Goal: Task Accomplishment & Management: Manage account settings

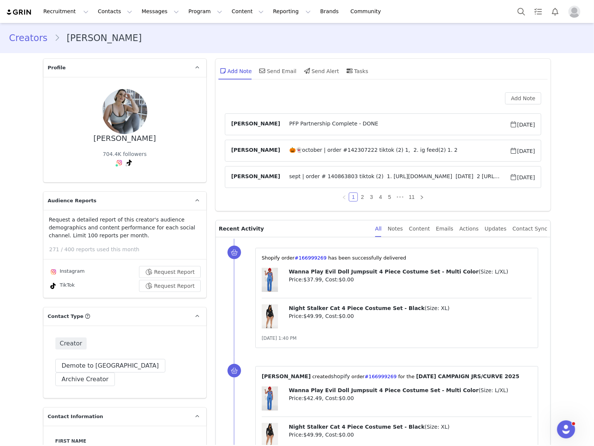
scroll to position [2310, 0]
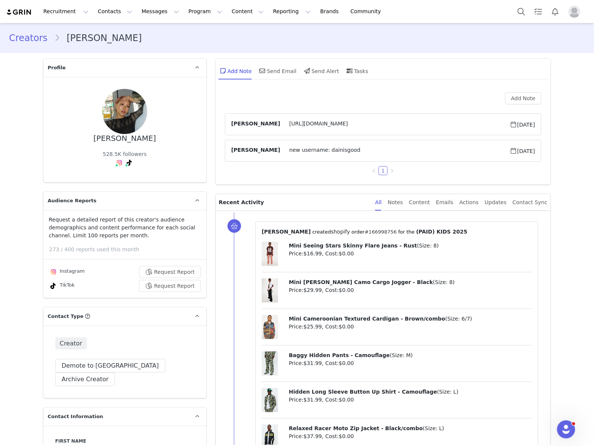
click at [365, 231] on link "#166998756" at bounding box center [381, 232] width 32 height 6
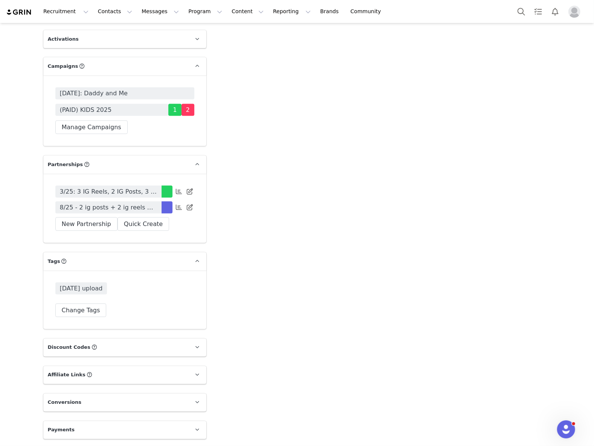
scroll to position [2382, 0]
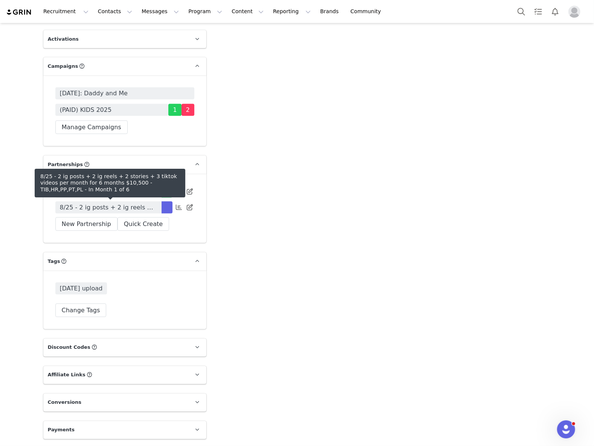
click at [133, 211] on span "8/25 - 2 ig posts + 2 ig reels + 2 stories + 3 tiktok videos per month for 6 mo…" at bounding box center [108, 207] width 97 height 9
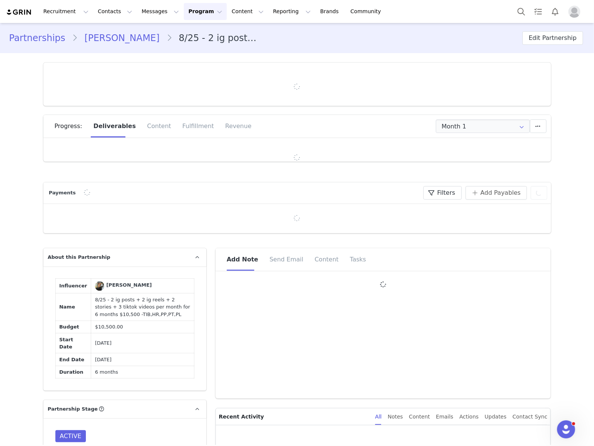
type input "+82 ([GEOGRAPHIC_DATA])"
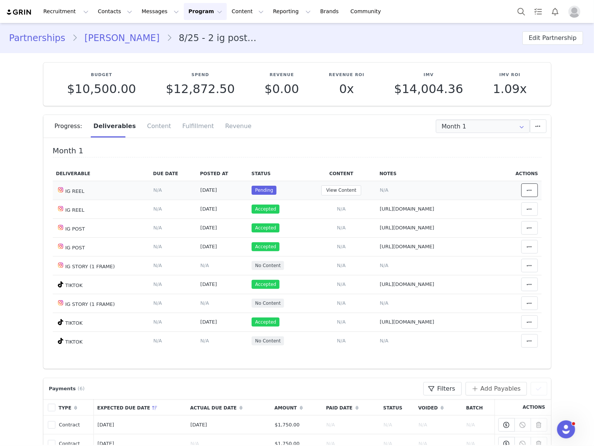
click at [524, 190] on button at bounding box center [529, 190] width 17 height 14
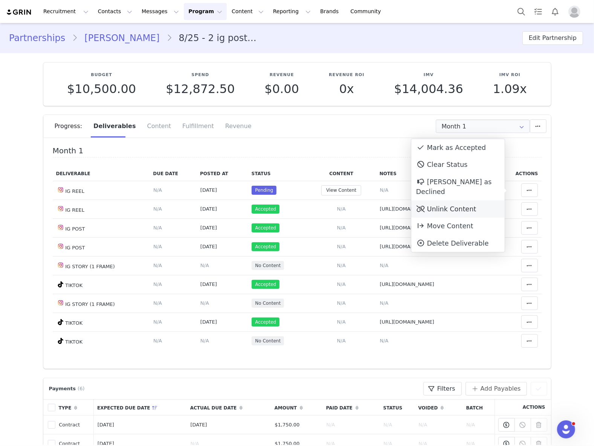
click at [484, 200] on div "Unlink Content" at bounding box center [457, 208] width 93 height 17
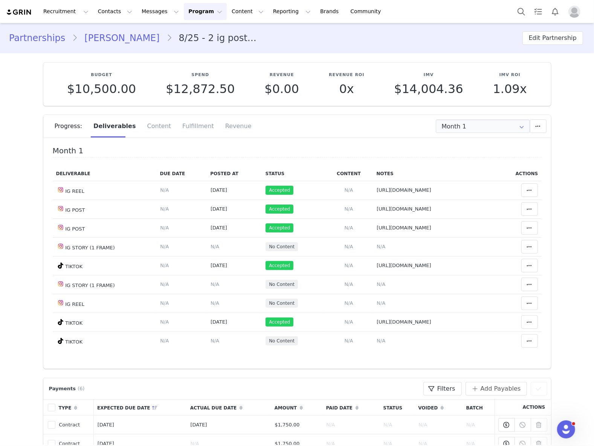
click at [494, 118] on div "Progress: Deliverables Content Fulfillment Revenue" at bounding box center [303, 126] width 496 height 23
click at [490, 125] on input "Month 1" at bounding box center [483, 126] width 94 height 14
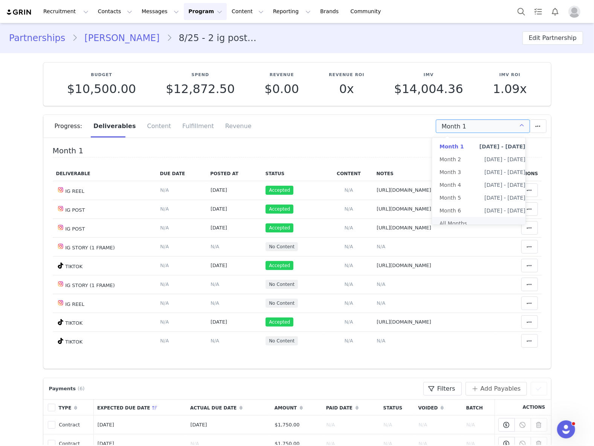
click at [463, 221] on li "All Months" at bounding box center [482, 223] width 101 height 13
type input "All"
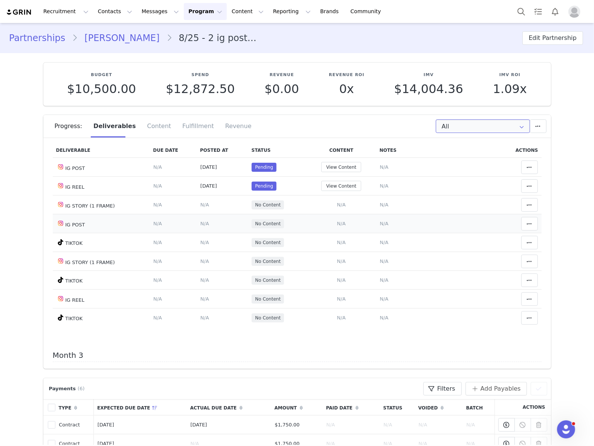
scroll to position [201, 0]
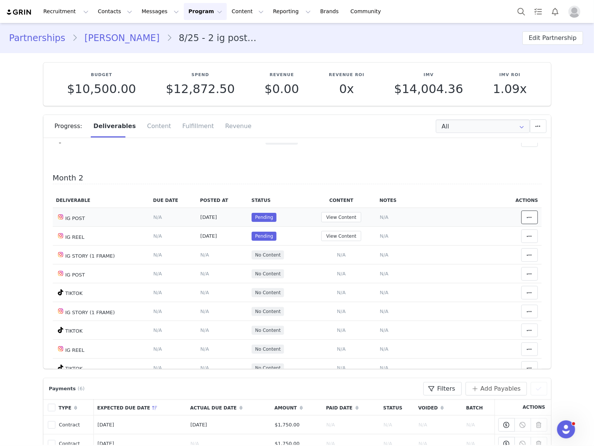
click at [525, 214] on span at bounding box center [529, 217] width 9 height 9
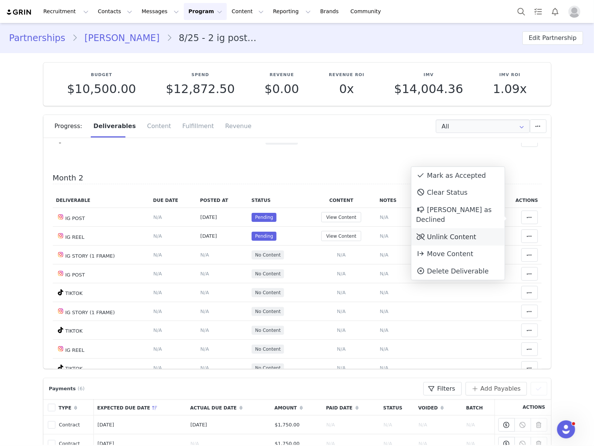
click at [486, 228] on div "Unlink Content" at bounding box center [457, 236] width 93 height 17
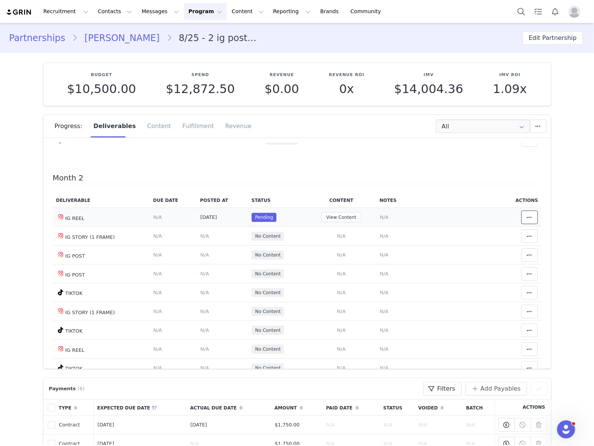
click at [521, 224] on button at bounding box center [529, 218] width 17 height 14
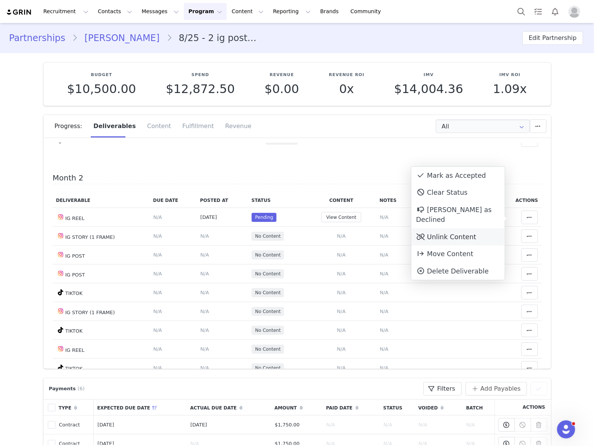
click at [461, 231] on div "Unlink Content" at bounding box center [457, 236] width 93 height 17
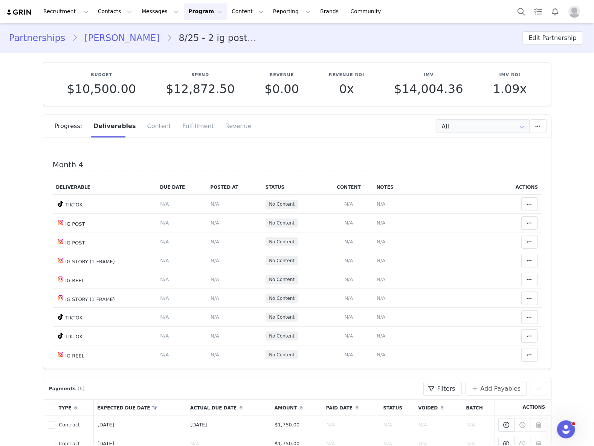
scroll to position [552, 0]
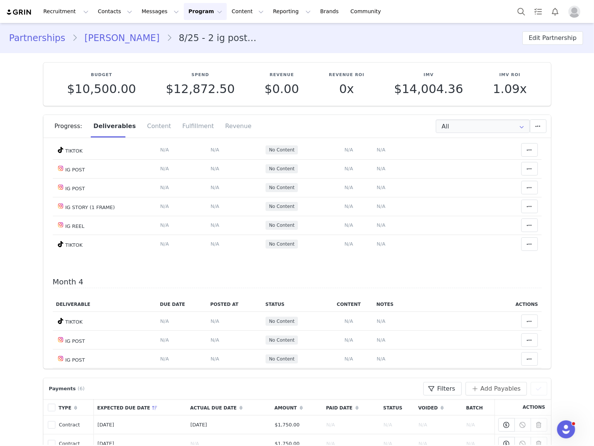
click at [267, 26] on div "Partnerships Dain Kang 8/25 - 2 ig posts + 2 ig reels + 2 stories + 3 tiktok vi…" at bounding box center [297, 38] width 594 height 26
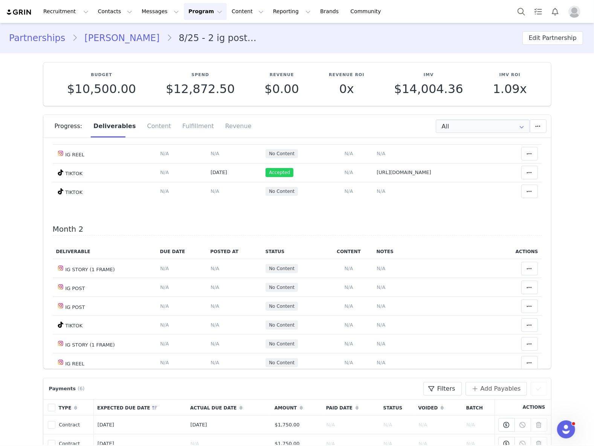
scroll to position [151, 0]
click at [377, 288] on span "N/A" at bounding box center [381, 286] width 9 height 6
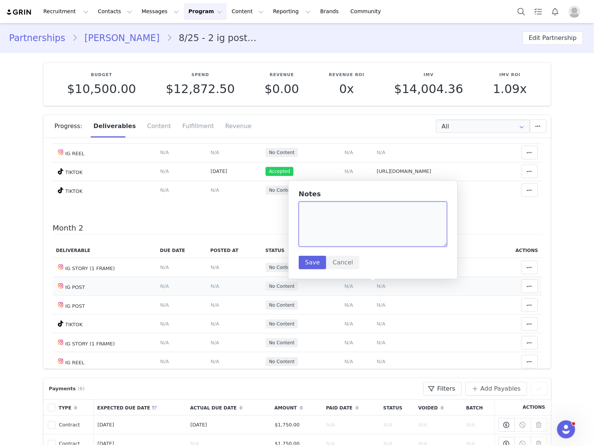
click at [347, 225] on textarea at bounding box center [373, 224] width 148 height 45
paste textarea "https://www.instagram.com/p/DO0dQ-DCTc5/"
type textarea "https://www.instagram.com/p/DO0dQ-DCTc5/"
click at [311, 258] on button "Save" at bounding box center [312, 263] width 27 height 14
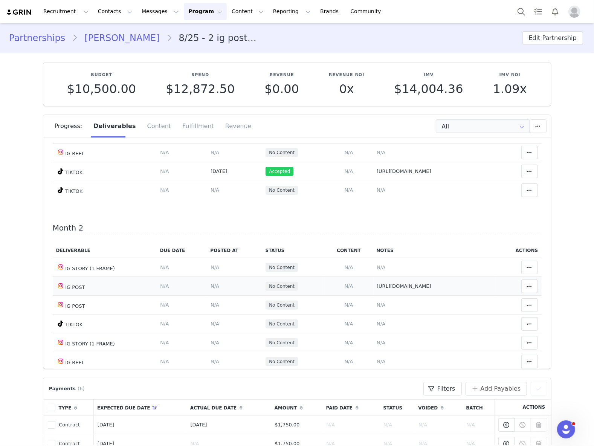
click at [211, 288] on span "N/A" at bounding box center [215, 286] width 9 height 6
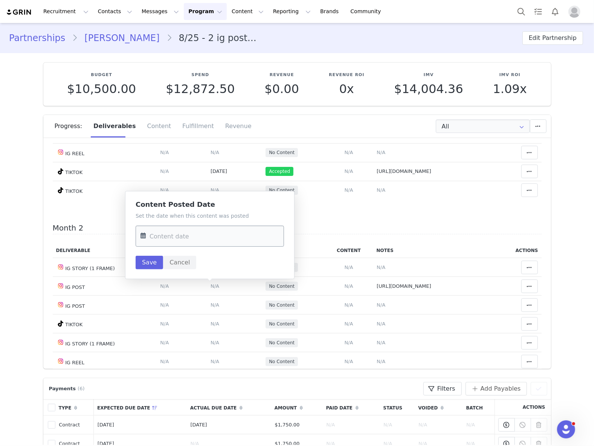
click at [199, 238] on input "text" at bounding box center [210, 236] width 148 height 21
click at [246, 323] on span "20" at bounding box center [243, 324] width 9 height 9
type input "Sep 20 2025"
click at [157, 261] on button "Save" at bounding box center [149, 263] width 27 height 14
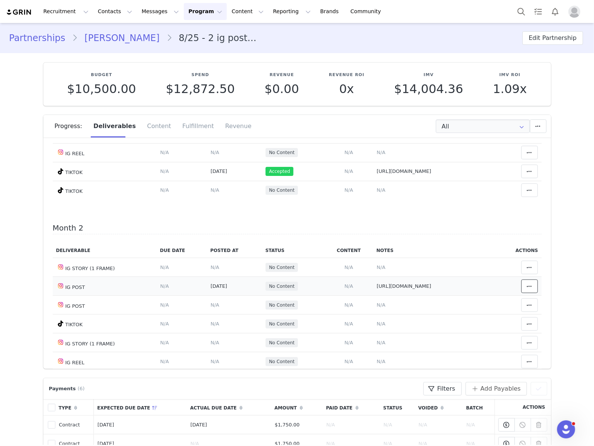
click at [525, 284] on span at bounding box center [529, 286] width 9 height 9
click at [470, 284] on div "Mark as Accepted" at bounding box center [457, 287] width 93 height 17
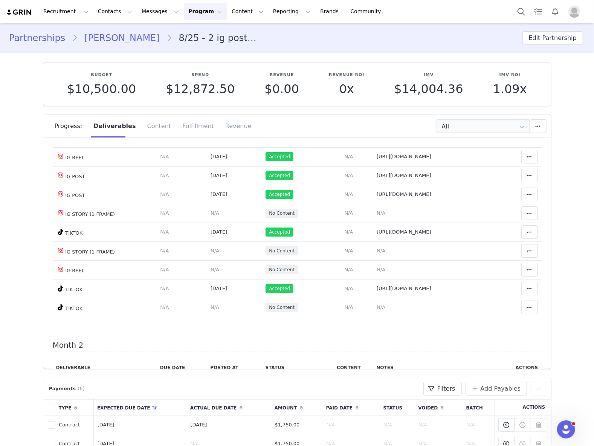
scroll to position [0, 0]
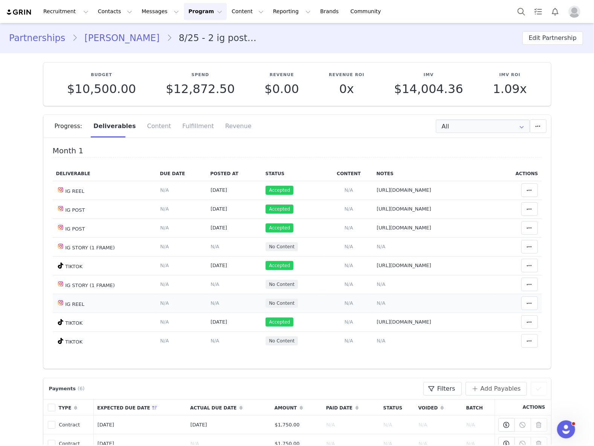
drag, startPoint x: 341, startPoint y: 301, endPoint x: 337, endPoint y: 268, distance: 33.5
click at [377, 301] on span "N/A" at bounding box center [381, 303] width 9 height 6
click at [0, 0] on textarea at bounding box center [0, 0] width 0 height 0
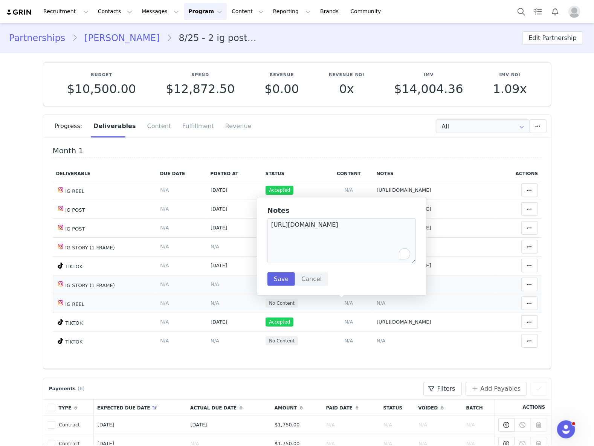
type textarea "https://www.instagram.com/reel/DO2S4NviUgm/"
click at [281, 278] on button "Save" at bounding box center [280, 279] width 27 height 14
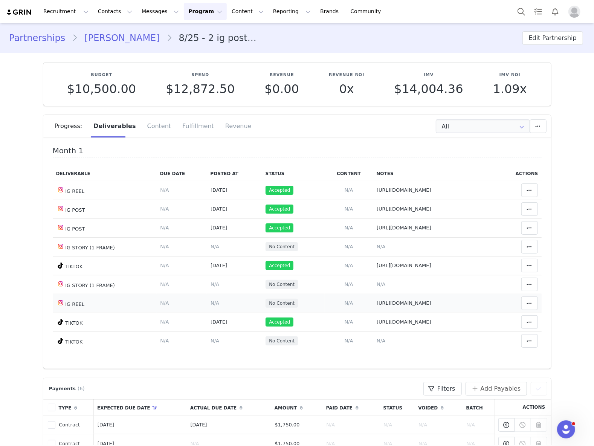
click at [211, 303] on span "N/A" at bounding box center [215, 303] width 9 height 6
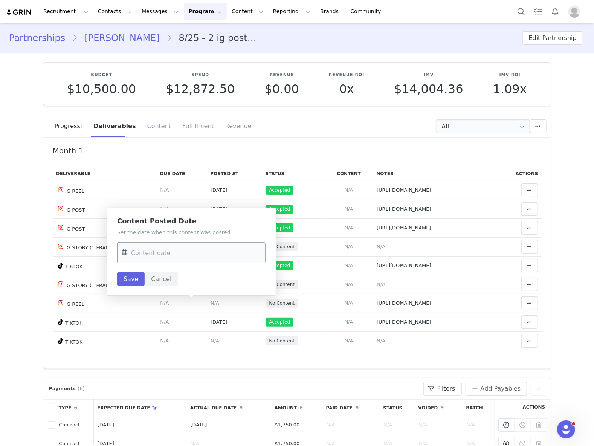
click at [188, 251] on input "text" at bounding box center [191, 252] width 148 height 21
click at [226, 341] on span "20" at bounding box center [225, 340] width 9 height 9
type input "Sep 20 2025"
click at [121, 279] on button "Save" at bounding box center [130, 279] width 27 height 14
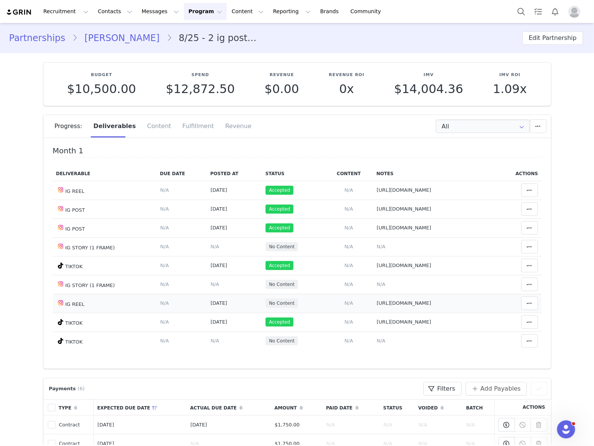
click at [508, 302] on td "Match Content Mark as Accepted Delete Deliverable This will unlink any content,…" at bounding box center [518, 303] width 46 height 19
click at [521, 302] on button at bounding box center [529, 303] width 17 height 14
click at [478, 299] on div "Mark as Accepted" at bounding box center [457, 304] width 93 height 17
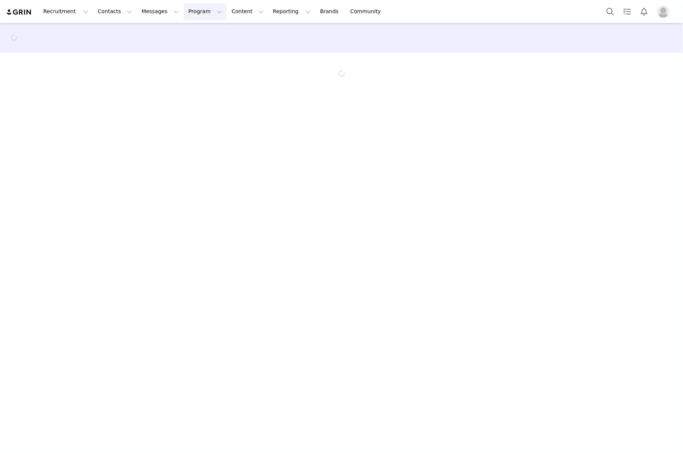
click at [184, 14] on button "Program Program" at bounding box center [205, 11] width 43 height 17
click at [190, 59] on p "Partnerships" at bounding box center [188, 61] width 33 height 8
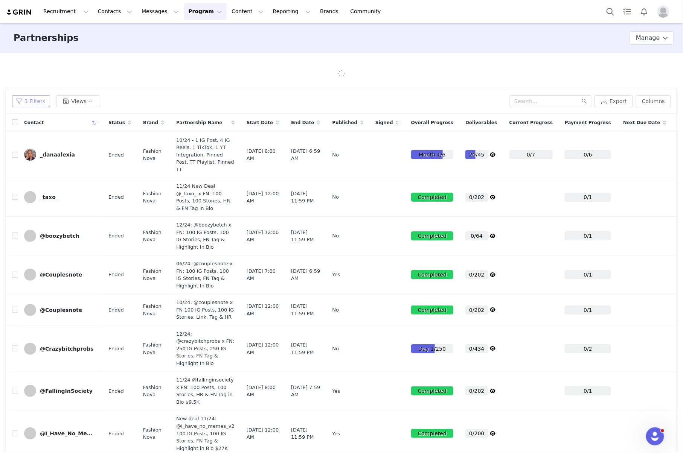
click at [18, 98] on button "3 Filters" at bounding box center [31, 101] width 38 height 12
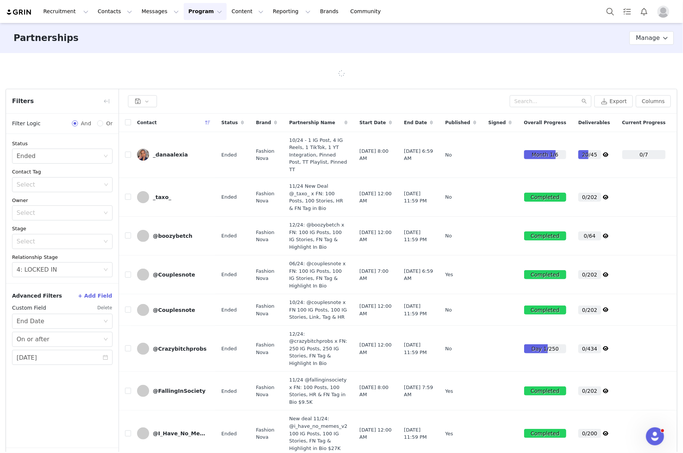
scroll to position [29, 0]
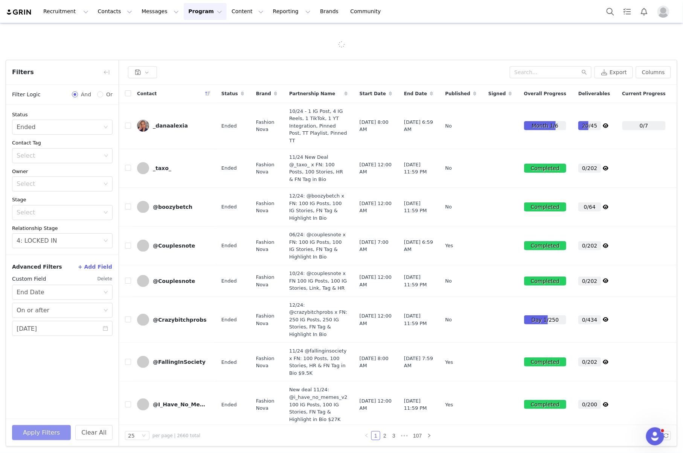
click at [48, 432] on button "Apply Filters" at bounding box center [41, 433] width 59 height 15
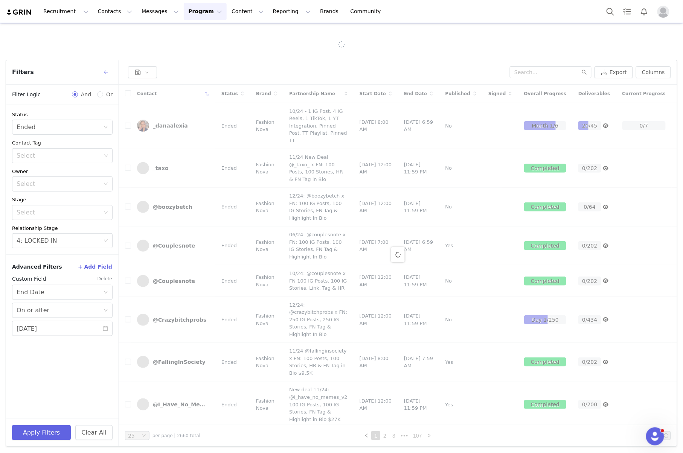
click at [110, 68] on button "button" at bounding box center [107, 72] width 12 height 12
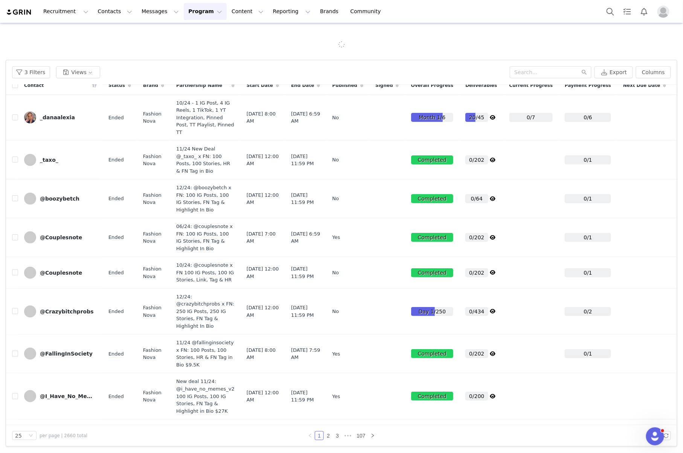
scroll to position [0, 0]
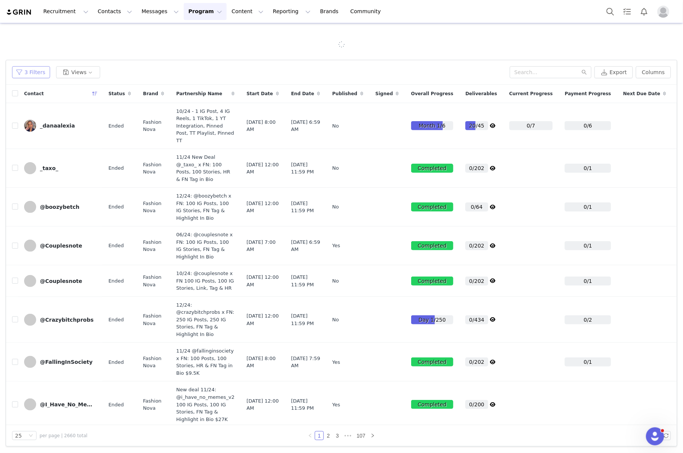
click at [35, 71] on button "3 Filters" at bounding box center [31, 72] width 38 height 12
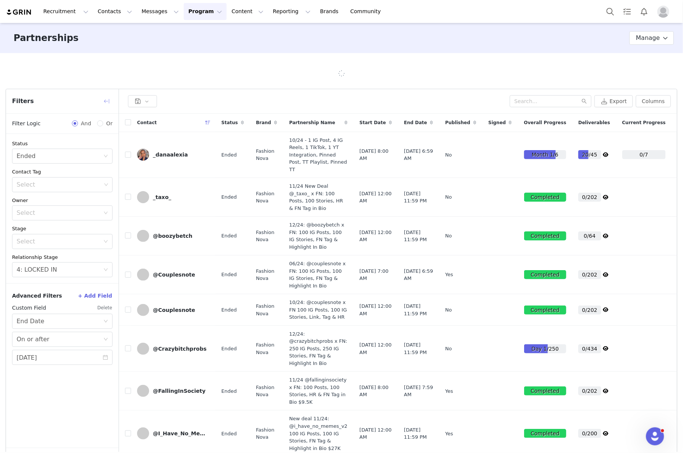
click at [108, 100] on button "button" at bounding box center [107, 101] width 12 height 12
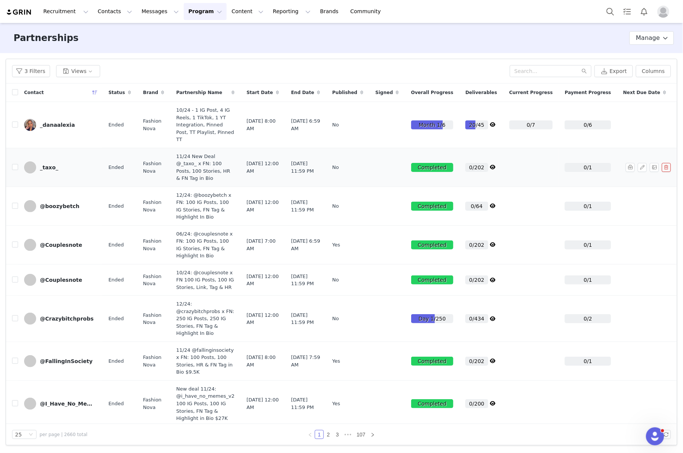
click at [44, 169] on div "_taxo_" at bounding box center [49, 168] width 18 height 6
click at [24, 75] on button "3 Filters" at bounding box center [31, 71] width 38 height 12
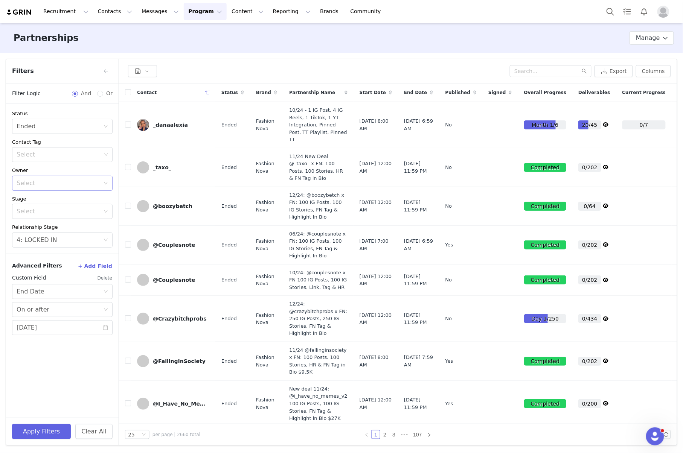
click at [72, 183] on div "Select" at bounding box center [58, 184] width 83 height 8
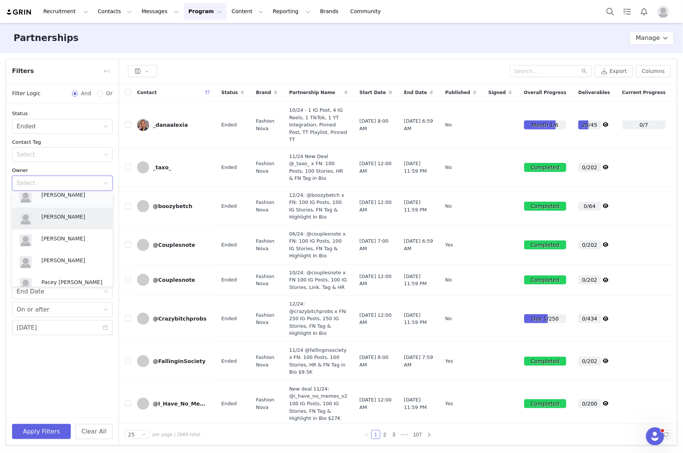
scroll to position [395, 0]
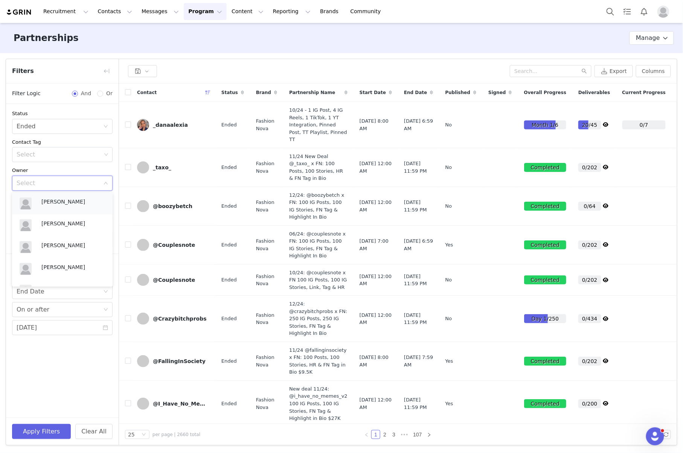
click at [73, 199] on p "[PERSON_NAME]" at bounding box center [73, 202] width 64 height 8
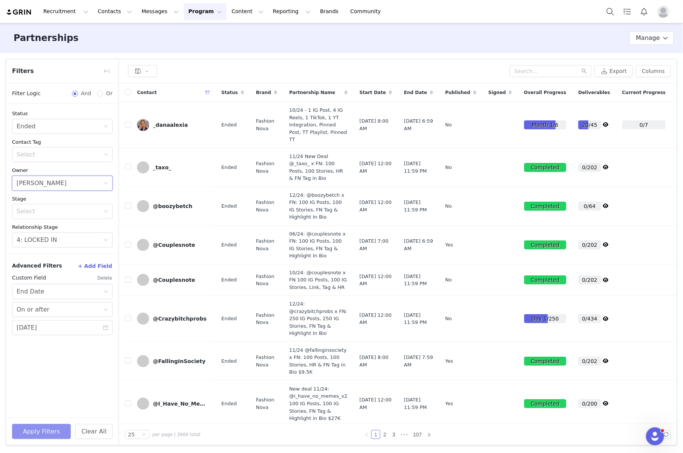
click at [44, 426] on button "Apply Filters" at bounding box center [41, 431] width 59 height 15
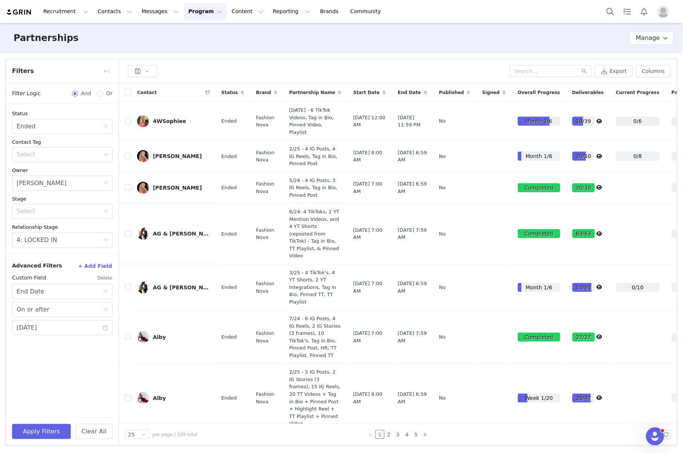
click at [95, 265] on button "+ Add Field" at bounding box center [95, 266] width 35 height 12
click at [67, 362] on div "Select" at bounding box center [58, 358] width 83 height 8
click at [68, 273] on li "Content" at bounding box center [62, 275] width 101 height 12
click at [78, 383] on div "Select" at bounding box center [60, 376] width 87 height 14
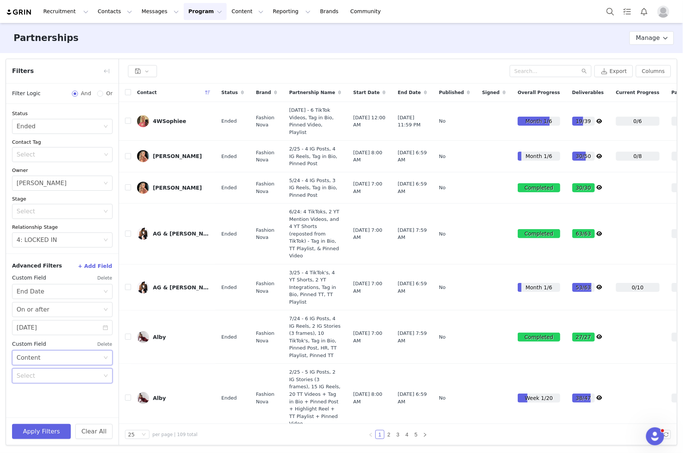
click at [65, 358] on div "Select Content" at bounding box center [60, 358] width 87 height 14
click at [43, 401] on div "Status Select Ended Contact Tag Select Owner Select Melonie Escobedo Stage Sele…" at bounding box center [62, 261] width 113 height 314
click at [103, 345] on button "Delete" at bounding box center [104, 345] width 15 height 12
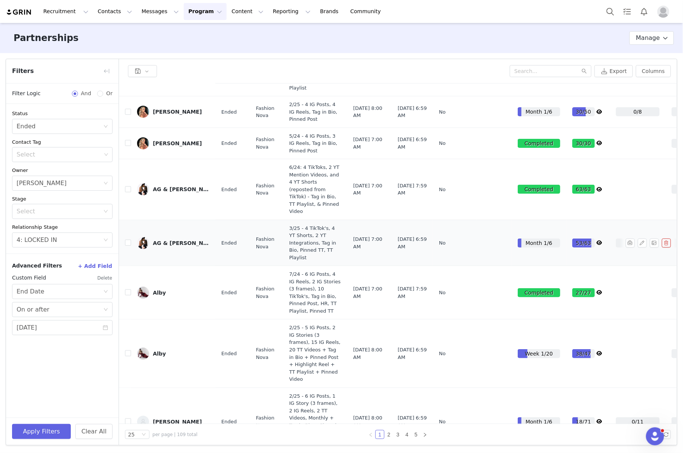
scroll to position [0, 0]
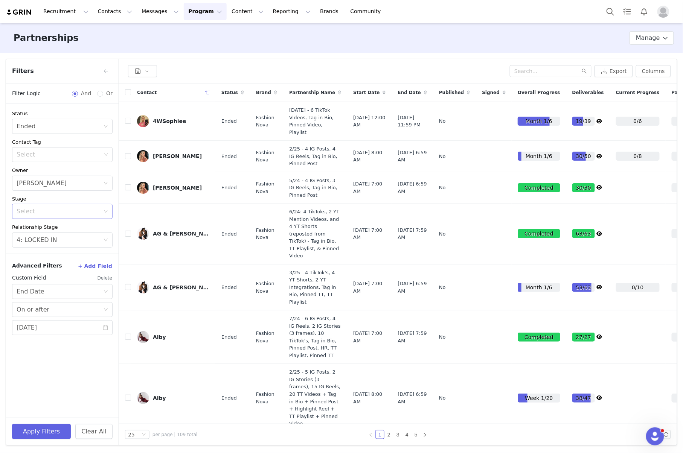
click at [64, 206] on div "Select" at bounding box center [60, 212] width 87 height 14
click at [66, 229] on li "ACTIVE" at bounding box center [62, 229] width 101 height 12
click at [44, 427] on button "Apply Filters" at bounding box center [41, 431] width 59 height 15
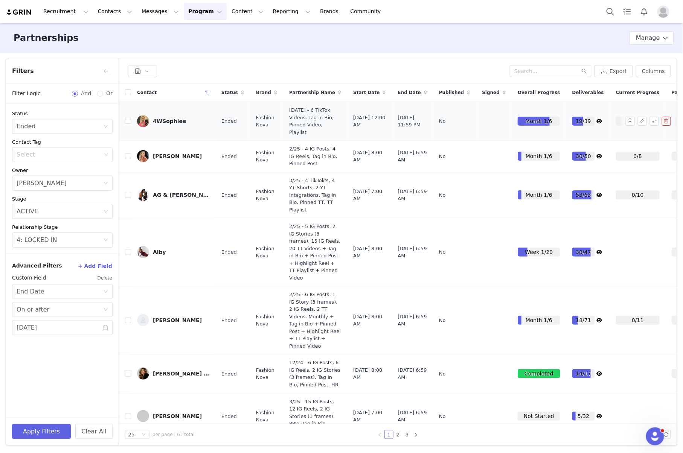
click at [162, 118] on link "4WSophiee" at bounding box center [173, 121] width 72 height 12
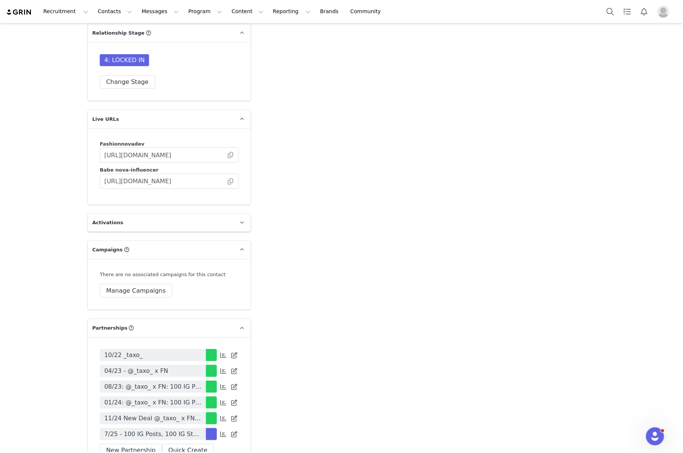
scroll to position [2209, 0]
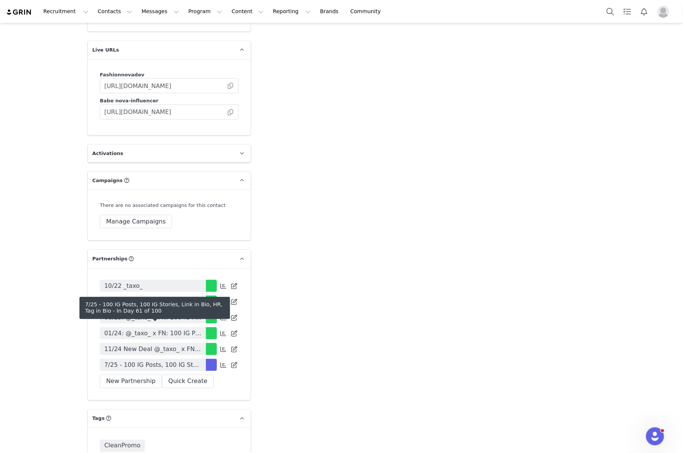
click at [194, 361] on span "7/25 - 100 IG Posts, 100 IG Stories, Link in Bio, HR, Tag in Bio" at bounding box center [152, 365] width 97 height 9
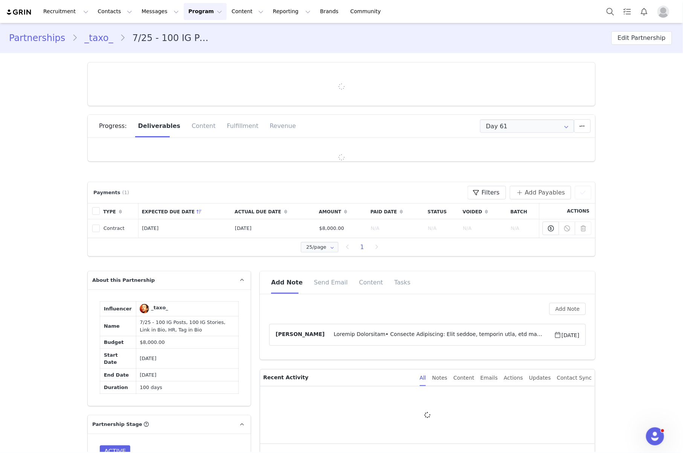
type input "+1 ([GEOGRAPHIC_DATA])"
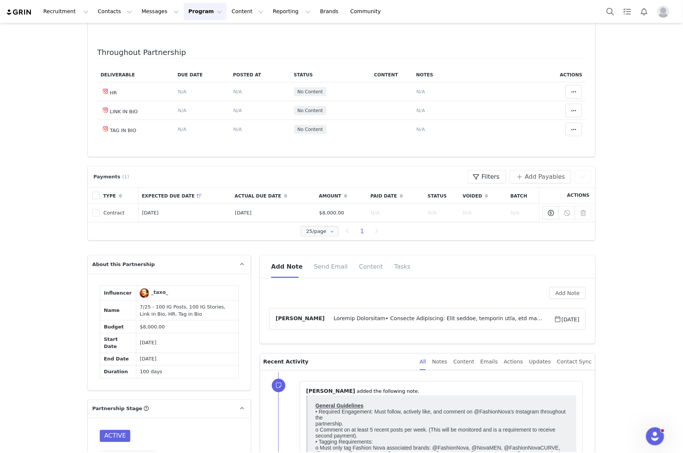
scroll to position [50, 0]
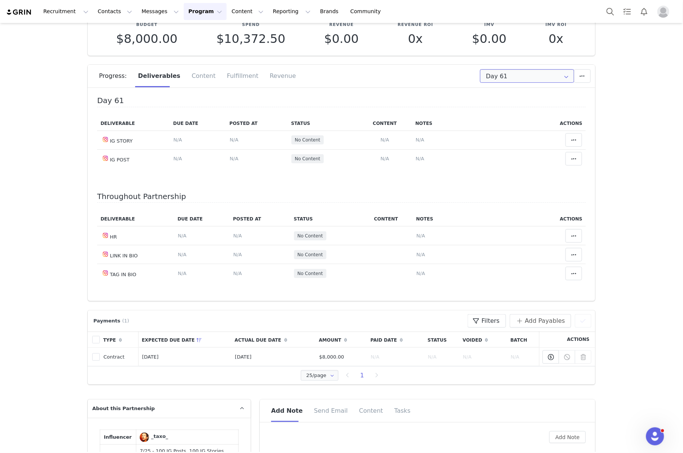
click at [487, 78] on input "Day 61" at bounding box center [527, 76] width 94 height 14
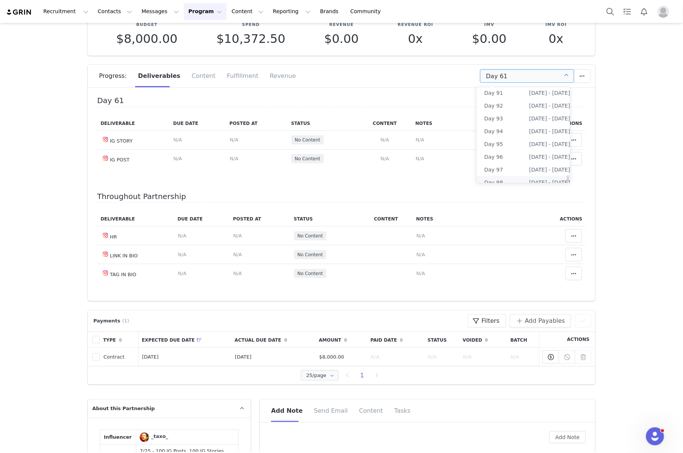
scroll to position [1202, 0]
click at [515, 176] on li "All Days" at bounding box center [527, 182] width 101 height 13
type input "All"
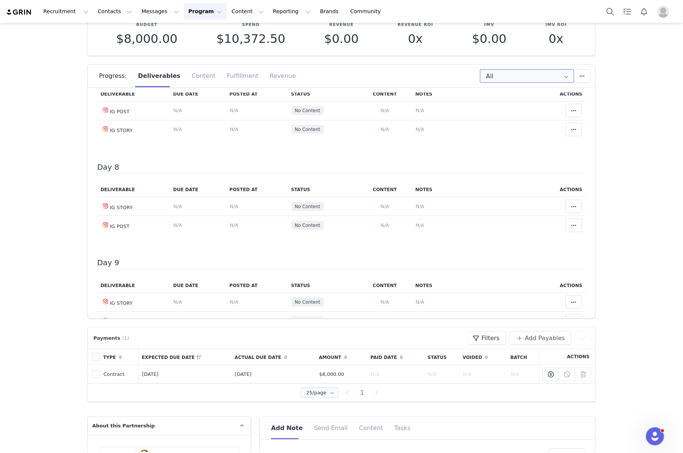
scroll to position [521, 0]
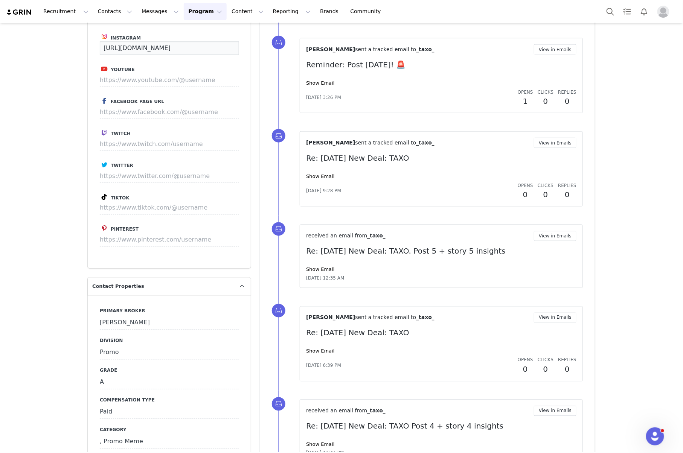
click at [199, 55] on input "https://www.instagram.com/_taxo_/" at bounding box center [169, 48] width 139 height 14
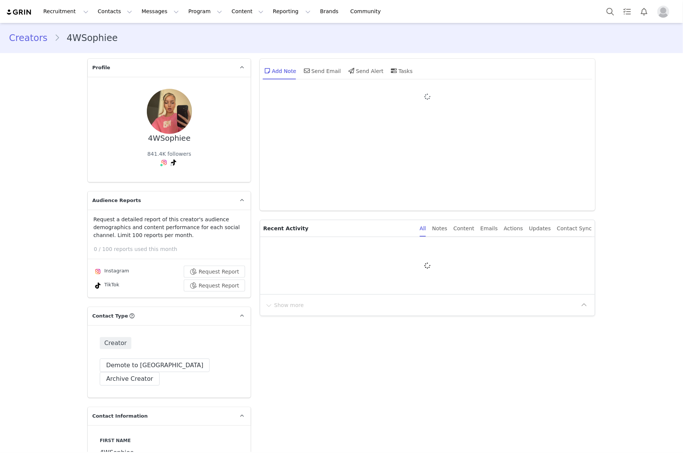
type input "+49 ([GEOGRAPHIC_DATA])"
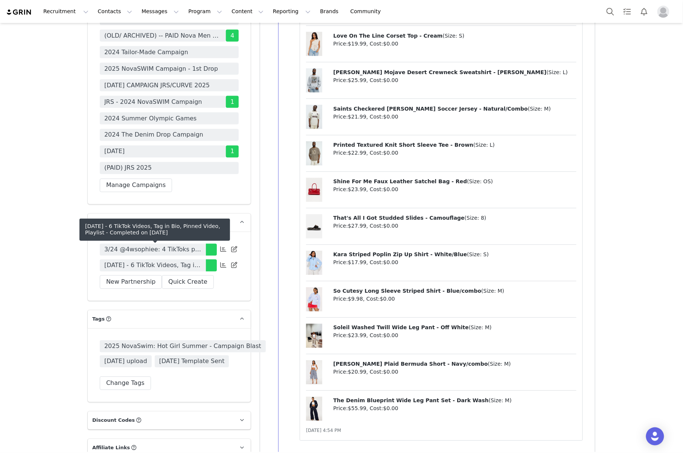
click at [182, 261] on span "[DATE] - 6 TikTok Videos, Tag in Bio, Pinned Video, Playlist" at bounding box center [152, 265] width 97 height 9
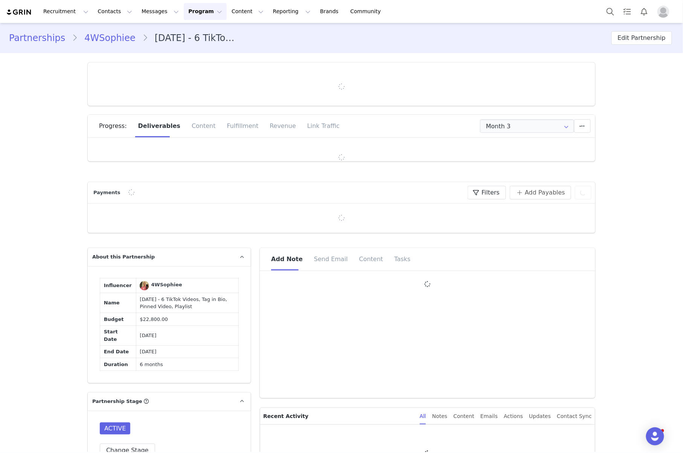
type input "+49 ([GEOGRAPHIC_DATA])"
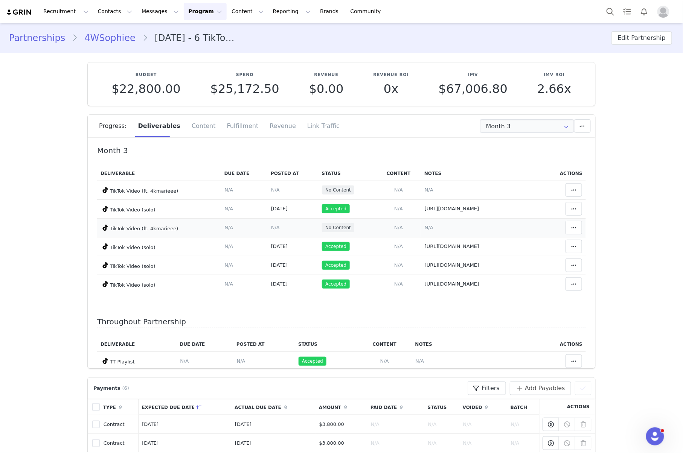
scroll to position [59, 0]
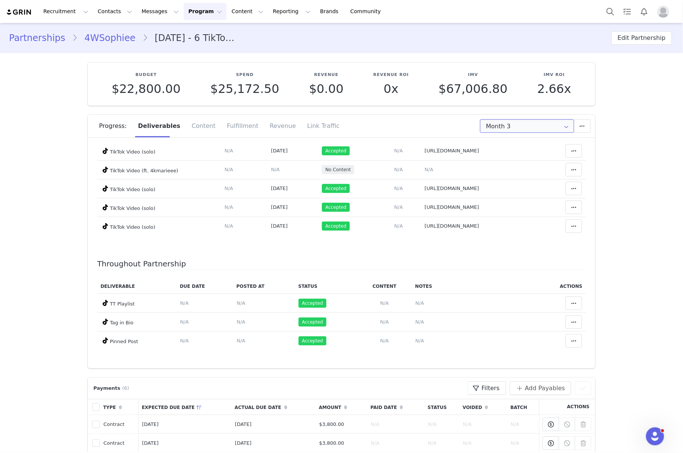
click at [501, 122] on input "Month 3" at bounding box center [527, 126] width 94 height 14
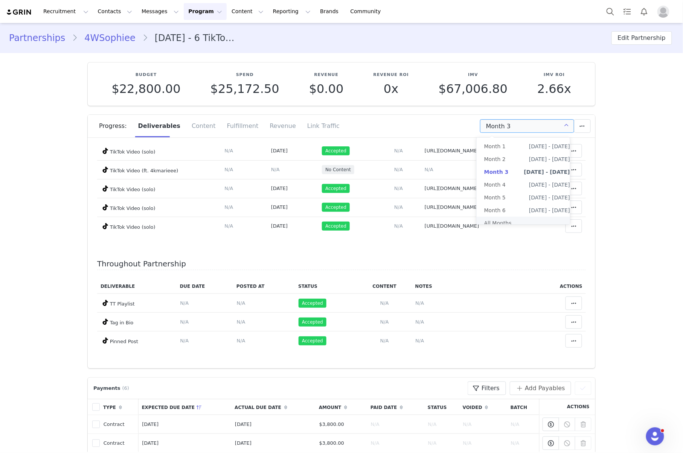
click at [505, 223] on li "All Months" at bounding box center [527, 223] width 101 height 13
type input "All"
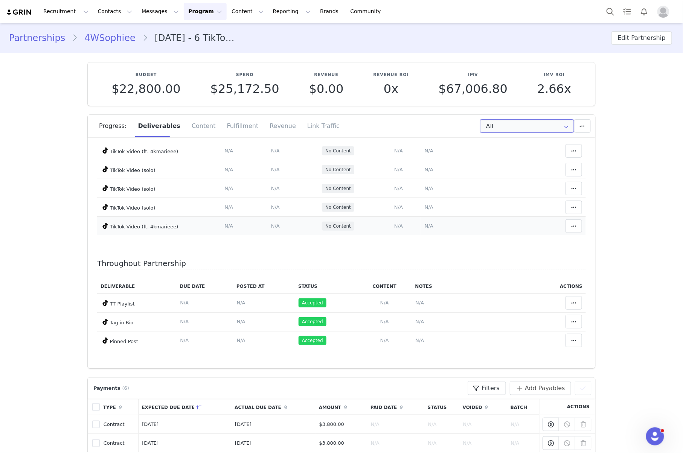
scroll to position [922, 0]
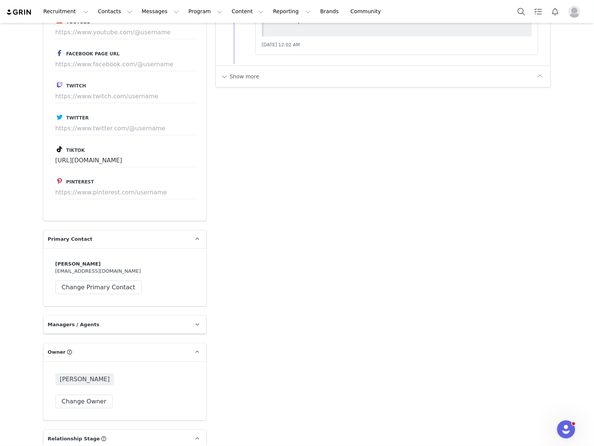
scroll to position [1607, 0]
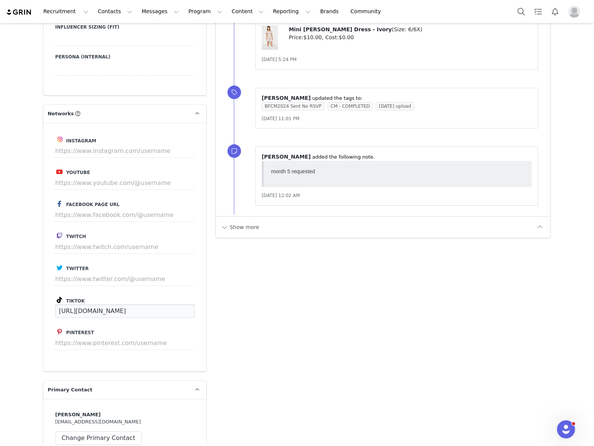
click at [144, 318] on input "[URL][DOMAIN_NAME]" at bounding box center [124, 311] width 139 height 14
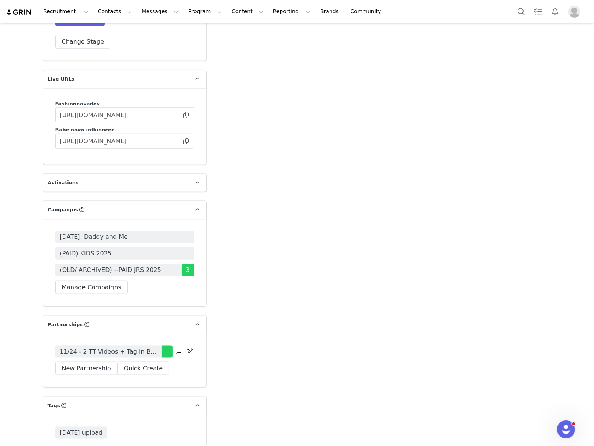
scroll to position [2209, 0]
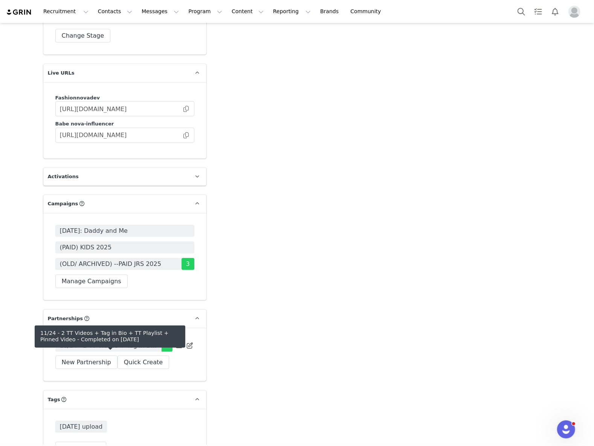
click at [115, 350] on span "11/24 - 2 TT Videos + Tag in Bio + TT Playlist + Pinned Video" at bounding box center [108, 345] width 97 height 9
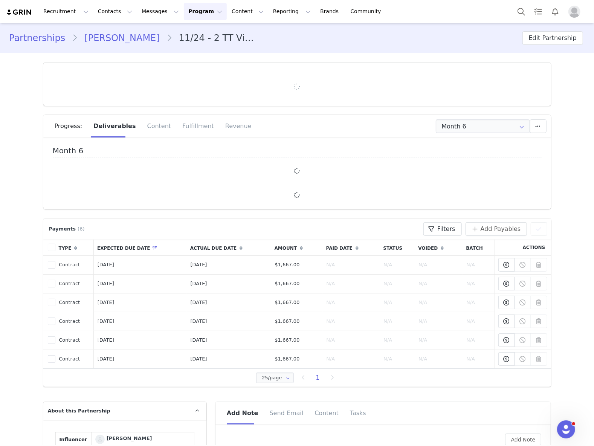
type input "+44 ([GEOGRAPHIC_DATA])"
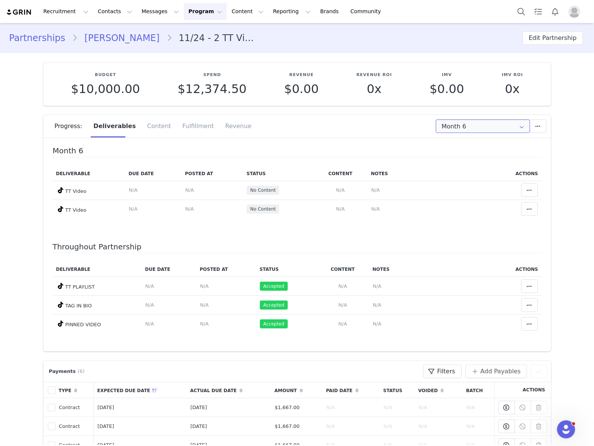
click at [475, 131] on input "Month 6" at bounding box center [483, 126] width 94 height 14
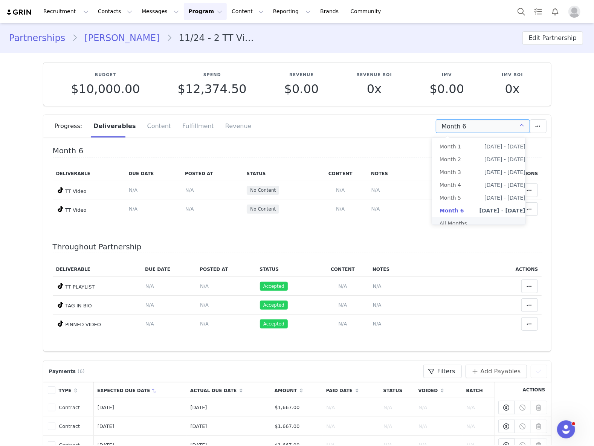
click at [444, 223] on li "All Months" at bounding box center [482, 223] width 101 height 13
type input "All"
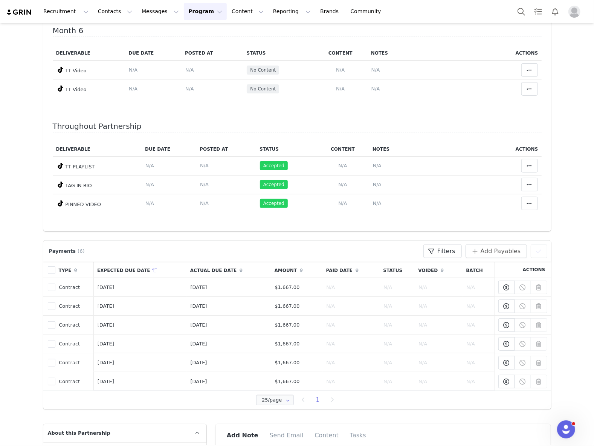
scroll to position [251, 0]
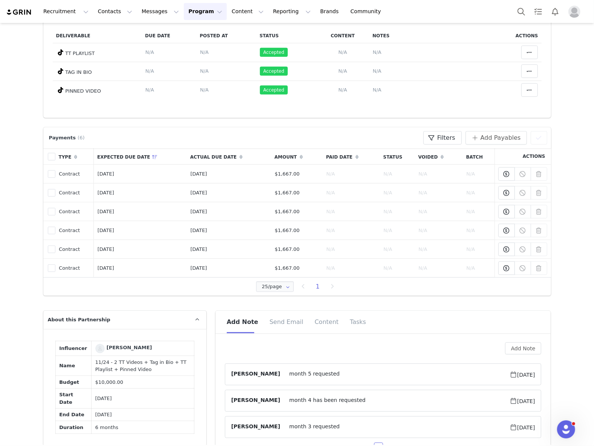
click at [521, 356] on div "Add Note [PERSON_NAME] month 5 requested [DATE] [PERSON_NAME] month 4 has been …" at bounding box center [383, 396] width 317 height 109
click at [521, 348] on button "Add Note" at bounding box center [523, 348] width 37 height 12
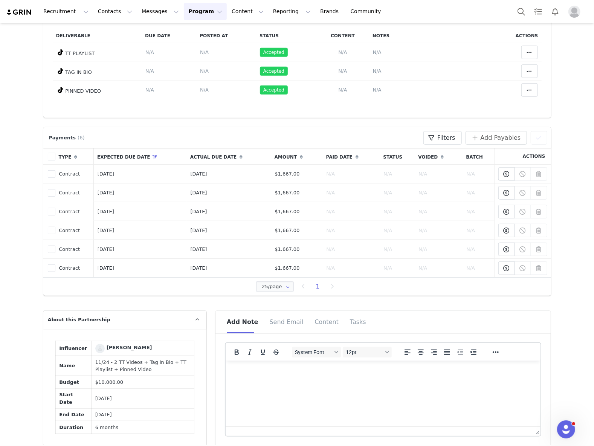
scroll to position [0, 0]
click at [320, 380] on html at bounding box center [382, 370] width 315 height 20
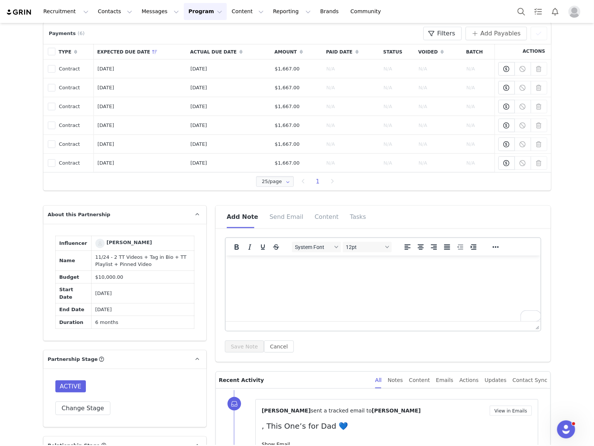
scroll to position [502, 0]
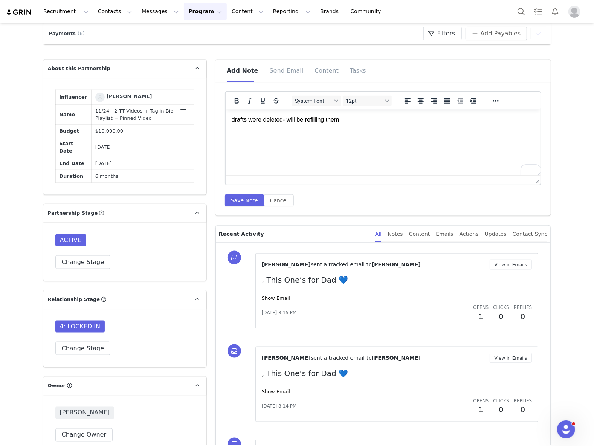
click at [318, 118] on p "drafts were deleted- will be refilling them" at bounding box center [382, 119] width 303 height 8
click at [229, 199] on button "Save Note" at bounding box center [244, 200] width 39 height 12
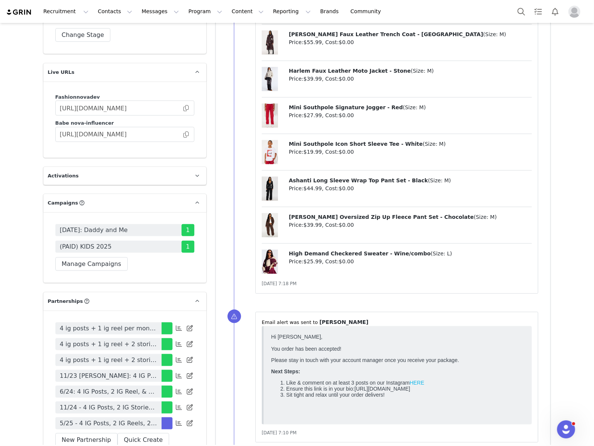
scroll to position [2310, 0]
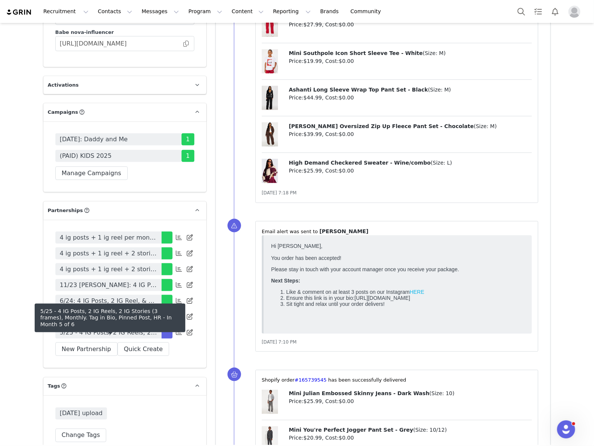
click at [98, 334] on span "5/25 - 4 IG Posts, 2 IG Reels, 2 IG Stories (3 frames), Monthly. Tag in Bio, Pi…" at bounding box center [108, 332] width 97 height 9
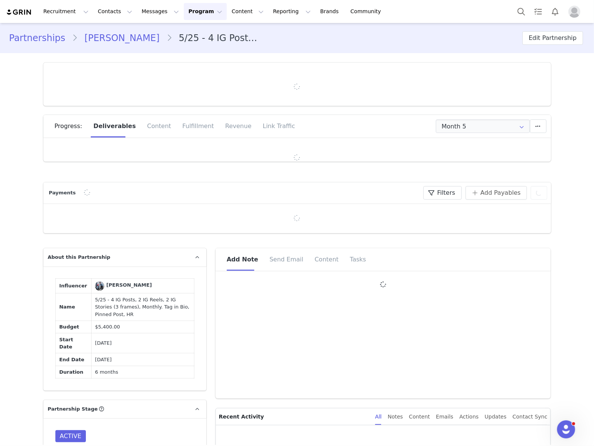
type input "+33 ([GEOGRAPHIC_DATA])"
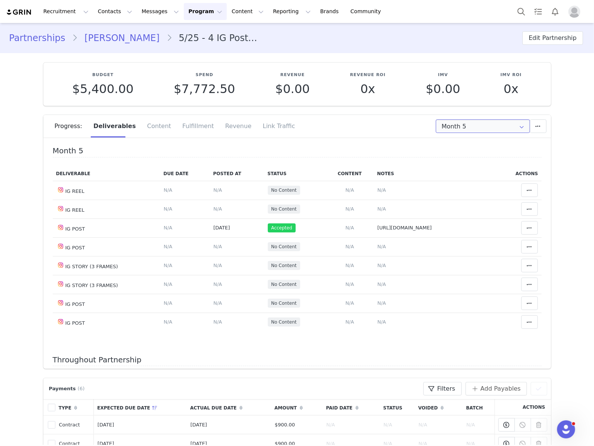
click at [487, 126] on input "Month 5" at bounding box center [483, 126] width 94 height 14
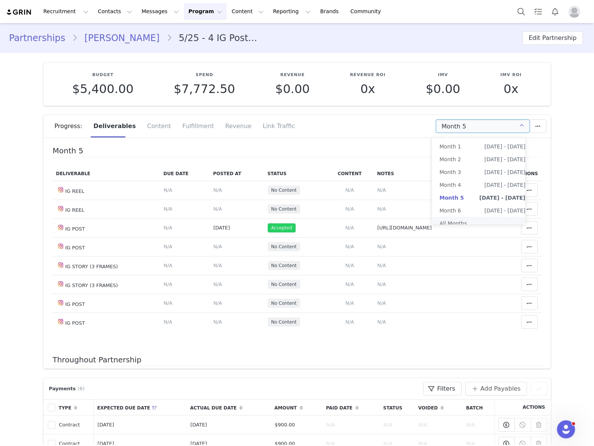
click at [475, 220] on li "All Months" at bounding box center [482, 223] width 101 height 13
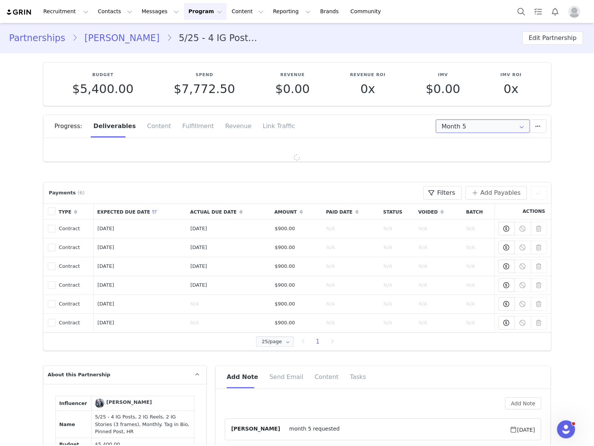
type input "All"
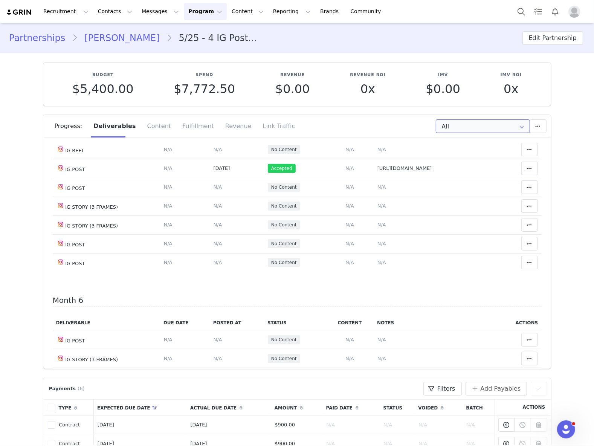
scroll to position [904, 0]
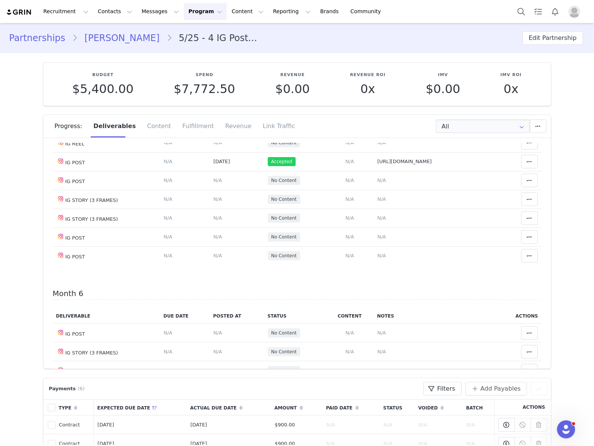
click at [299, 69] on div "Budget $5,400.00 Spend $7,772.50 Revenue $0.00 Revenue ROI 0x IMV $0.00 IMV ROI…" at bounding box center [297, 84] width 508 height 43
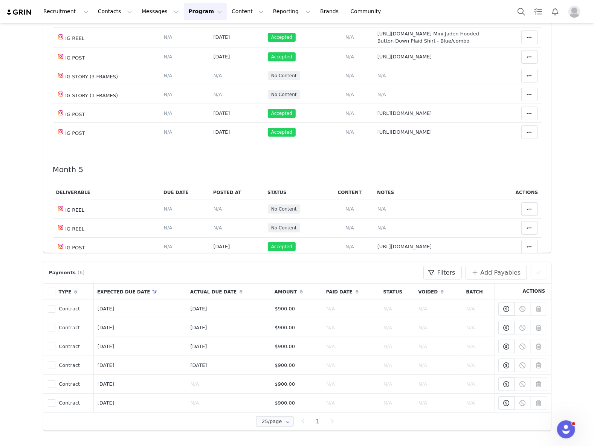
scroll to position [301, 0]
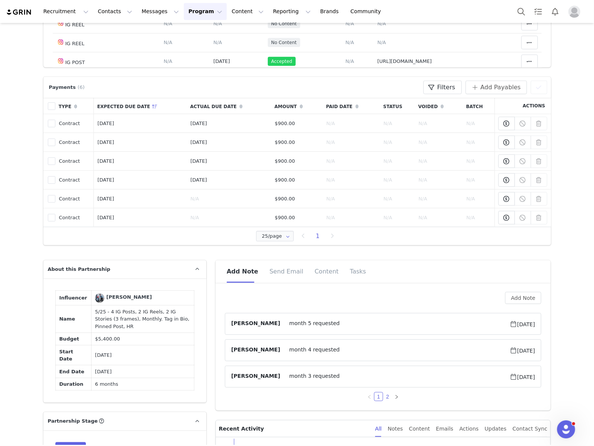
click at [383, 399] on link "2" at bounding box center [387, 396] width 8 height 8
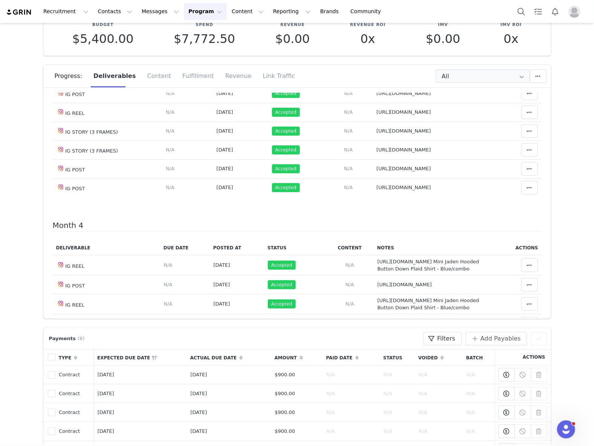
scroll to position [629, 0]
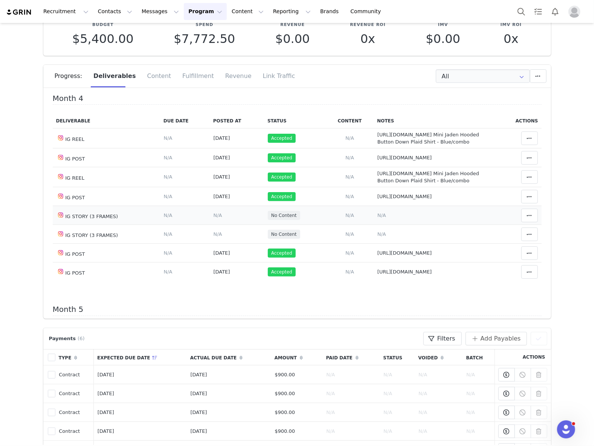
click at [377, 218] on span "N/A" at bounding box center [381, 215] width 9 height 6
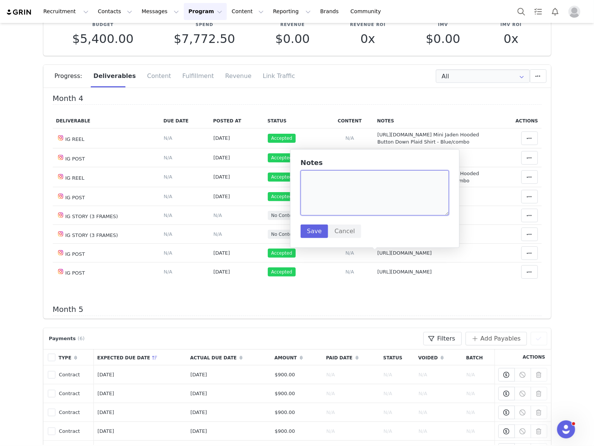
click at [365, 202] on textarea at bounding box center [375, 192] width 148 height 45
paste textarea "[URL][DOMAIN_NAME]"
type textarea "[URL][DOMAIN_NAME]"
click at [319, 229] on button "Save" at bounding box center [314, 231] width 27 height 14
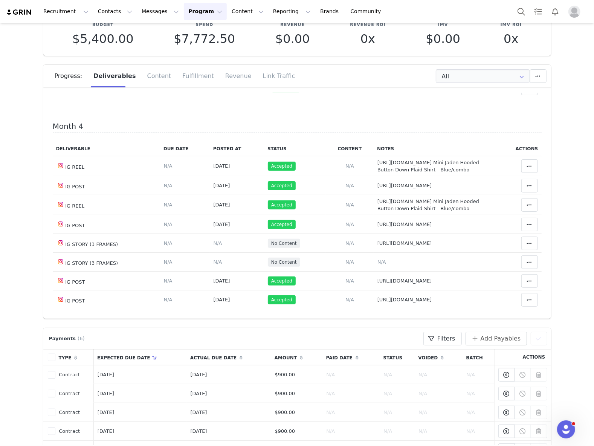
scroll to position [502, 0]
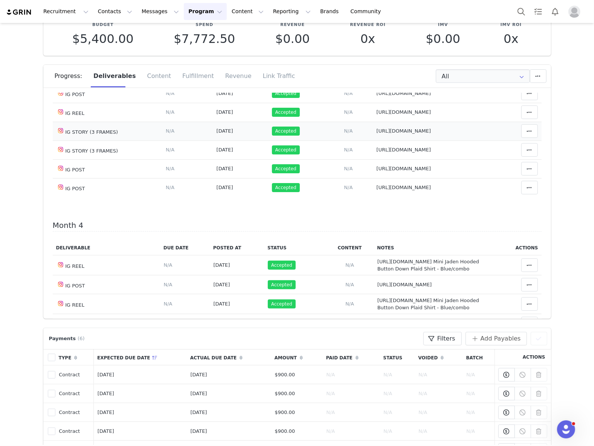
click at [397, 134] on span "[URL][DOMAIN_NAME]" at bounding box center [404, 131] width 55 height 6
type textarea "[URL][DOMAIN_NAME]"
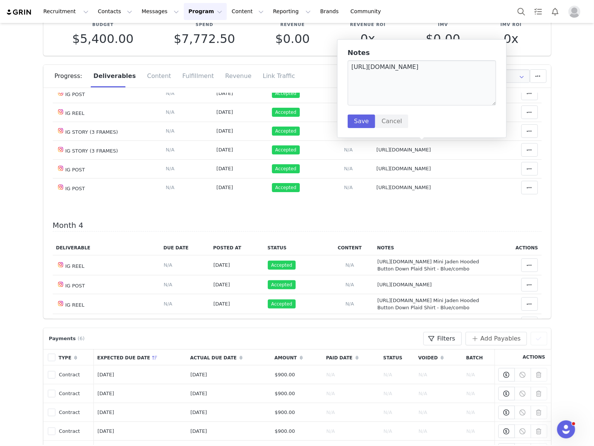
click at [338, 89] on div "Notes [URL][DOMAIN_NAME] Save Cancel" at bounding box center [421, 88] width 169 height 99
click at [365, 72] on textarea "[URL][DOMAIN_NAME]" at bounding box center [422, 82] width 148 height 45
click at [392, 119] on button "Cancel" at bounding box center [391, 122] width 33 height 14
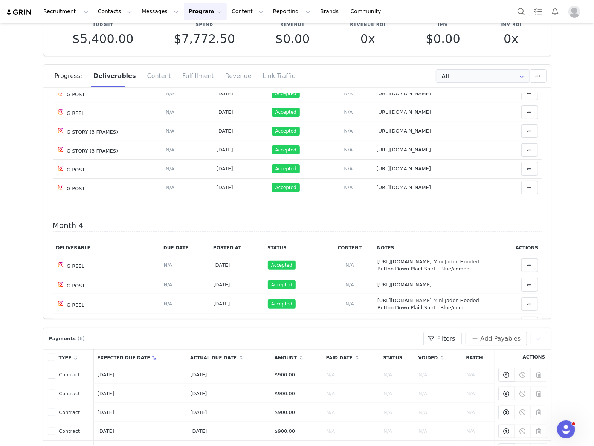
scroll to position [703, 0]
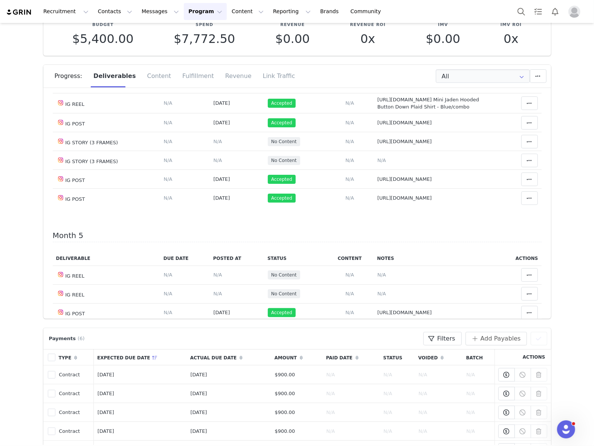
click at [392, 144] on span "https://static-resources.creatoriq.com/instagram-stories/thumbs/369832722001585…" at bounding box center [404, 142] width 55 height 6
type textarea "https://static-resources.creatoriq.com/instagram-stories/thumbs/369832722001585…"
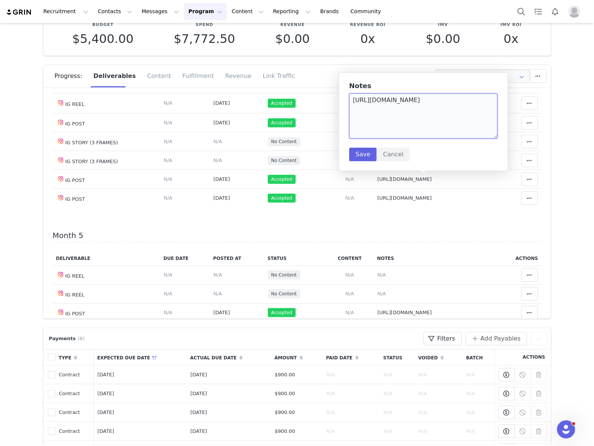
click at [484, 120] on textarea "https://static-resources.creatoriq.com/instagram-stories/thumbs/369832722001585…" at bounding box center [423, 115] width 148 height 45
paste textarea "https://static-resources.creatoriq.com/instagram-stories/videos/371204397453097…"
click at [368, 136] on textarea "https://static-resources.creatoriq.com/instagram-stories/thumbs/369832722001585…" at bounding box center [423, 115] width 148 height 45
paste textarea "https://static-resources.creatoriq.com/instagram-stories/videos/371696677184158…"
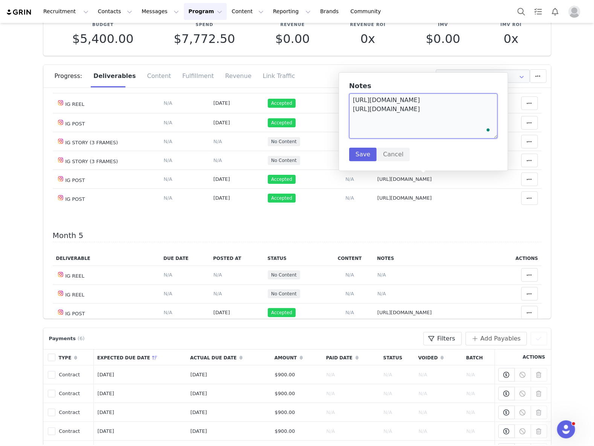
click at [470, 128] on textarea "https://static-resources.creatoriq.com/instagram-stories/thumbs/369832722001585…" at bounding box center [423, 115] width 148 height 45
paste textarea "https://static-resources.creatoriq.com/instagram-stories/videos/371696677184158…"
type textarea "https://static-resources.creatoriq.com/instagram-stories/thumbs/369832722001585…"
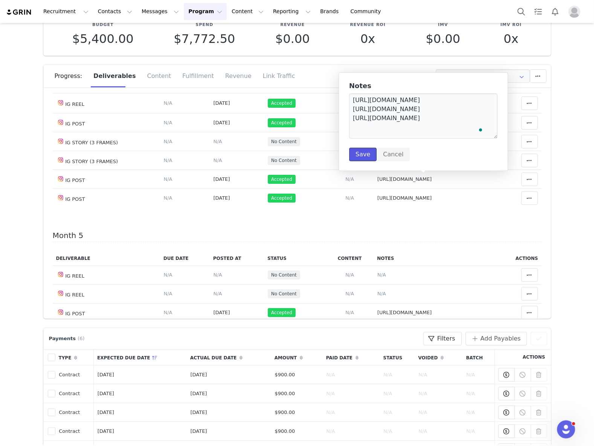
click at [368, 156] on button "Save" at bounding box center [362, 155] width 27 height 14
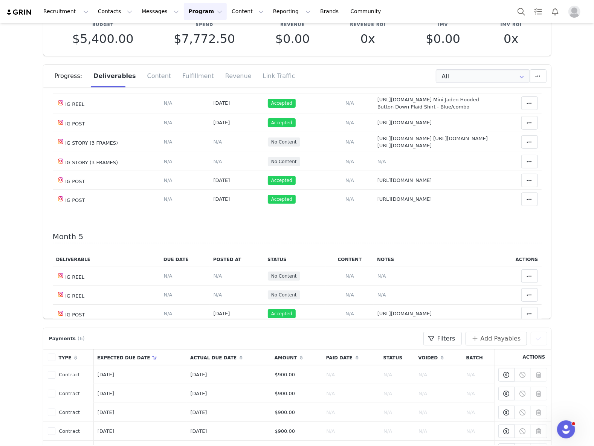
scroll to position [0, 0]
click at [214, 145] on span "N/A" at bounding box center [218, 142] width 9 height 6
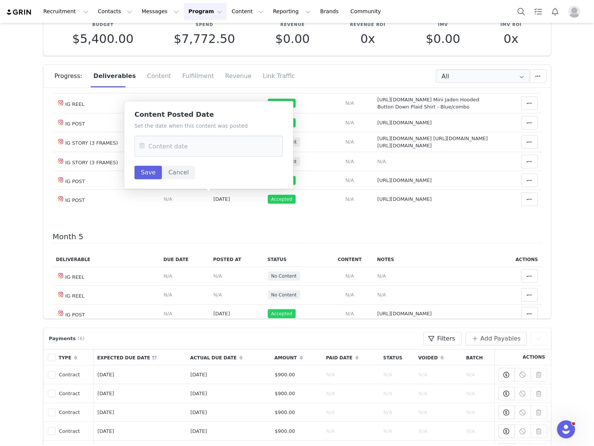
click at [207, 160] on div "Set the date when this content was posted Save Cancel" at bounding box center [208, 150] width 148 height 57
click at [206, 140] on input "text" at bounding box center [208, 146] width 148 height 21
click at [163, 219] on span "8" at bounding box center [164, 219] width 9 height 9
type input "Sep 08 2025"
click at [154, 169] on button "Save" at bounding box center [147, 173] width 27 height 14
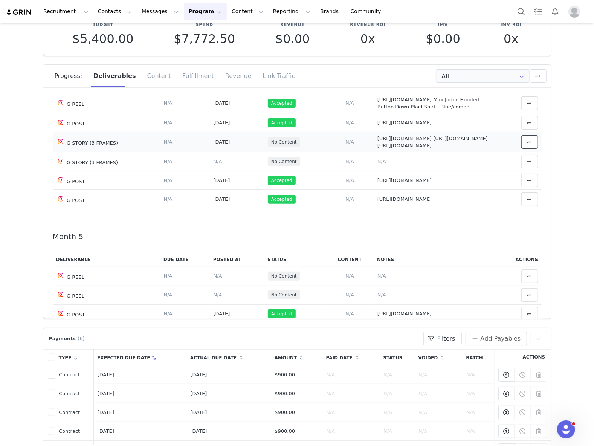
click at [525, 147] on span at bounding box center [529, 141] width 9 height 9
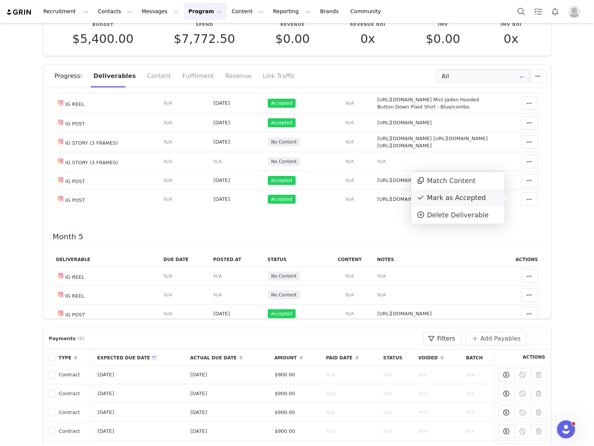
click at [457, 197] on div "Mark as Accepted" at bounding box center [457, 197] width 93 height 17
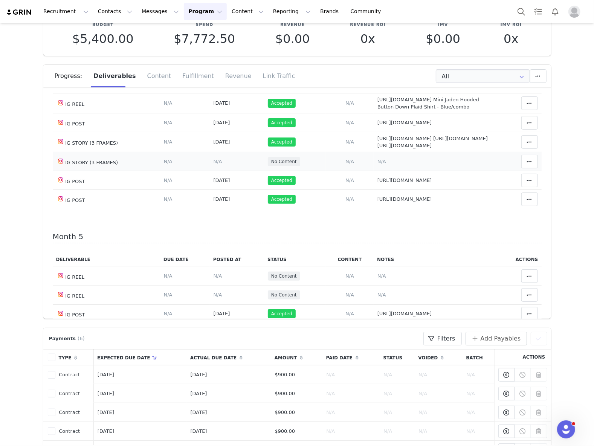
click at [377, 164] on span "N/A" at bounding box center [381, 162] width 9 height 6
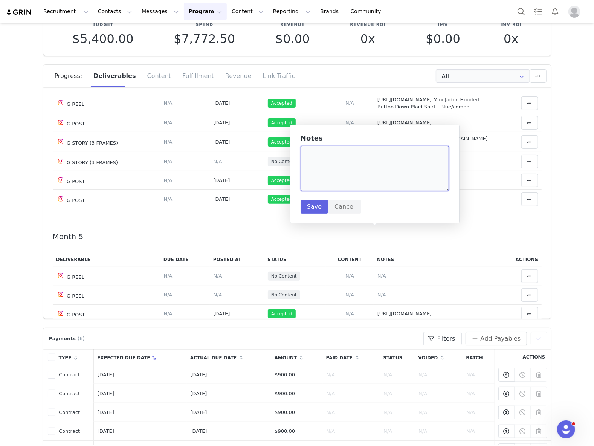
click at [362, 176] on textarea at bounding box center [375, 168] width 148 height 45
paste textarea "https://static-resources.creatoriq.com/instagram-stories/thumbs/371709106531785…"
click at [373, 177] on textarea "https://static-resources.creatoriq.com/instagram-stories/thumbs/371709106531785…" at bounding box center [375, 168] width 148 height 45
paste textarea "https://static-resources.creatoriq.com/instagram-stories/thumbs/372011224950033…"
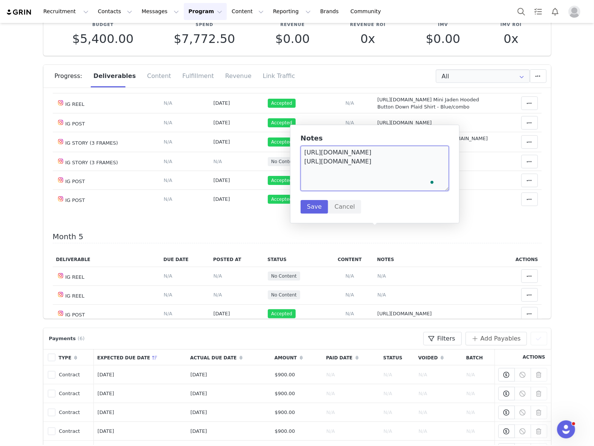
click at [362, 186] on textarea "https://static-resources.creatoriq.com/instagram-stories/thumbs/371709106531785…" at bounding box center [375, 168] width 148 height 45
paste textarea "https://static-resources.creatoriq.com/instagram-stories/thumbs/372740164295511…"
type textarea "https://static-resources.creatoriq.com/instagram-stories/thumbs/371709106531785…"
click at [309, 208] on button "Save" at bounding box center [314, 207] width 27 height 14
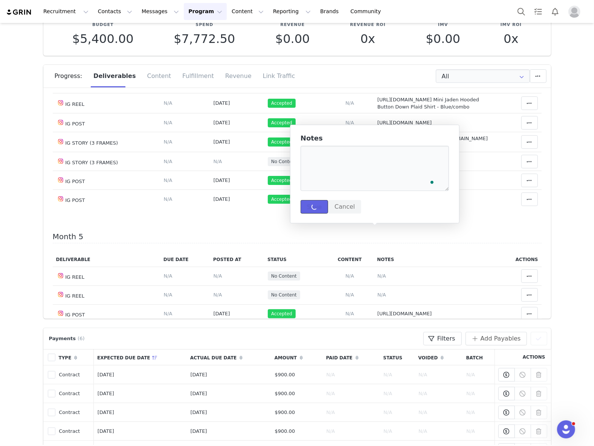
scroll to position [0, 0]
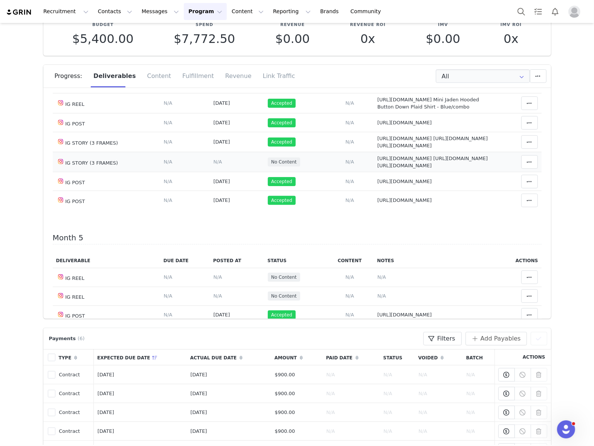
click at [214, 165] on span "N/A" at bounding box center [218, 162] width 9 height 6
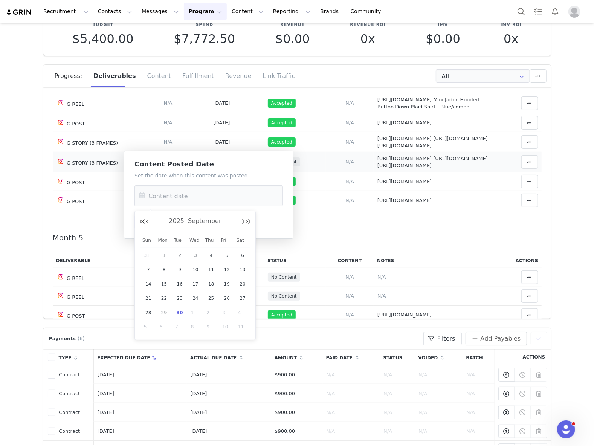
click at [201, 194] on input "text" at bounding box center [208, 195] width 148 height 21
click at [166, 298] on span "22" at bounding box center [164, 298] width 9 height 9
type input "Sep 22 2025"
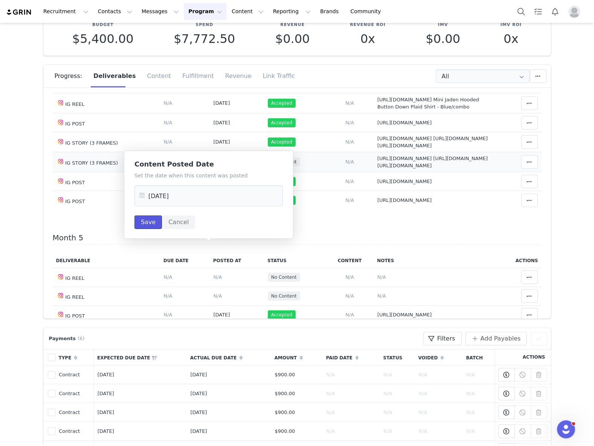
click at [150, 221] on button "Save" at bounding box center [147, 222] width 27 height 14
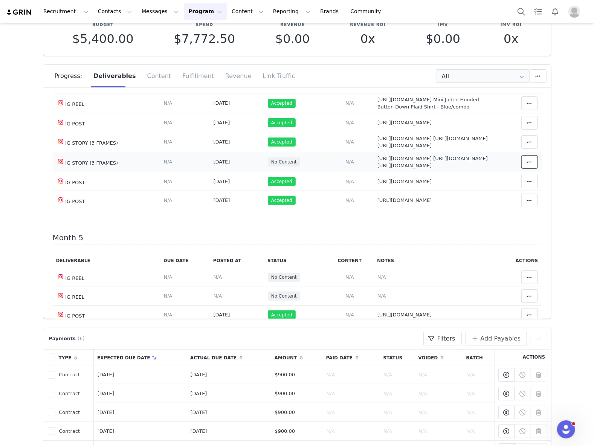
click at [525, 166] on span at bounding box center [529, 161] width 9 height 9
click at [470, 250] on div "Mark as Accepted" at bounding box center [457, 247] width 93 height 17
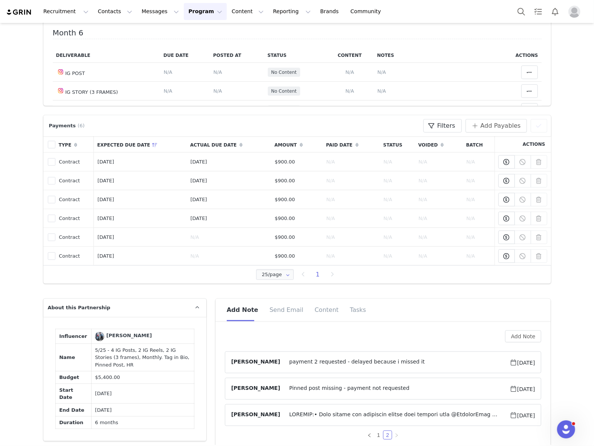
scroll to position [351, 0]
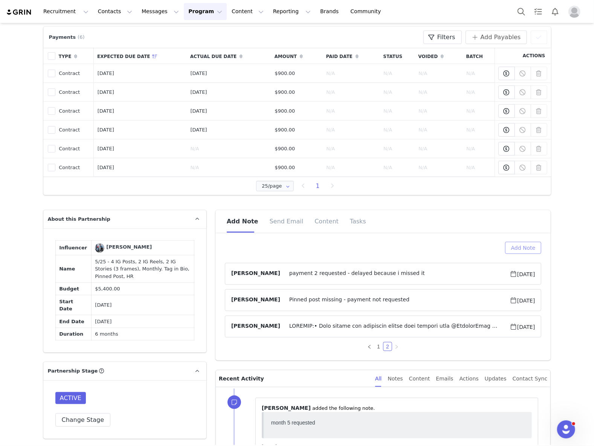
click at [526, 246] on button "Add Note" at bounding box center [523, 248] width 37 height 12
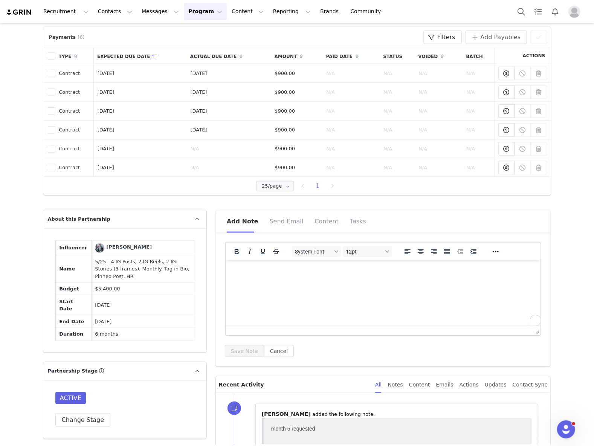
scroll to position [0, 0]
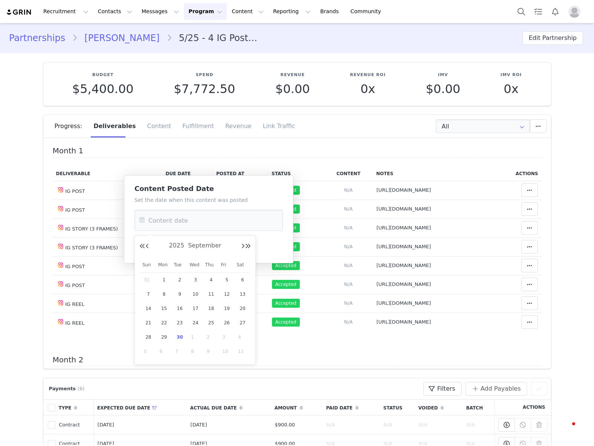
click at [203, 294] on div "11" at bounding box center [211, 294] width 16 height 11
type input "[DATE]"
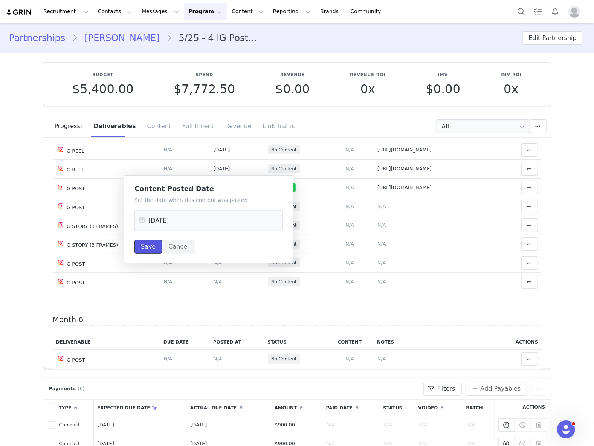
click at [148, 246] on button "Save" at bounding box center [147, 247] width 27 height 14
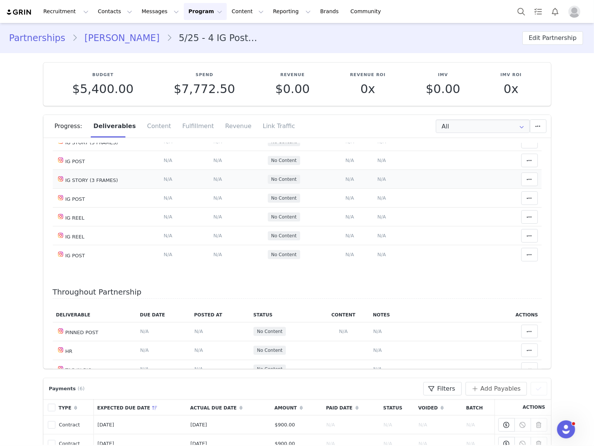
scroll to position [1131, 0]
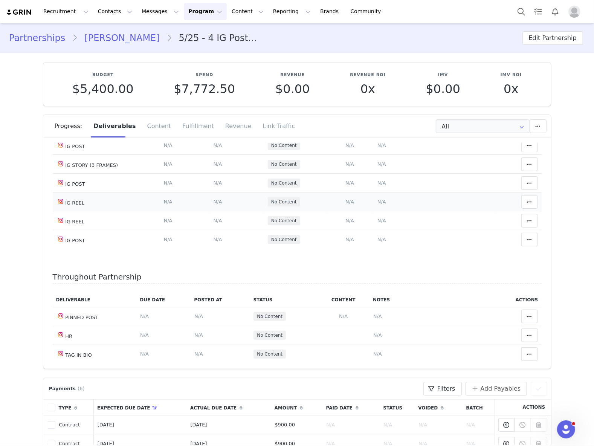
click at [377, 205] on span "N/A" at bounding box center [381, 202] width 9 height 6
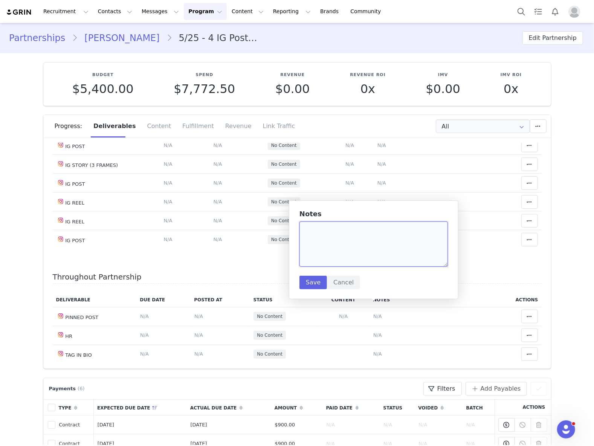
click at [359, 250] on textarea at bounding box center [373, 243] width 148 height 45
paste textarea "[URL][DOMAIN_NAME]"
type textarea "[URL][DOMAIN_NAME]"
click at [306, 287] on button "Save" at bounding box center [312, 283] width 27 height 14
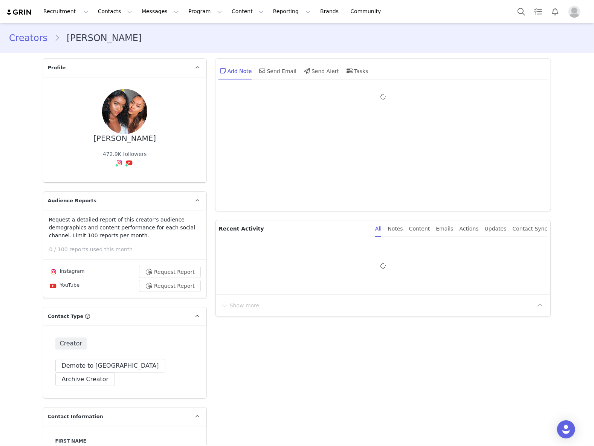
type input "+44 ([GEOGRAPHIC_DATA])"
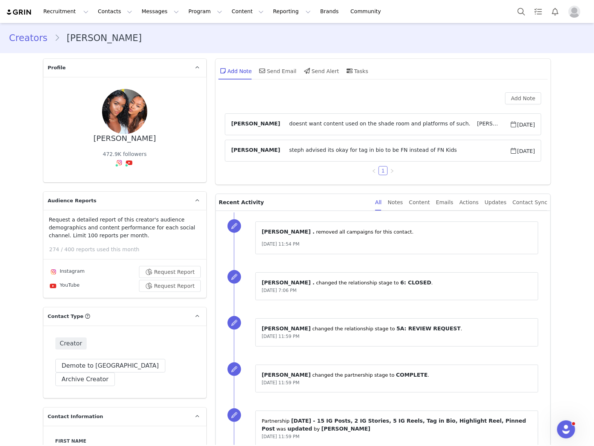
click at [84, 344] on div "Creator Demote this Creator? This will remove all accepted proposals attached t…" at bounding box center [124, 361] width 163 height 73
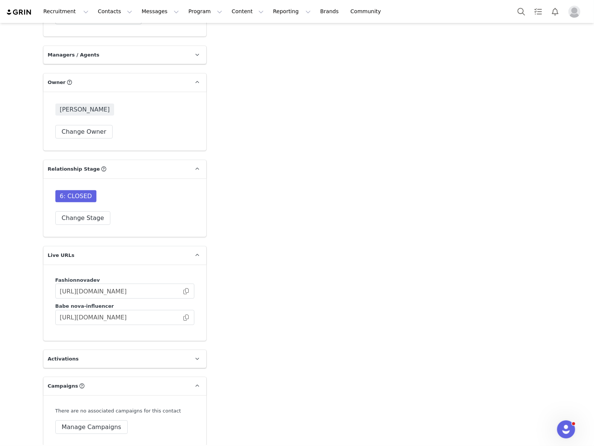
scroll to position [2312, 0]
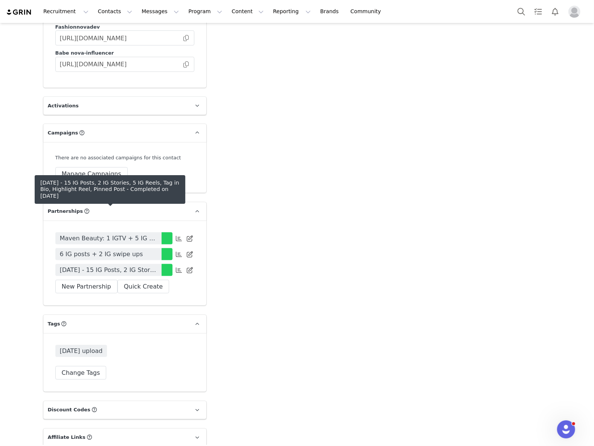
click at [137, 266] on span "[DATE] - 15 IG Posts, 2 IG Stories, 5 IG Reels, Tag in Bio, Highlight Reel, Pin…" at bounding box center [108, 270] width 97 height 9
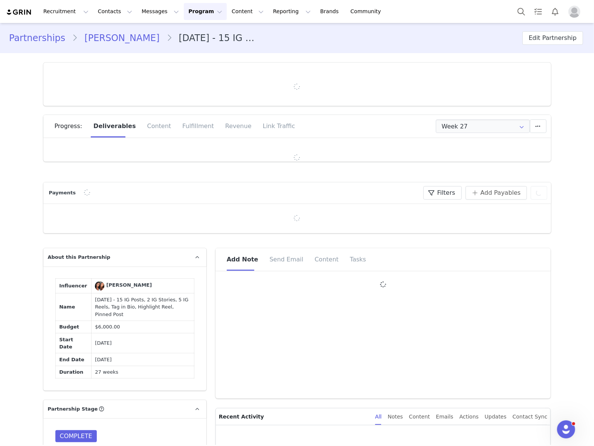
type input "+44 ([GEOGRAPHIC_DATA])"
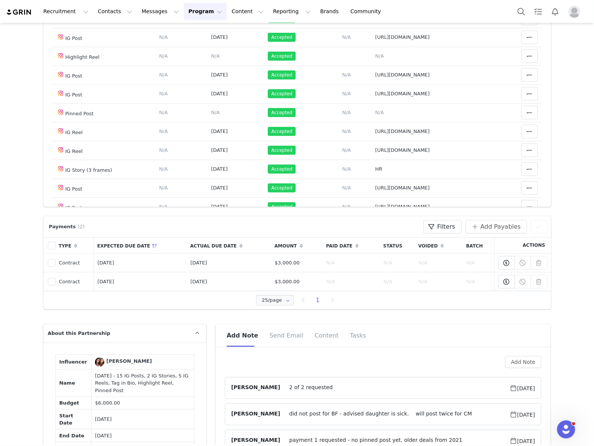
scroll to position [201, 0]
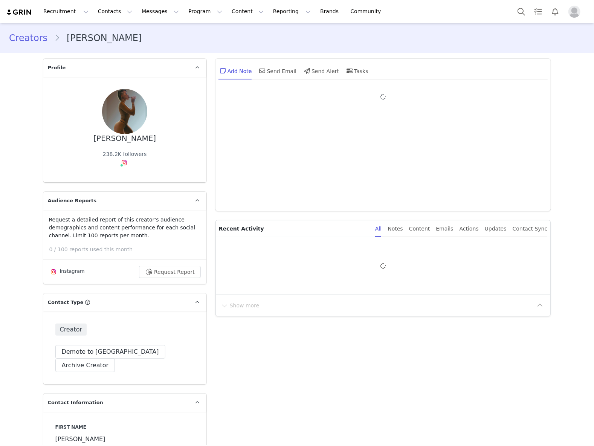
type input "+1 ([GEOGRAPHIC_DATA])"
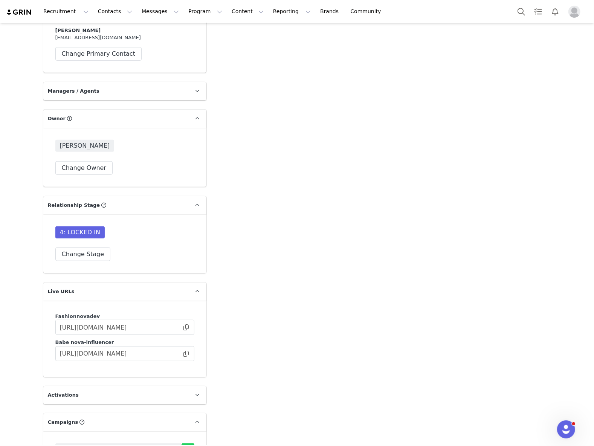
scroll to position [2260, 0]
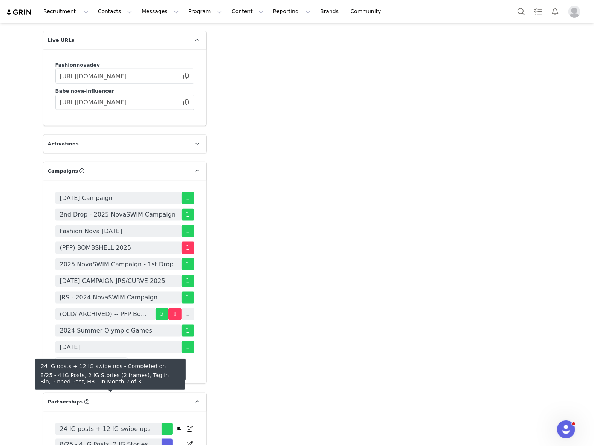
drag, startPoint x: 85, startPoint y: 400, endPoint x: 79, endPoint y: 395, distance: 7.8
click at [85, 440] on span "8/25 - 4 IG Posts, 2 IG Stories (2 frames), Tag in Bio, Pinned Post, HR" at bounding box center [108, 444] width 97 height 9
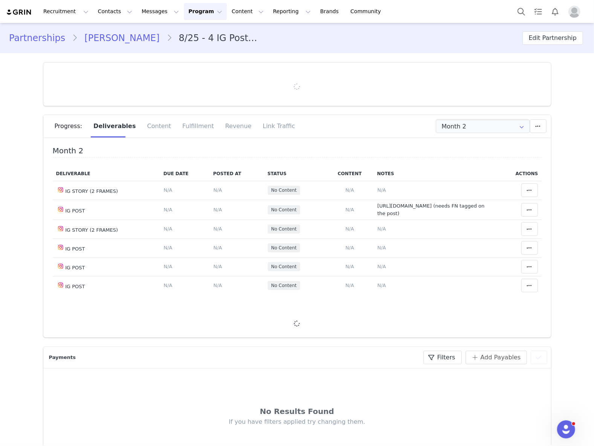
type input "+1 ([GEOGRAPHIC_DATA])"
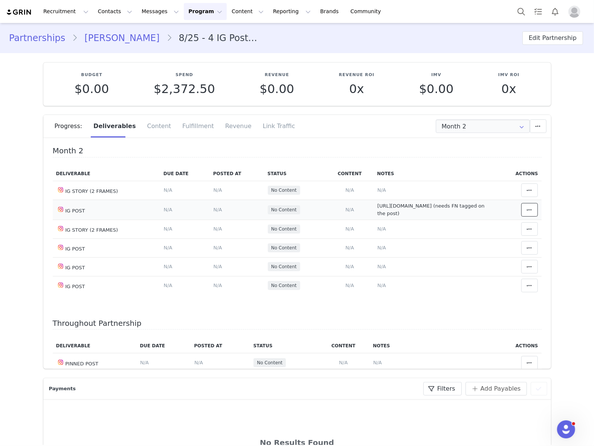
click at [525, 206] on span at bounding box center [529, 209] width 9 height 9
click at [488, 211] on div "Mark as Accepted" at bounding box center [457, 210] width 93 height 17
click at [410, 213] on span "[URL][DOMAIN_NAME] (needs FN tagged on the post)" at bounding box center [430, 209] width 107 height 13
type textarea "[URL][DOMAIN_NAME] (needs FN tagged on the post)"
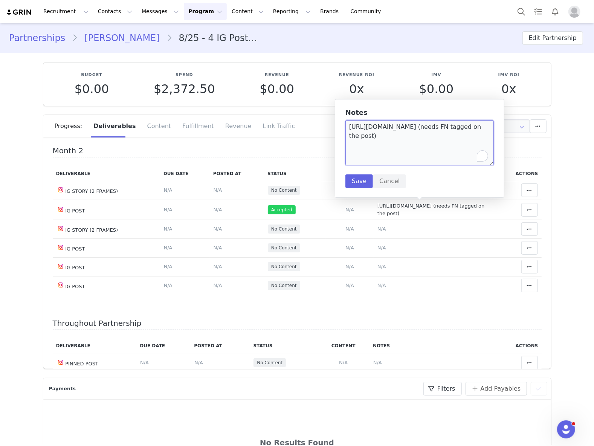
drag, startPoint x: 397, startPoint y: 139, endPoint x: 347, endPoint y: 142, distance: 50.2
click at [347, 142] on textarea "[URL][DOMAIN_NAME] (needs FN tagged on the post)" at bounding box center [419, 142] width 148 height 45
type textarea "[URL][DOMAIN_NAME]"
click at [360, 184] on button "Save" at bounding box center [358, 181] width 27 height 14
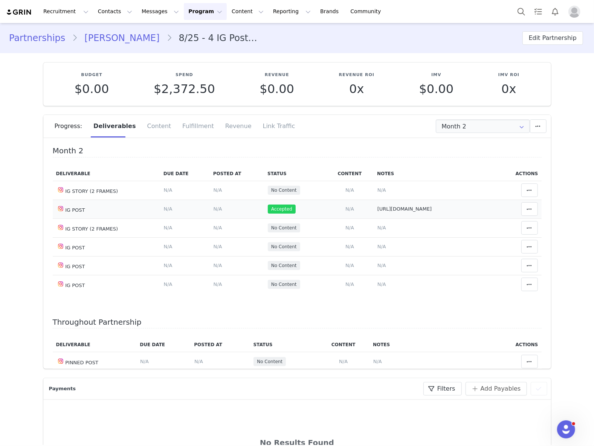
click at [416, 210] on span "[URL][DOMAIN_NAME]" at bounding box center [404, 209] width 55 height 6
type textarea "[URL][DOMAIN_NAME]"
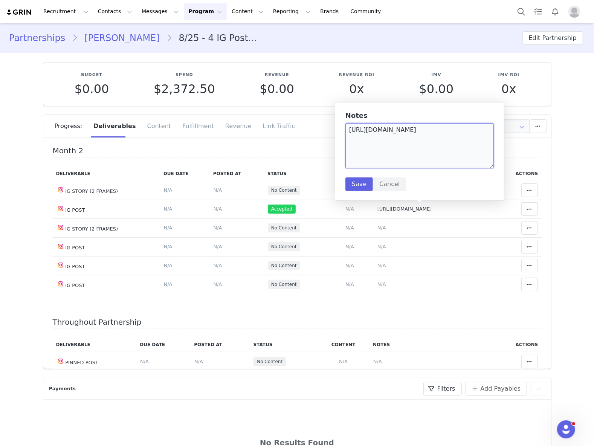
click at [407, 133] on textarea "[URL][DOMAIN_NAME]" at bounding box center [419, 145] width 148 height 45
drag, startPoint x: 166, startPoint y: 115, endPoint x: 166, endPoint y: 110, distance: 4.5
click at [177, 115] on div "Fulfillment" at bounding box center [198, 126] width 43 height 23
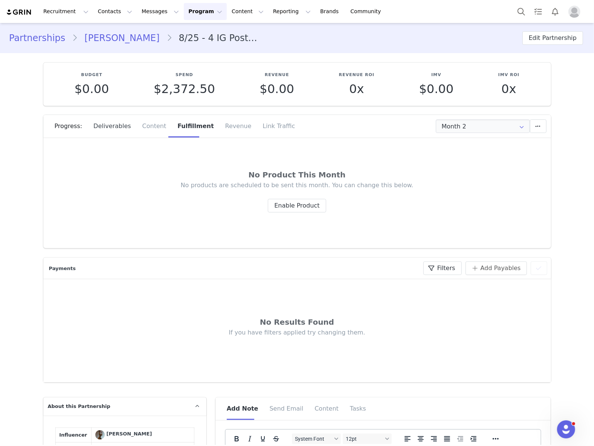
click at [108, 119] on div "Deliverables" at bounding box center [112, 126] width 49 height 23
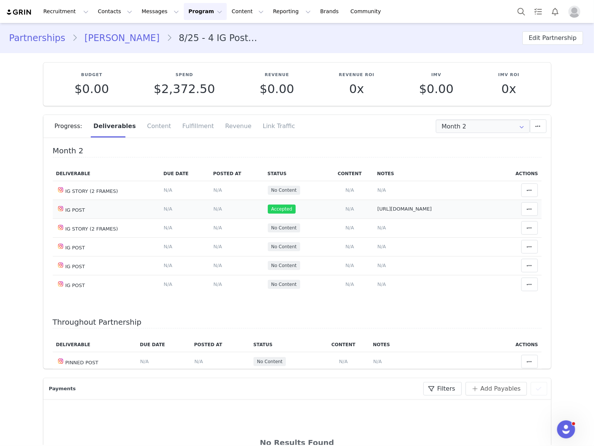
drag, startPoint x: 212, startPoint y: 208, endPoint x: 212, endPoint y: 204, distance: 4.2
click at [214, 208] on span "N/A" at bounding box center [218, 209] width 9 height 6
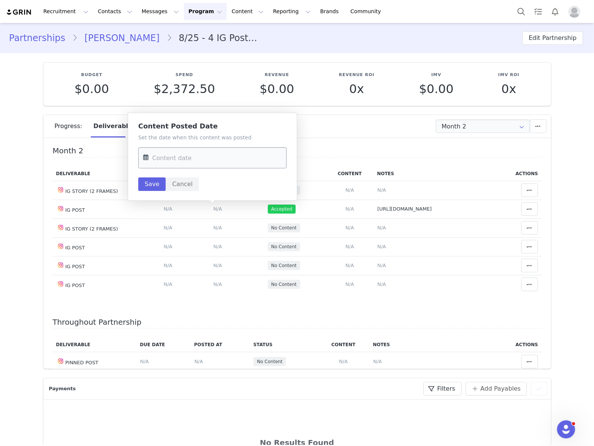
click at [206, 162] on input "text" at bounding box center [212, 157] width 148 height 21
click at [181, 261] on span "23" at bounding box center [183, 260] width 9 height 9
type input "[DATE]"
click at [154, 182] on button "Save" at bounding box center [151, 184] width 27 height 14
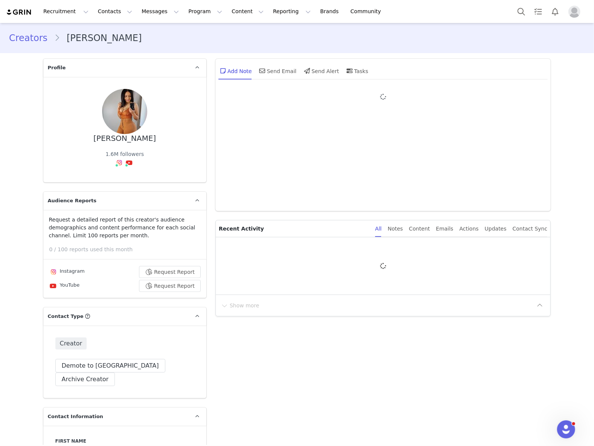
type input "+1 ([GEOGRAPHIC_DATA])"
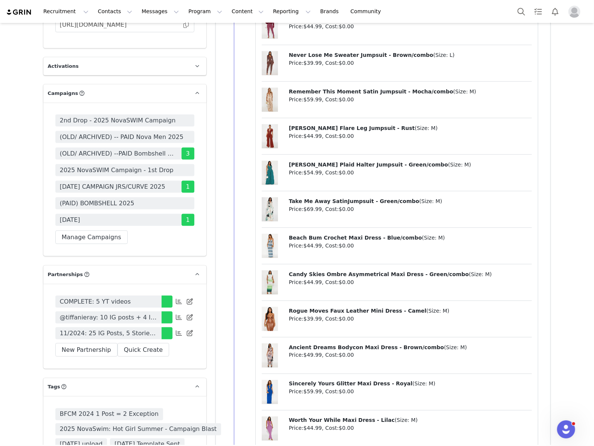
scroll to position [2360, 0]
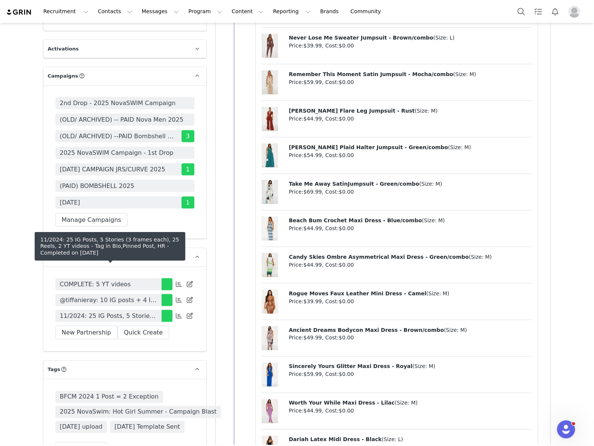
click at [125, 311] on span "11/2024: 25 IG Posts, 5 Stories (3 frames each), 25 Reels, 2 YT videos - Tag in…" at bounding box center [108, 315] width 97 height 9
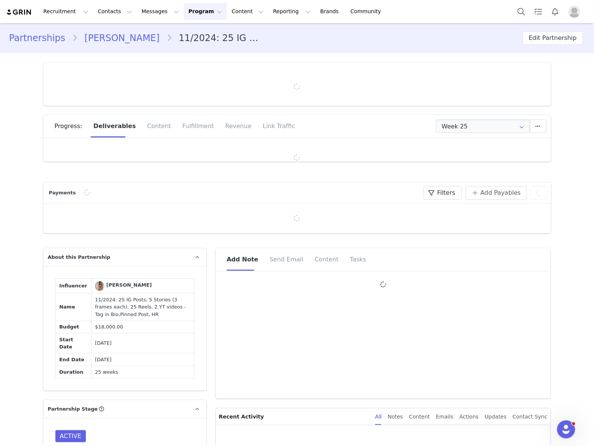
type input "+1 ([GEOGRAPHIC_DATA])"
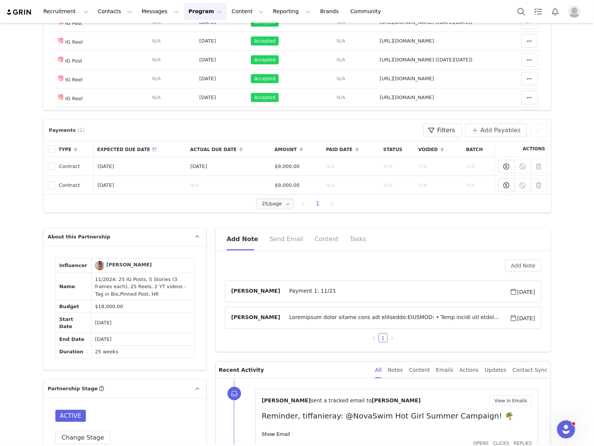
scroll to position [447, 0]
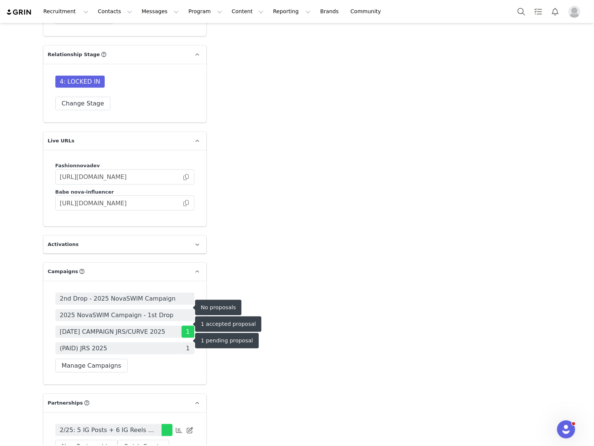
scroll to position [2209, 0]
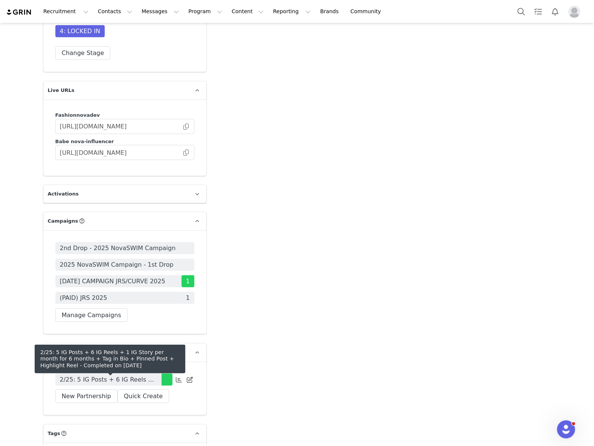
click at [122, 384] on span "2/25: 5 IG Posts + 6 IG Reels + 1 IG Story per month for 6 months + Tag in Bio …" at bounding box center [108, 379] width 97 height 9
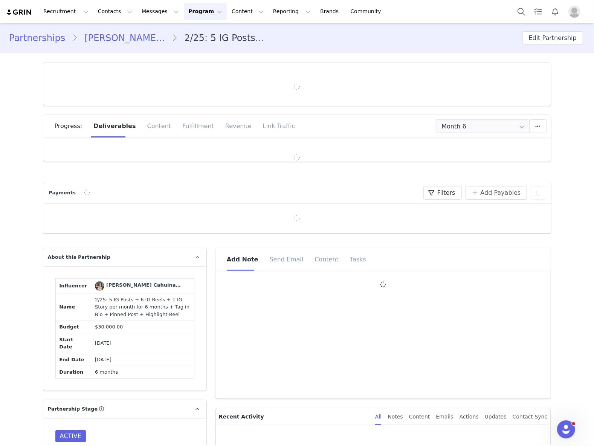
type input "+51 ([GEOGRAPHIC_DATA])"
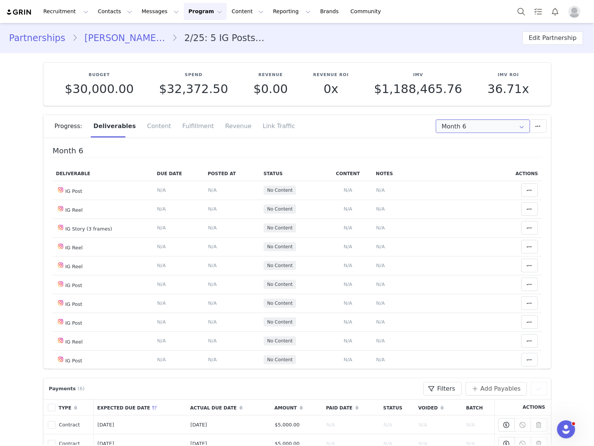
click at [495, 130] on input "Month 6" at bounding box center [483, 126] width 94 height 14
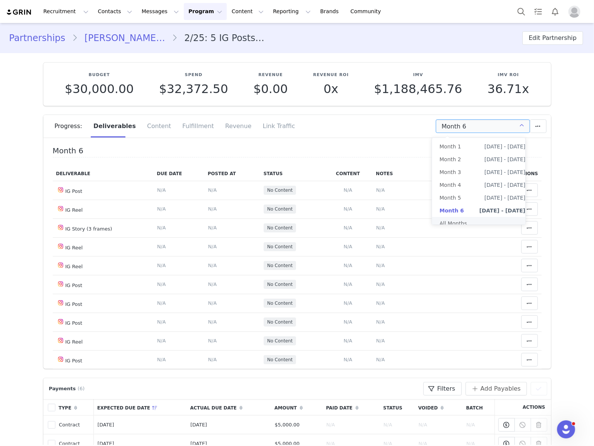
click at [463, 222] on li "All Months" at bounding box center [482, 223] width 101 height 13
type input "All"
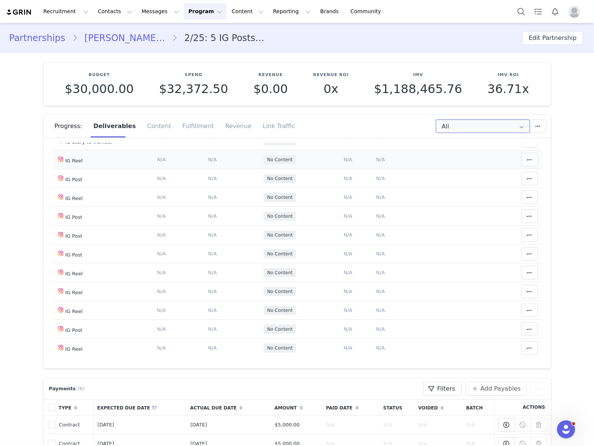
scroll to position [803, 0]
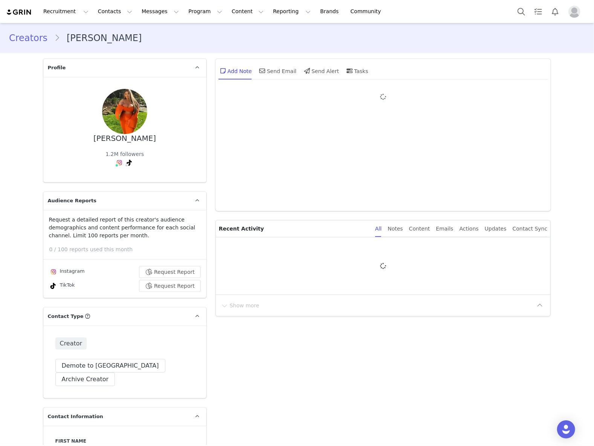
type input "+44 ([GEOGRAPHIC_DATA])"
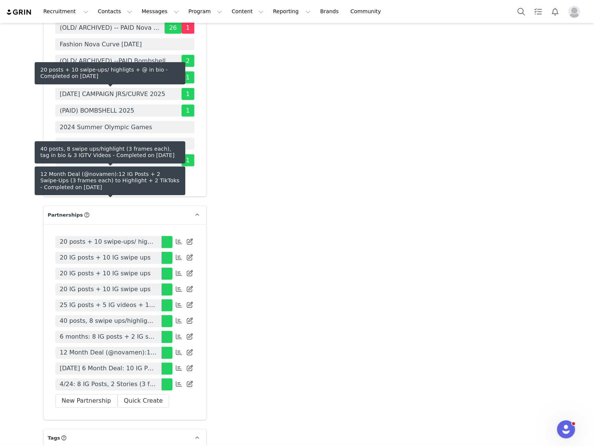
scroll to position [2561, 0]
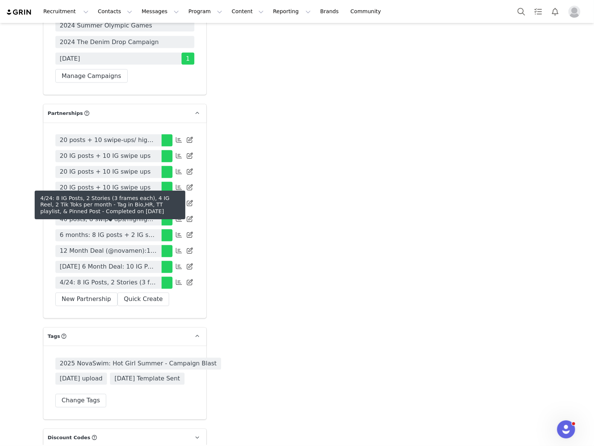
click at [121, 278] on span "4/24: 8 IG Posts, 2 Stories (3 frames each), 4 IG Reel, 2 Tik Toks per month - …" at bounding box center [108, 282] width 97 height 9
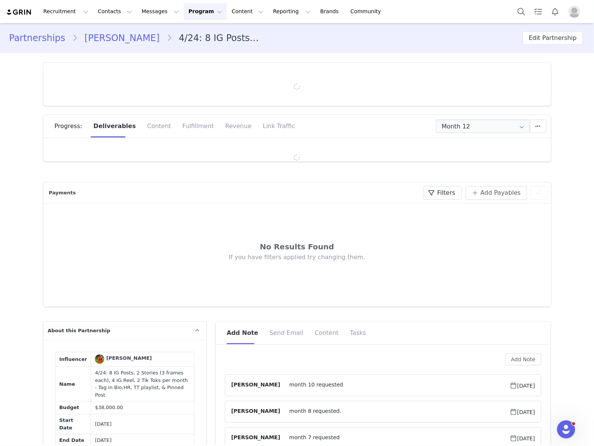
type input "+44 ([GEOGRAPHIC_DATA])"
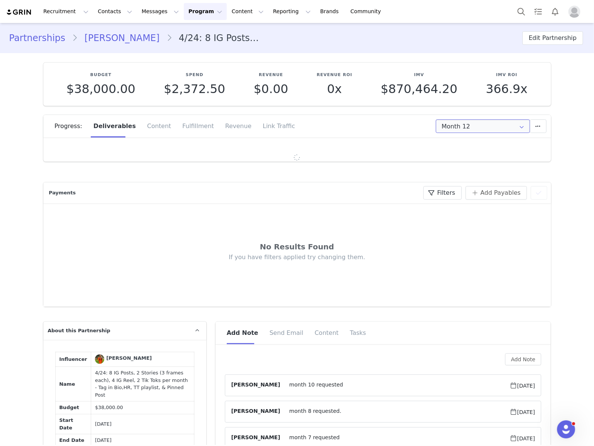
click at [458, 128] on input "Month 12" at bounding box center [483, 126] width 94 height 14
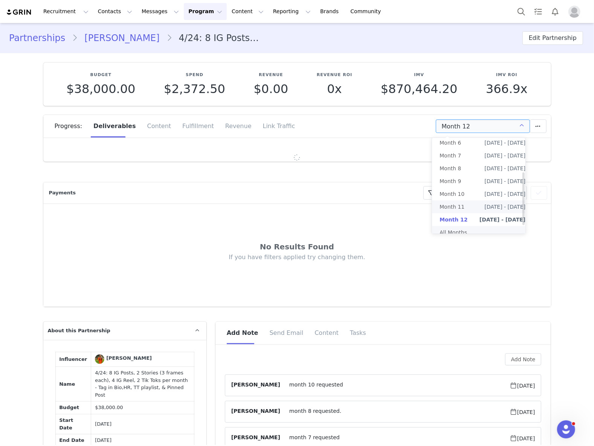
scroll to position [75, 0]
click at [467, 226] on li "All Months" at bounding box center [482, 232] width 101 height 13
type input "All"
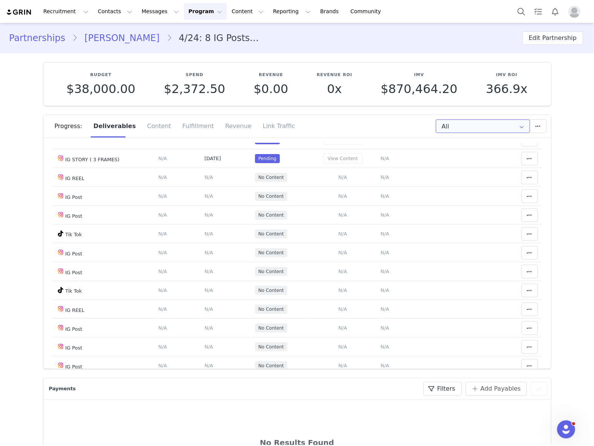
scroll to position [3666, 0]
click at [253, 50] on div "Partnerships Yathien Tanoe 4/24: 8 IG Posts, 2 Stories (3 frames each), 4 IG Re…" at bounding box center [297, 38] width 594 height 26
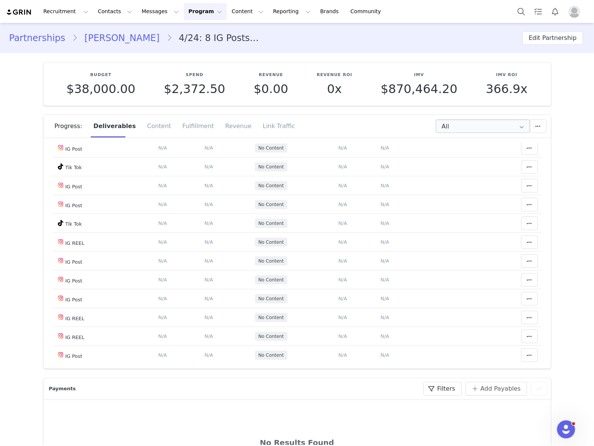
scroll to position [3817, 0]
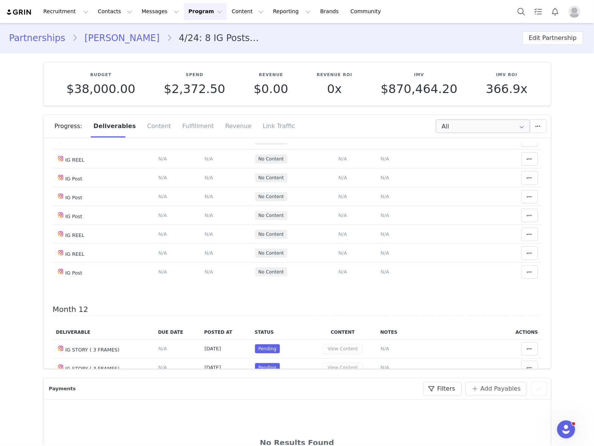
drag, startPoint x: 371, startPoint y: 243, endPoint x: 368, endPoint y: 215, distance: 28.0
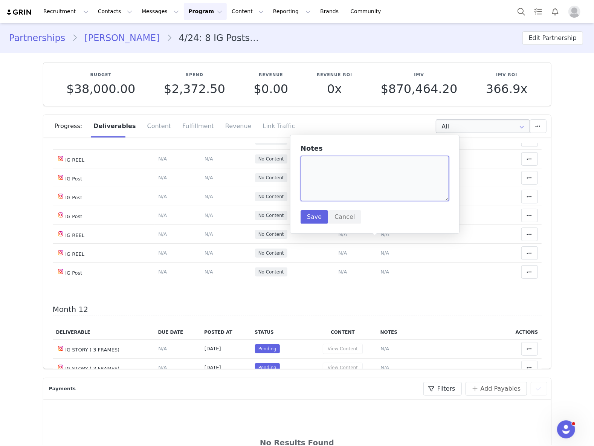
click at [360, 184] on textarea at bounding box center [375, 178] width 148 height 45
paste textarea "https://www.instagram.com/p/DO0nYmijEJE/"
type textarea "https://www.instagram.com/p/DO0nYmijEJE/"
click at [315, 217] on button "Save" at bounding box center [314, 217] width 27 height 14
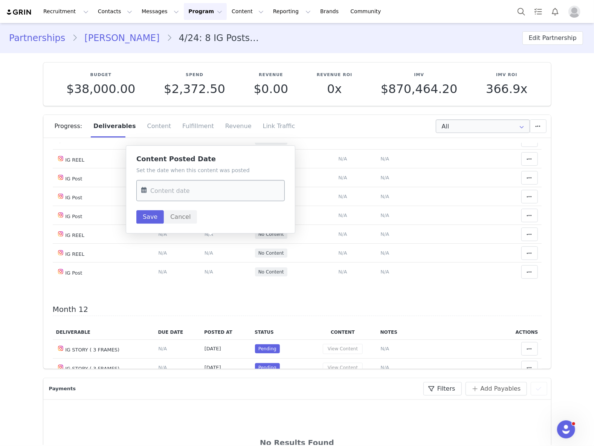
click at [203, 186] on input "text" at bounding box center [210, 190] width 148 height 21
click at [241, 278] on span "20" at bounding box center [244, 278] width 9 height 9
type input "Sep 20 2025"
click at [157, 222] on button "Save" at bounding box center [149, 217] width 27 height 14
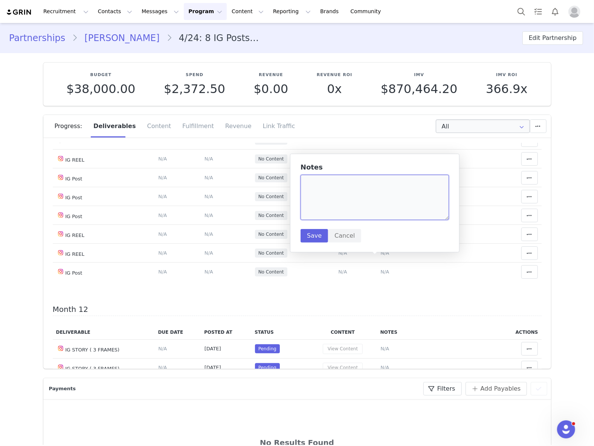
click at [370, 203] on textarea at bounding box center [375, 197] width 148 height 45
paste textarea "https://www.instagram.com/p/DPCtPtLDCMM/"
type textarea "https://www.instagram.com/p/DPCtPtLDCMM/ (halloween)"
click at [315, 234] on button "Save" at bounding box center [314, 236] width 27 height 14
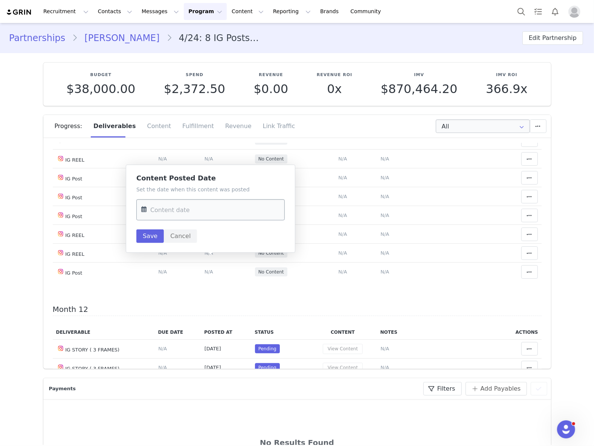
click at [208, 219] on input "text" at bounding box center [210, 209] width 148 height 21
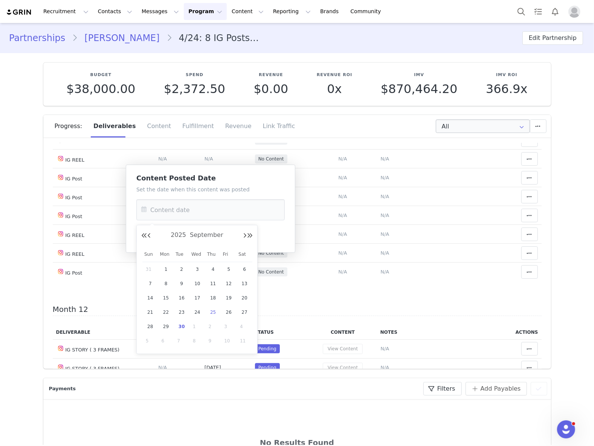
click at [212, 312] on span "25" at bounding box center [213, 312] width 9 height 9
type input "Sep 25 2025"
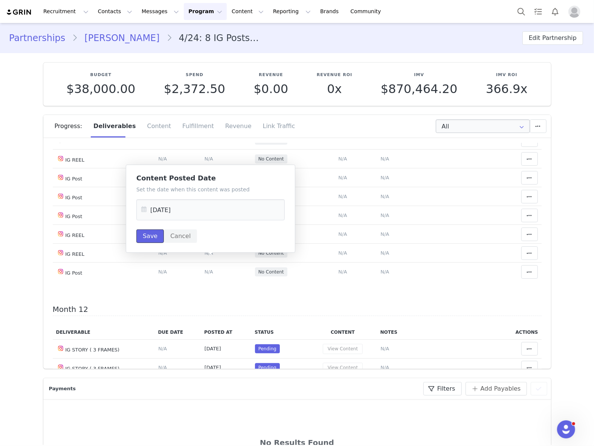
click at [147, 234] on button "Save" at bounding box center [149, 236] width 27 height 14
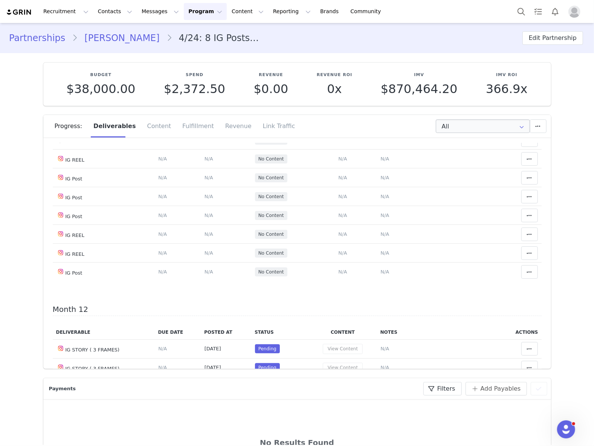
drag, startPoint x: 374, startPoint y: 282, endPoint x: 371, endPoint y: 250, distance: 31.7
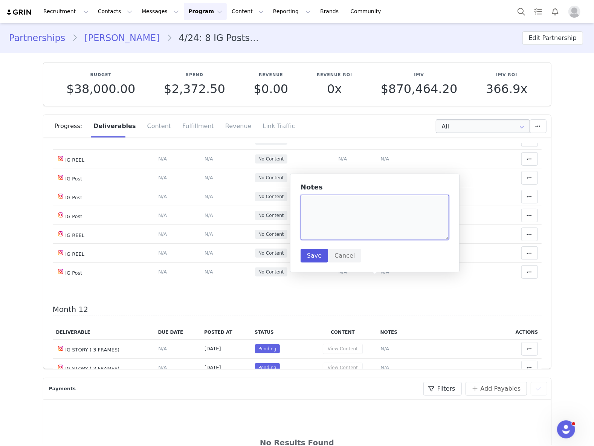
click at [366, 217] on textarea at bounding box center [375, 217] width 148 height 45
paste textarea "https://www.instagram.com/p/DPJx644DDCH/"
type textarea "https://www.instagram.com/p/DPJx644DDCH/"
click at [315, 255] on button "Save" at bounding box center [314, 256] width 27 height 14
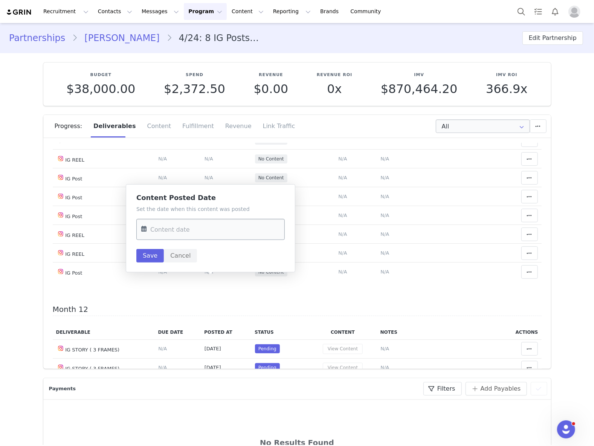
click at [212, 237] on input "text" at bounding box center [210, 229] width 148 height 21
click at [150, 346] on span "28" at bounding box center [150, 346] width 9 height 9
type input "Sep 28 2025"
click at [147, 250] on button "Save" at bounding box center [149, 256] width 27 height 14
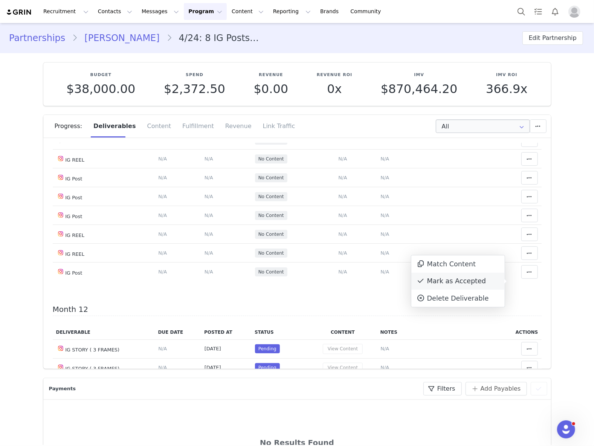
click at [466, 281] on div "Mark as Accepted" at bounding box center [457, 281] width 93 height 17
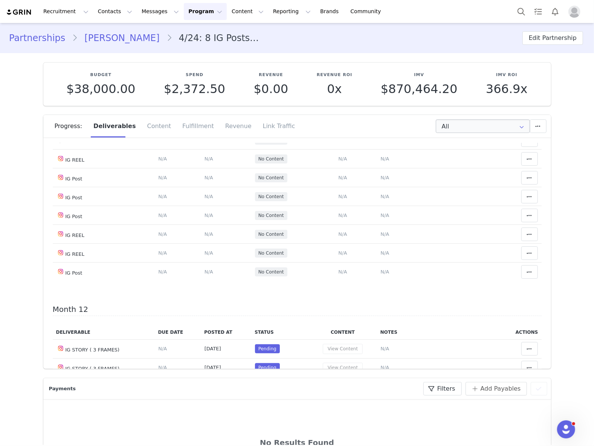
click at [466, 260] on div "Mark as Accepted" at bounding box center [457, 261] width 93 height 17
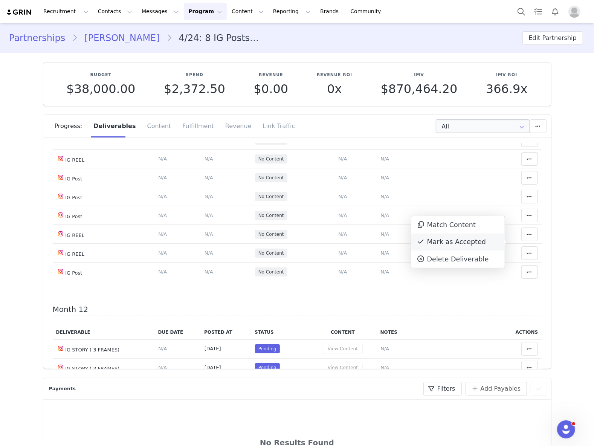
click at [473, 245] on div "Mark as Accepted" at bounding box center [457, 242] width 93 height 17
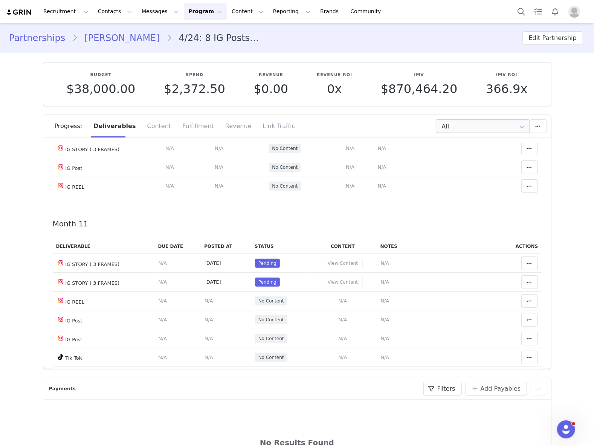
scroll to position [3565, 0]
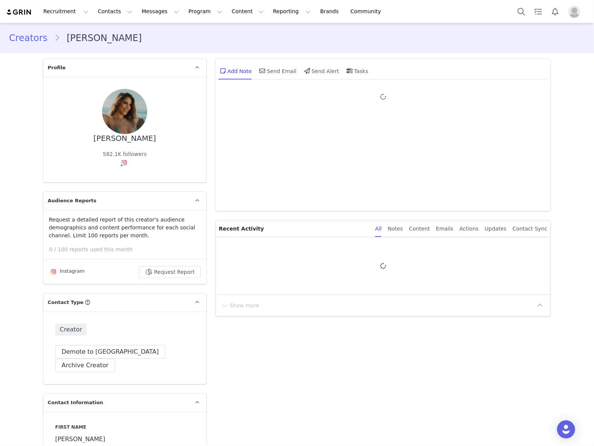
type input "+1 ([GEOGRAPHIC_DATA])"
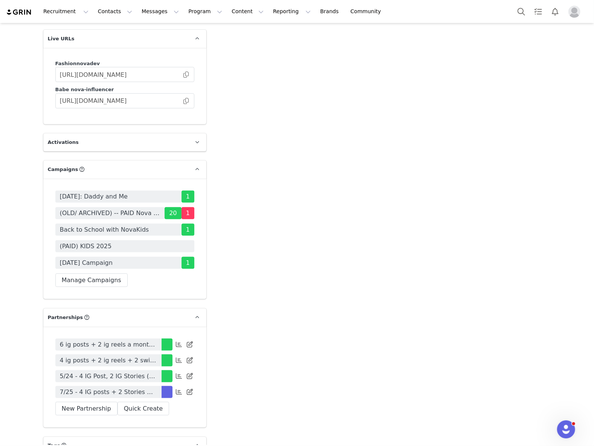
scroll to position [2310, 0]
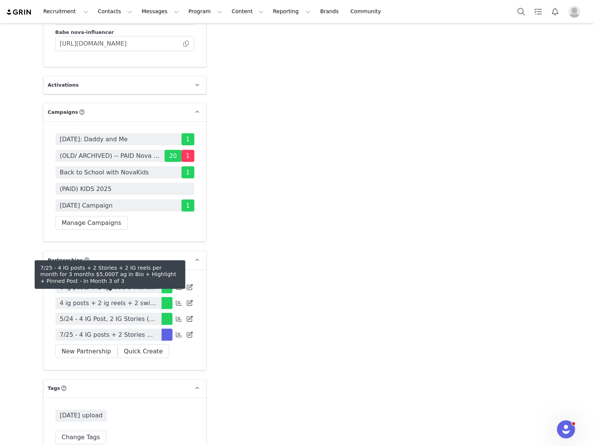
click at [117, 330] on span "7/25 - 4 IG posts + 2 Stories + 2 IG reels per month for 3 months $5,000T ag in…" at bounding box center [108, 334] width 97 height 9
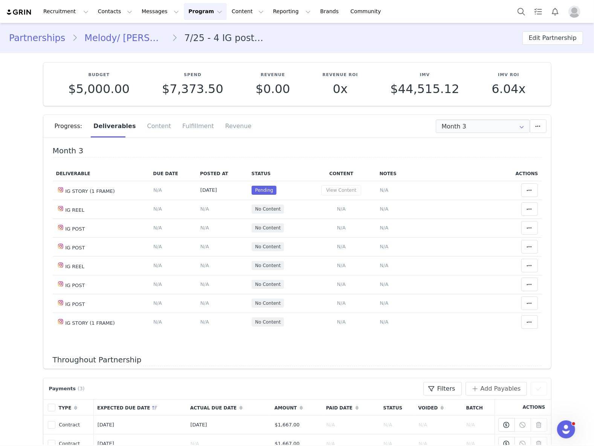
click at [454, 133] on div "Progress: Deliverables Content Fulfillment Revenue" at bounding box center [303, 126] width 496 height 23
click at [453, 122] on input "Month 3" at bounding box center [483, 126] width 94 height 14
click at [464, 181] on li "All Months" at bounding box center [482, 185] width 101 height 13
type input "All"
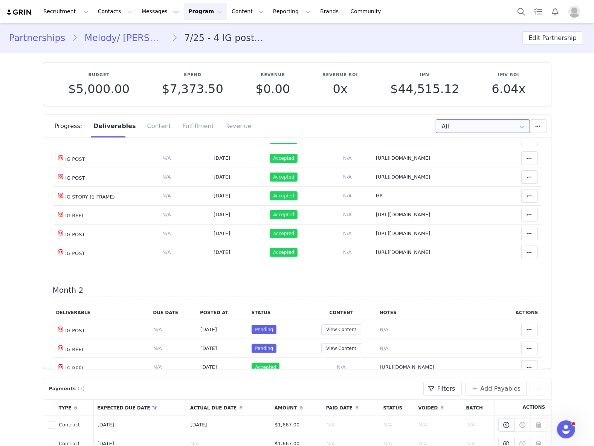
scroll to position [151, 0]
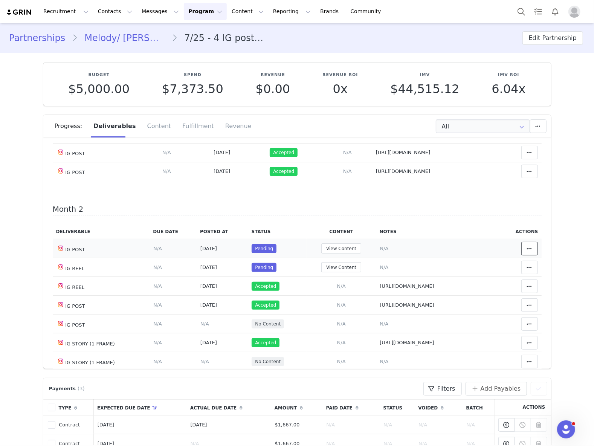
click at [521, 252] on button at bounding box center [529, 249] width 17 height 14
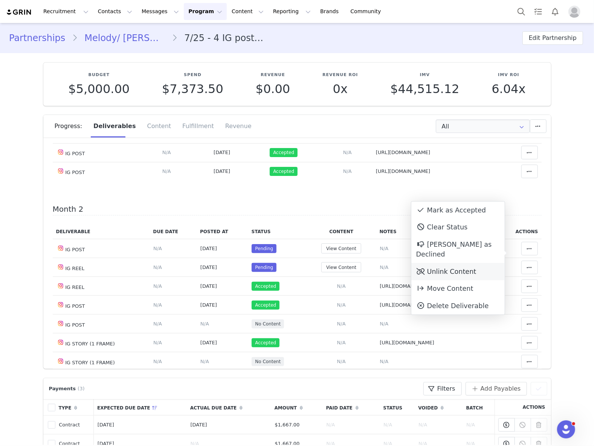
click at [464, 263] on div "Unlink Content" at bounding box center [457, 271] width 93 height 17
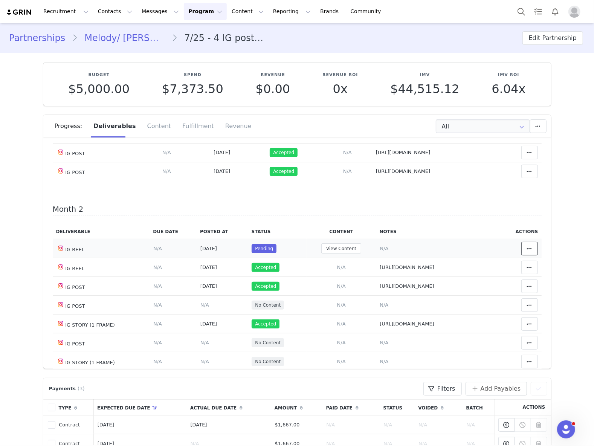
click at [525, 250] on span at bounding box center [529, 248] width 9 height 9
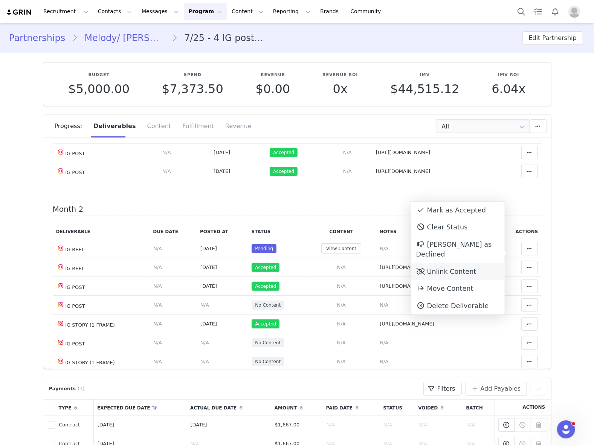
click at [442, 263] on div "Unlink Content" at bounding box center [457, 271] width 93 height 17
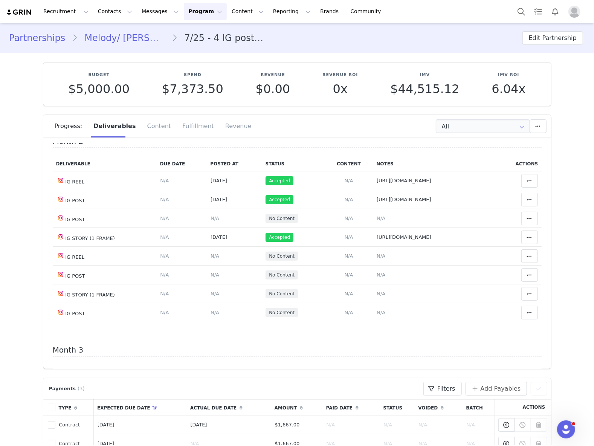
scroll to position [201, 0]
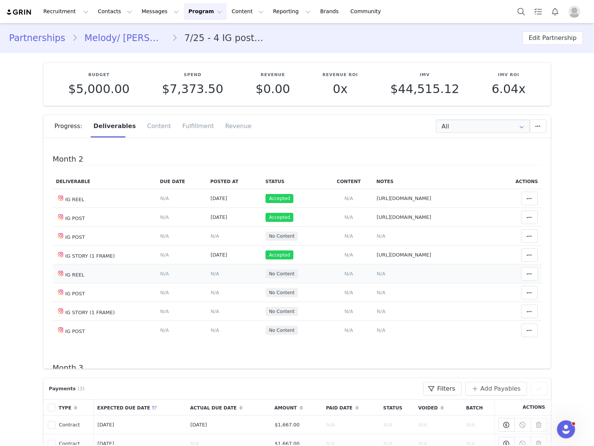
click at [377, 276] on span "N/A" at bounding box center [381, 274] width 9 height 6
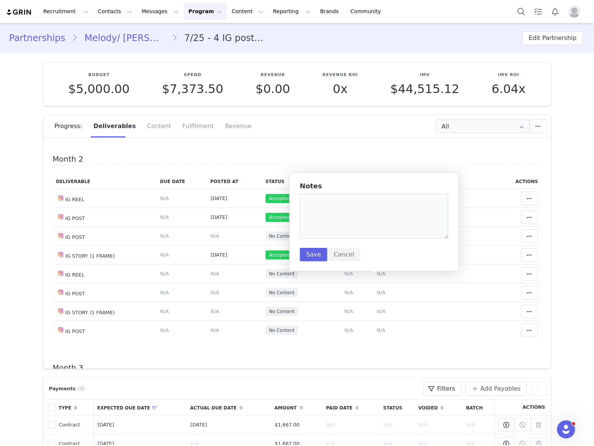
click at [352, 185] on h5 "Notes" at bounding box center [374, 186] width 148 height 8
click at [323, 212] on textarea at bounding box center [374, 216] width 148 height 45
paste textarea "[URL][DOMAIN_NAME]"
type textarea "[URL][DOMAIN_NAME]"
drag, startPoint x: 312, startPoint y: 252, endPoint x: 316, endPoint y: 252, distance: 3.8
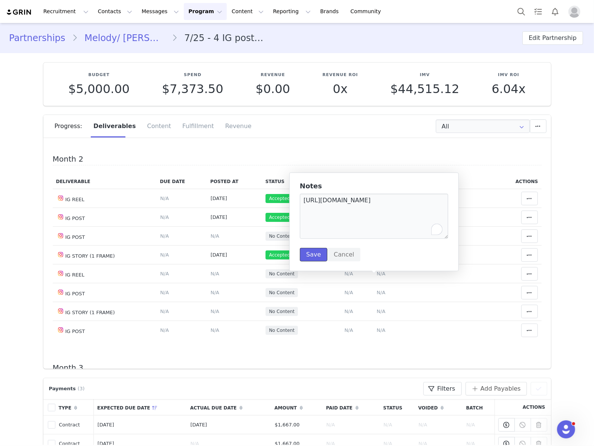
click at [312, 252] on button "Save" at bounding box center [313, 255] width 27 height 14
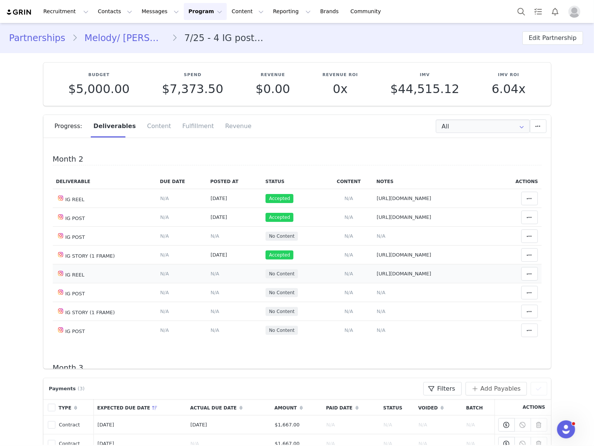
click at [211, 276] on span "N/A" at bounding box center [215, 274] width 9 height 6
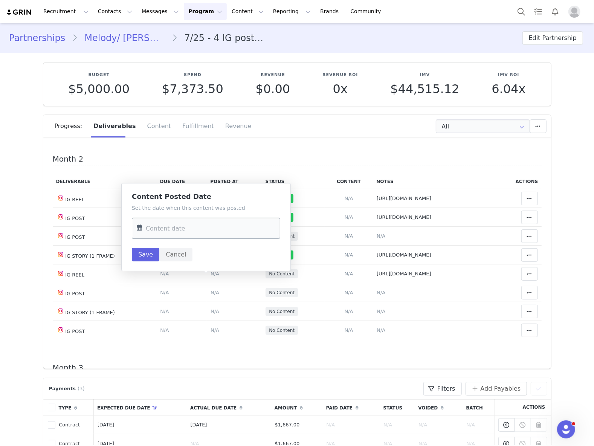
click at [201, 234] on input "text" at bounding box center [206, 228] width 148 height 21
click at [222, 329] on span "26" at bounding box center [224, 330] width 9 height 9
type input "[DATE]"
click at [151, 255] on button "Save" at bounding box center [145, 255] width 27 height 14
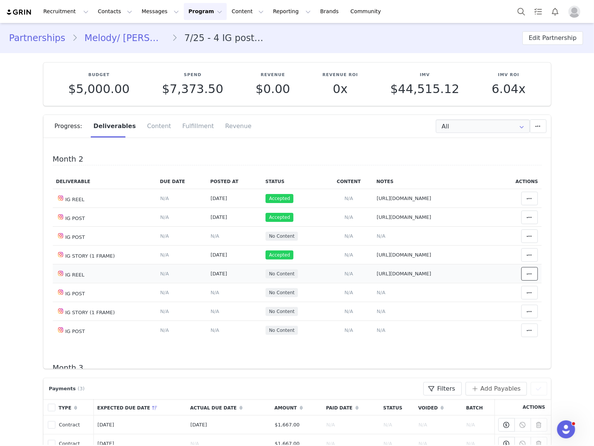
click at [527, 277] on icon at bounding box center [529, 274] width 5 height 6
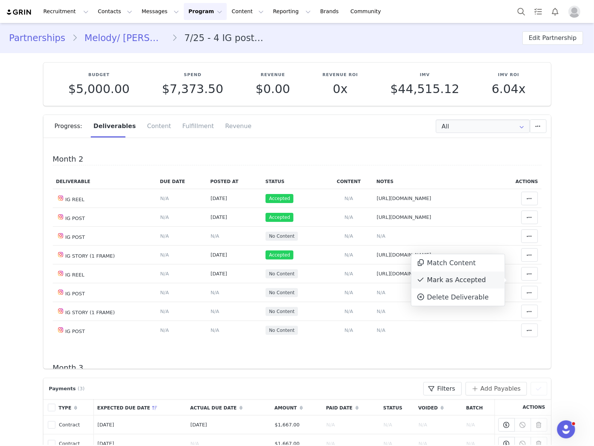
click at [451, 278] on div "Mark as Accepted" at bounding box center [457, 280] width 93 height 17
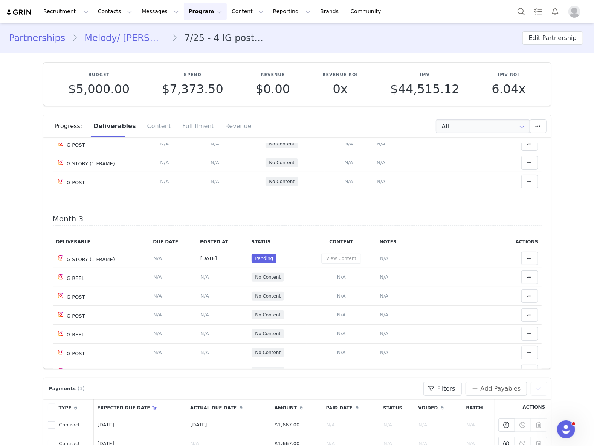
scroll to position [402, 0]
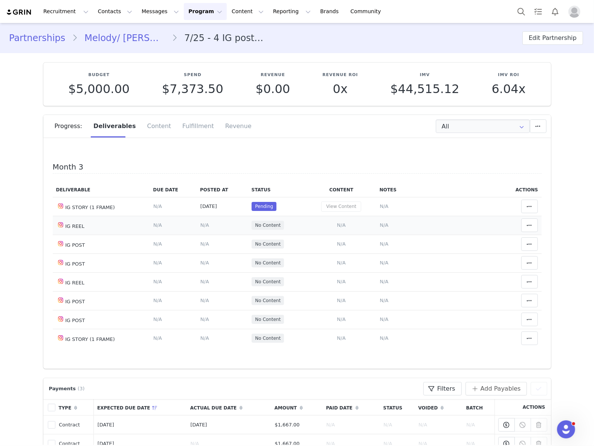
click at [380, 228] on span "N/A" at bounding box center [384, 225] width 9 height 6
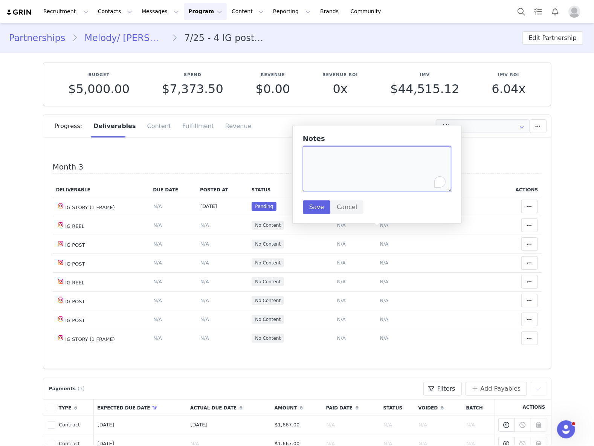
paste textarea "[URL][DOMAIN_NAME]"
type textarea "[URL][DOMAIN_NAME]"
click at [317, 205] on button "Save" at bounding box center [316, 207] width 27 height 14
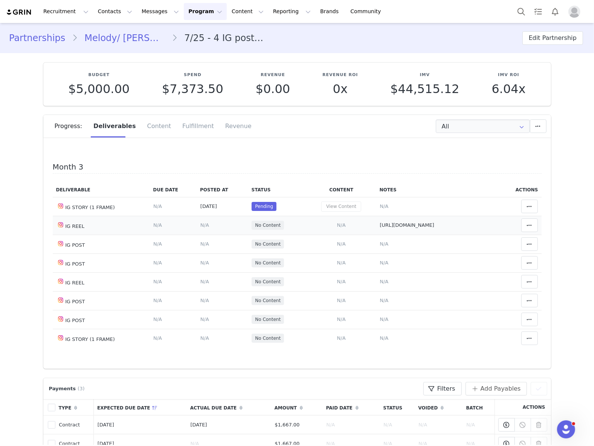
click at [200, 228] on span "N/A" at bounding box center [204, 225] width 9 height 6
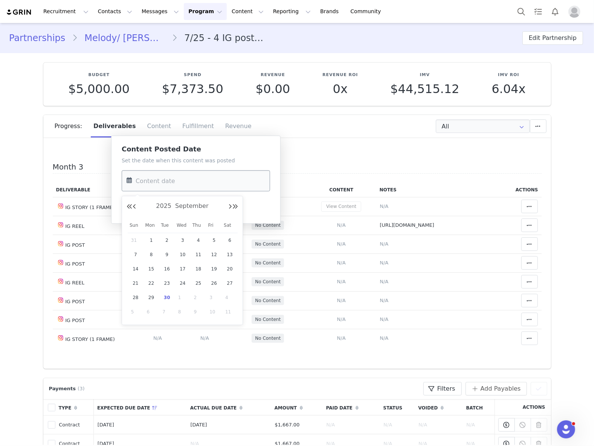
click at [194, 178] on input "text" at bounding box center [196, 180] width 148 height 21
drag, startPoint x: 215, startPoint y: 283, endPoint x: 185, endPoint y: 255, distance: 42.1
click at [215, 282] on span "26" at bounding box center [213, 283] width 9 height 9
type input "[DATE]"
click at [130, 208] on button "Save" at bounding box center [135, 207] width 27 height 14
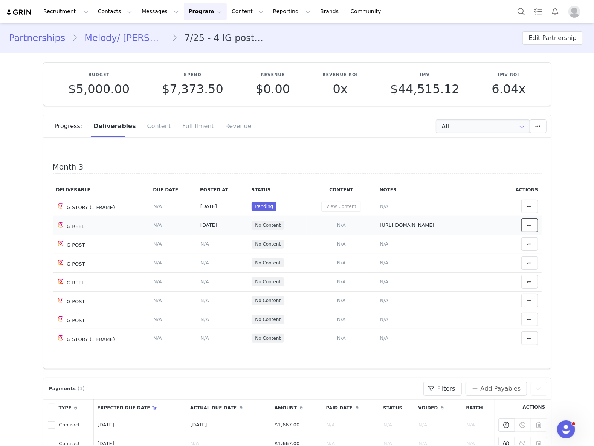
click at [525, 230] on span at bounding box center [529, 225] width 9 height 9
click at [483, 232] on div "Mark as Accepted" at bounding box center [457, 232] width 93 height 17
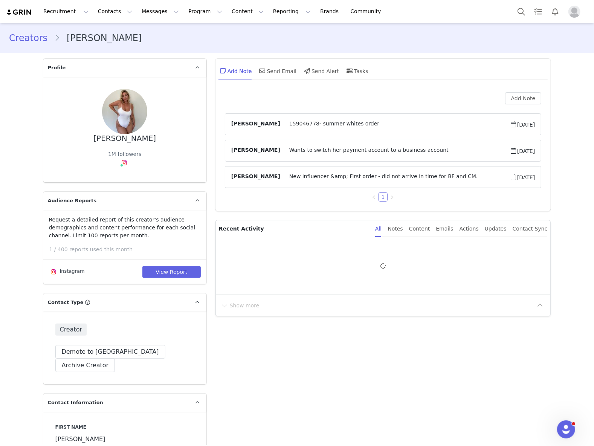
type input "+44 ([GEOGRAPHIC_DATA])"
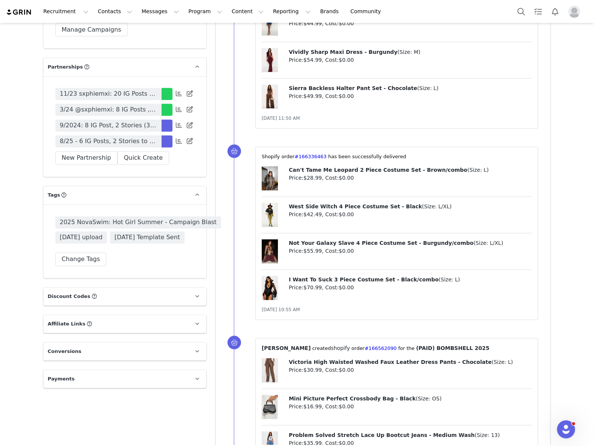
scroll to position [2611, 0]
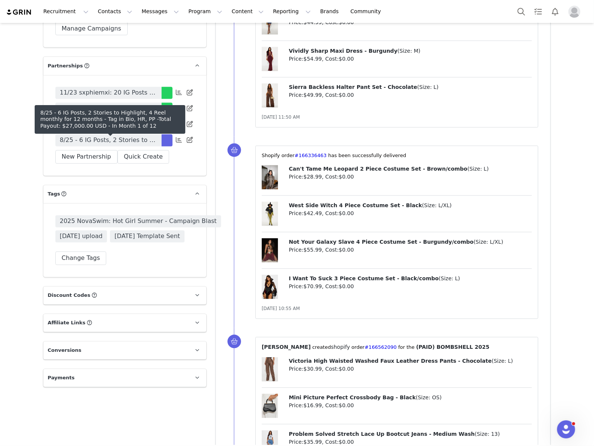
click at [110, 145] on span "8/25 - 6 IG Posts, 2 Stories to Highlight, 4 Reel monthly for 12 months - Tag i…" at bounding box center [108, 140] width 97 height 9
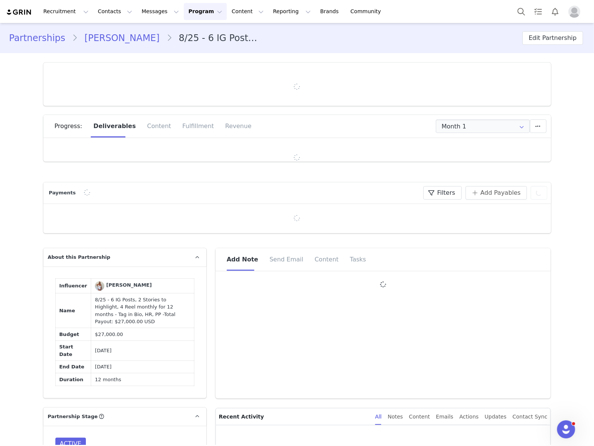
type input "+44 ([GEOGRAPHIC_DATA])"
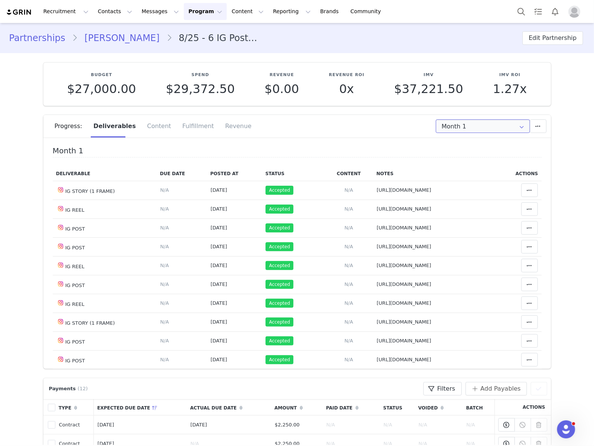
click at [463, 123] on input "Month 1" at bounding box center [483, 126] width 94 height 14
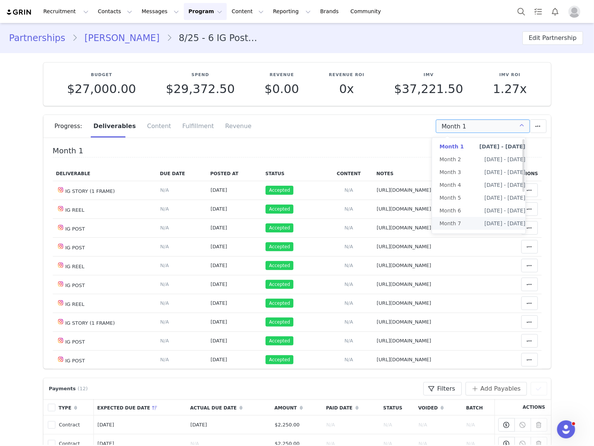
scroll to position [75, 0]
click at [460, 226] on li "All Months" at bounding box center [482, 232] width 101 height 13
type input "All"
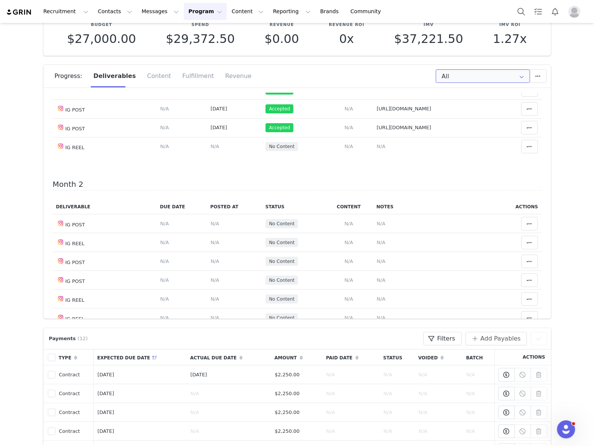
scroll to position [0, 0]
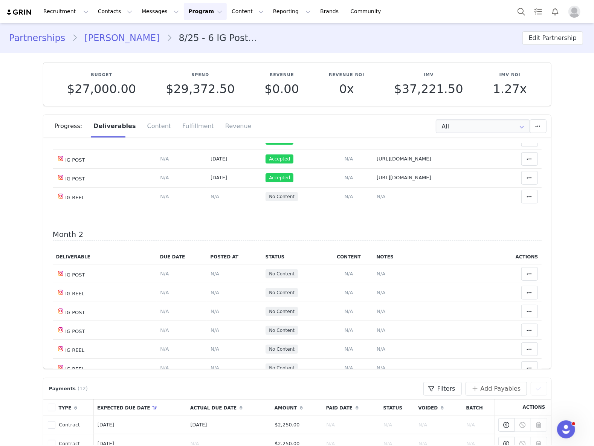
click at [116, 41] on link "Sophie Towner" at bounding box center [122, 38] width 89 height 14
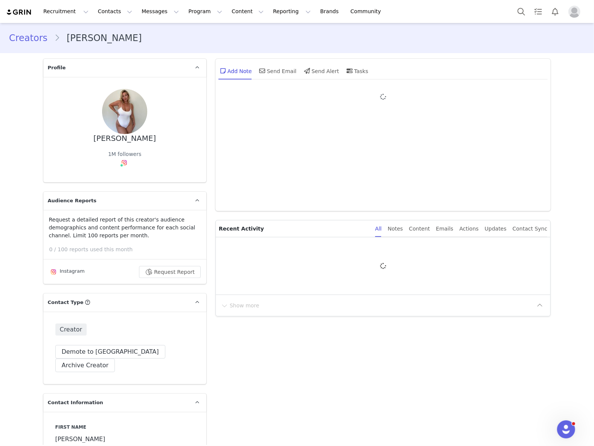
type input "+44 ([GEOGRAPHIC_DATA])"
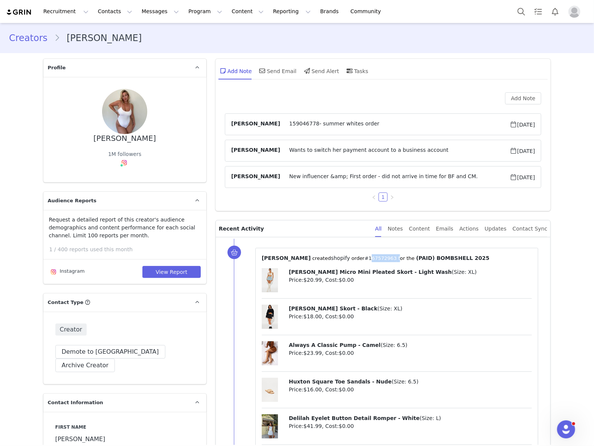
drag, startPoint x: 377, startPoint y: 258, endPoint x: 356, endPoint y: 258, distance: 21.1
click at [356, 258] on p "⁨ Jennifer Rodriguez ⁩ created⁨ shopify ⁩⁨⁩ order⁨ #167572963 ⁩ for the ⁨ (PAID…" at bounding box center [397, 258] width 270 height 8
copy p "167572963 ⁩ f"
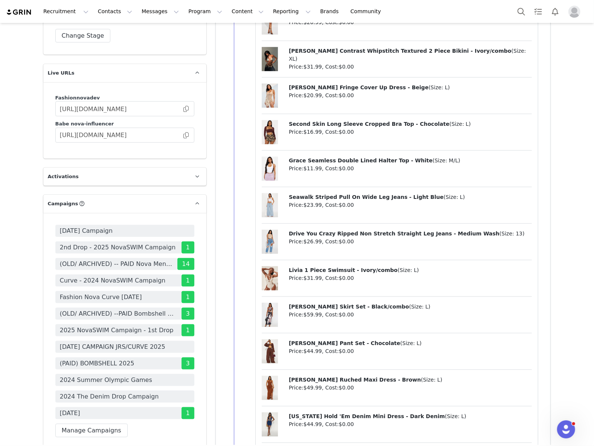
scroll to position [2561, 0]
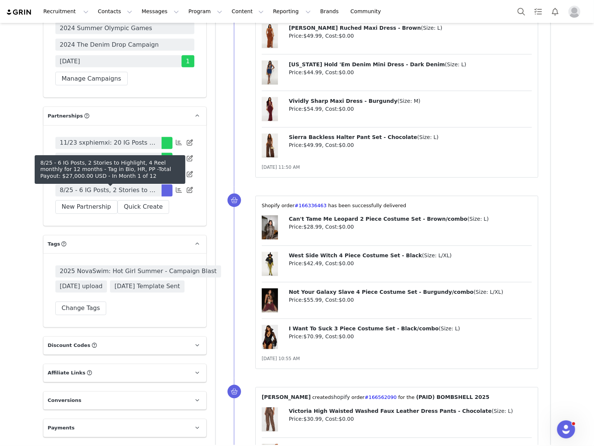
click at [112, 191] on span "8/25 - 6 IG Posts, 2 Stories to Highlight, 4 Reel monthly for 12 months - Tag i…" at bounding box center [108, 190] width 97 height 9
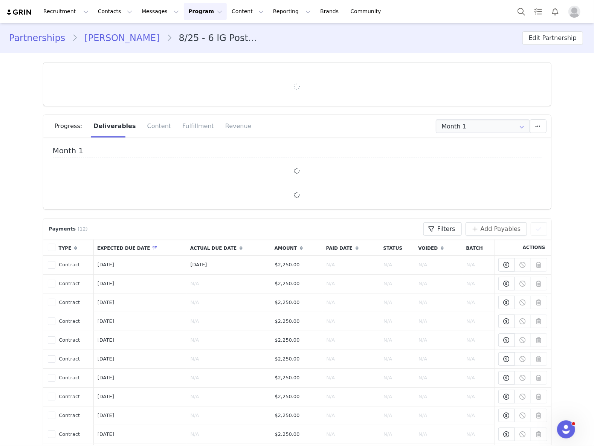
type input "+44 ([GEOGRAPHIC_DATA])"
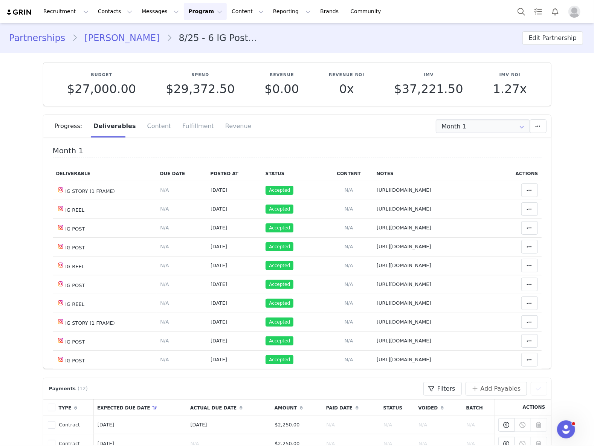
click at [263, 51] on section "Partnerships Sophie Towner 8/25 - 6 IG Posts, 2 Stories to Highlight, 4 Reel mo…" at bounding box center [297, 38] width 594 height 30
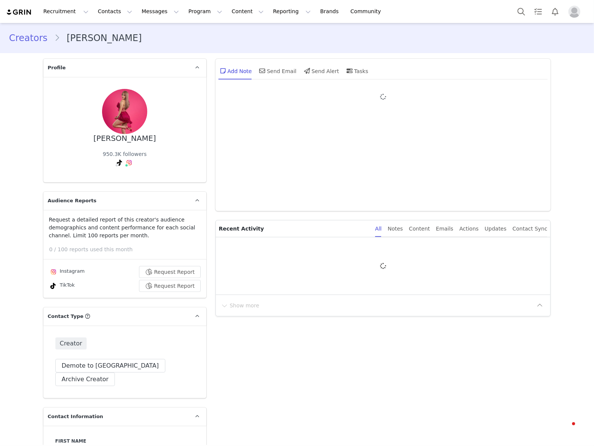
type input "+1 ([GEOGRAPHIC_DATA])"
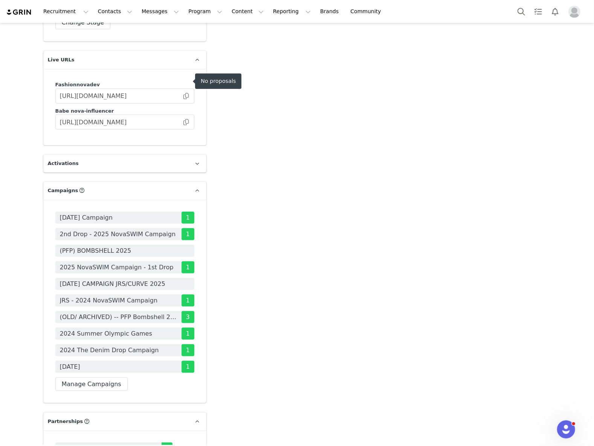
scroll to position [2461, 0]
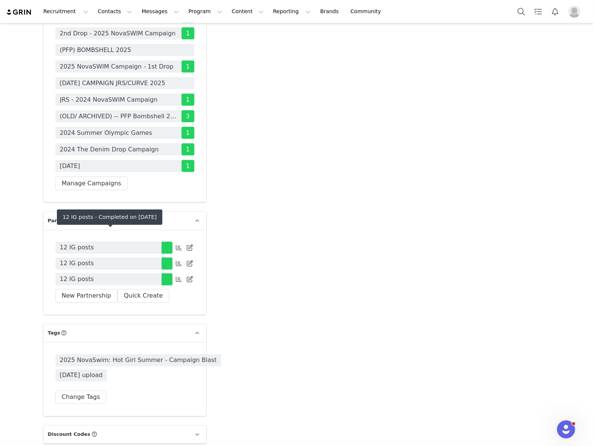
click at [130, 273] on link "12 IG posts" at bounding box center [108, 279] width 106 height 12
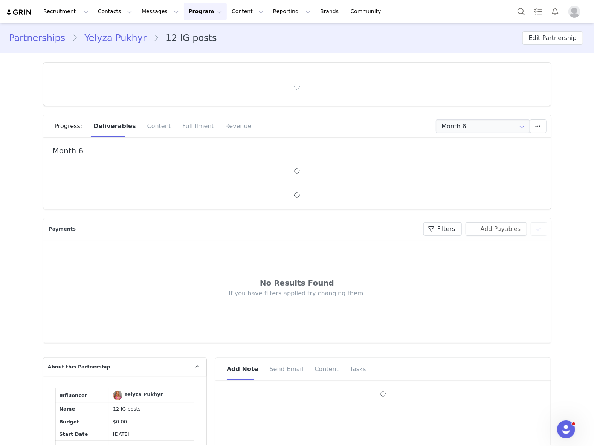
type input "+1 ([GEOGRAPHIC_DATA])"
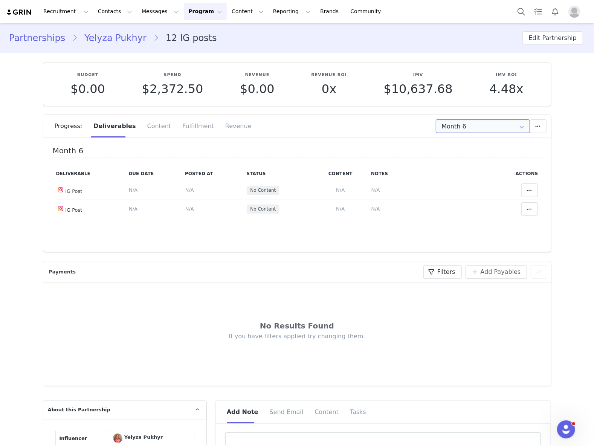
click at [474, 124] on input "Month 6" at bounding box center [483, 126] width 94 height 14
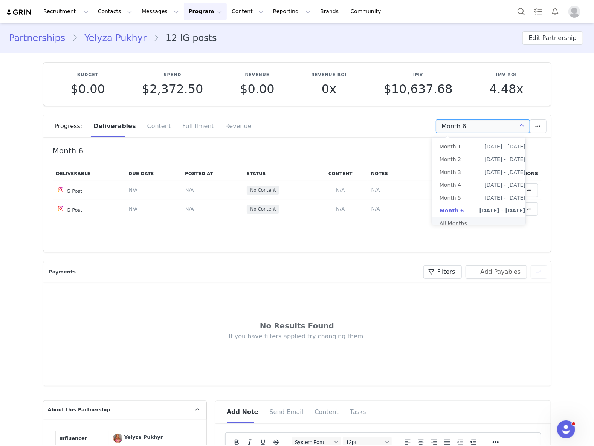
click at [460, 222] on li "All Months" at bounding box center [482, 223] width 101 height 13
type input "All"
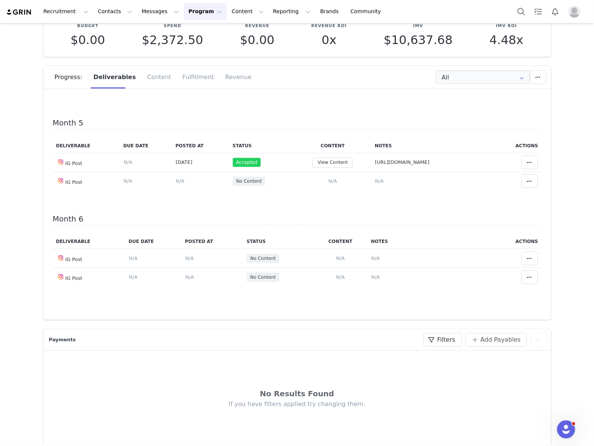
scroll to position [100, 0]
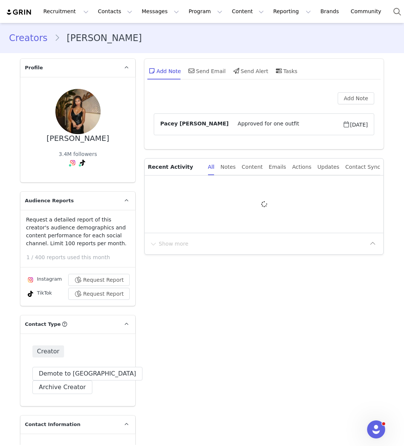
type input "+1 ([GEOGRAPHIC_DATA])"
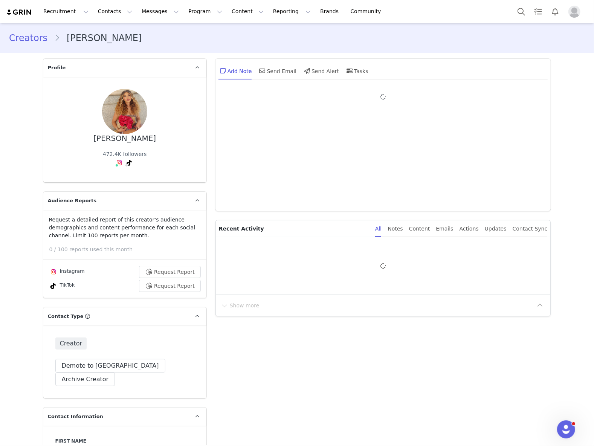
type input "+1 ([GEOGRAPHIC_DATA])"
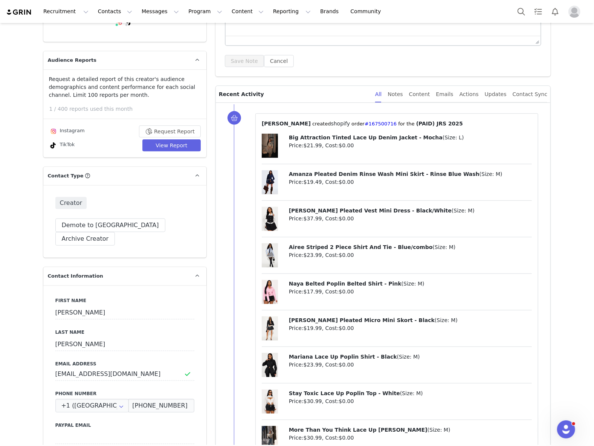
scroll to position [151, 0]
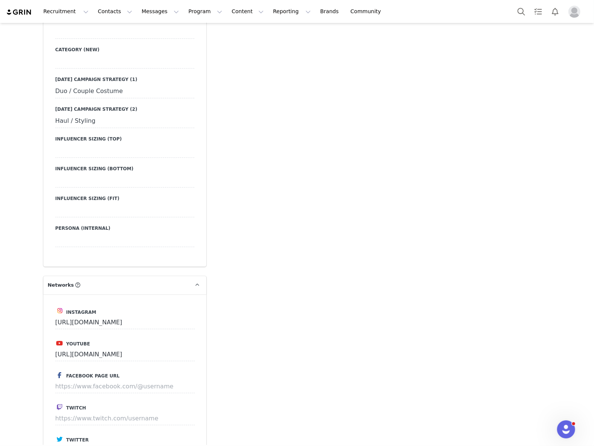
scroll to position [1707, 0]
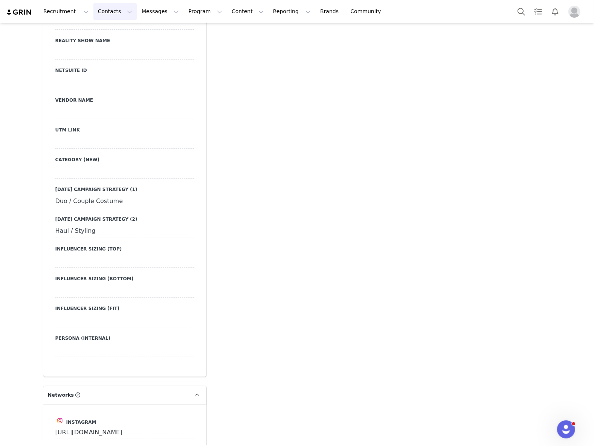
click at [121, 8] on button "Contacts Contacts" at bounding box center [114, 11] width 43 height 17
click at [115, 32] on div "Creators" at bounding box center [116, 33] width 50 height 8
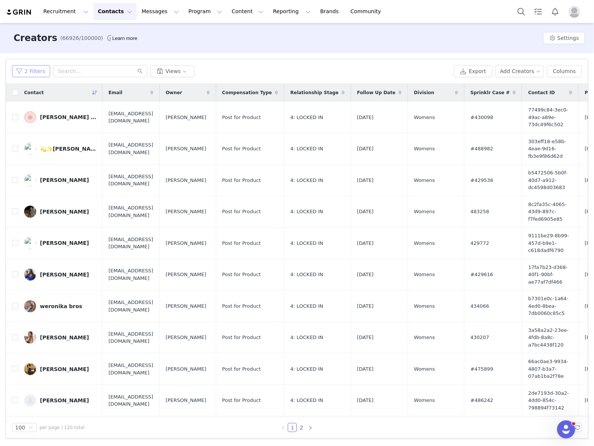
click at [38, 72] on button "2 Filters" at bounding box center [31, 71] width 38 height 12
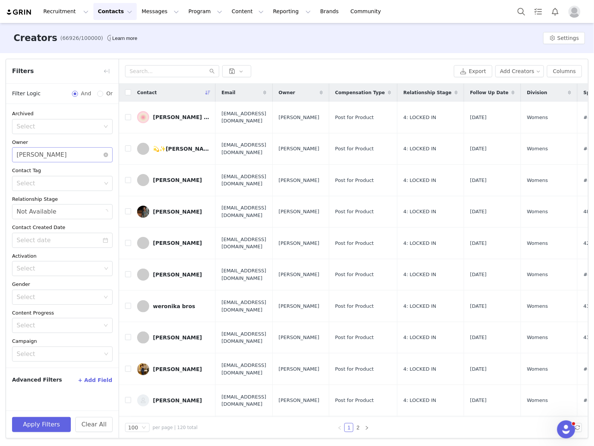
click at [63, 151] on div "Select Donna Yadidi" at bounding box center [60, 155] width 87 height 14
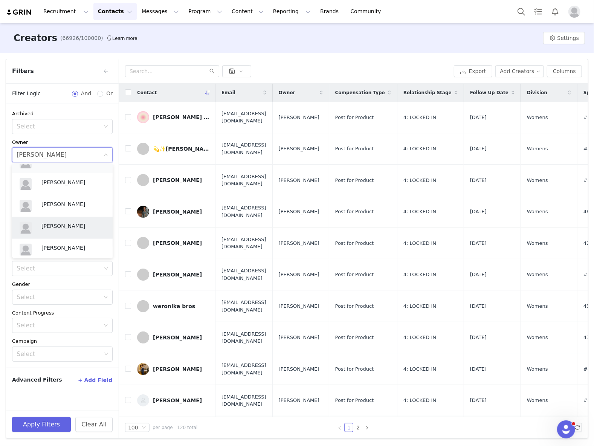
scroll to position [595, 0]
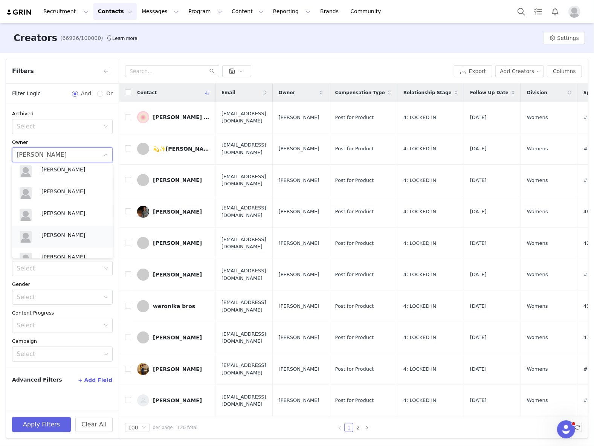
click at [62, 238] on p "Desiree Lutu" at bounding box center [73, 235] width 64 height 8
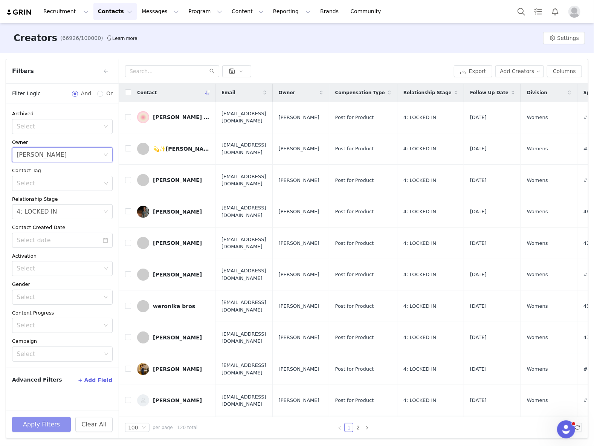
click at [62, 425] on button "Apply Filters" at bounding box center [41, 424] width 59 height 15
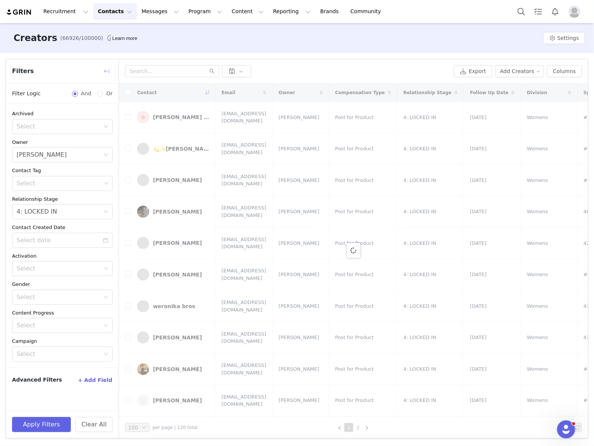
click at [108, 70] on button "button" at bounding box center [107, 71] width 12 height 12
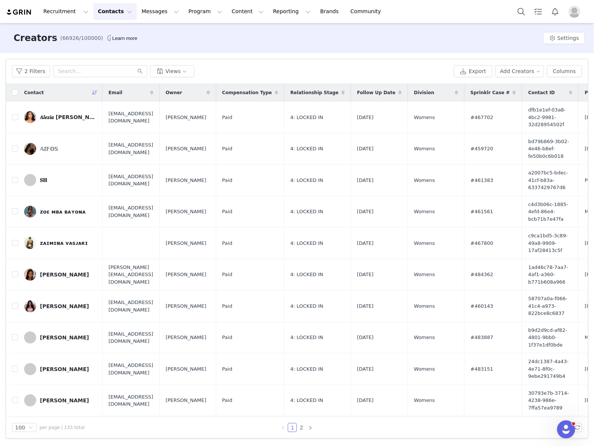
click at [95, 97] on div "Contact" at bounding box center [60, 93] width 84 height 18
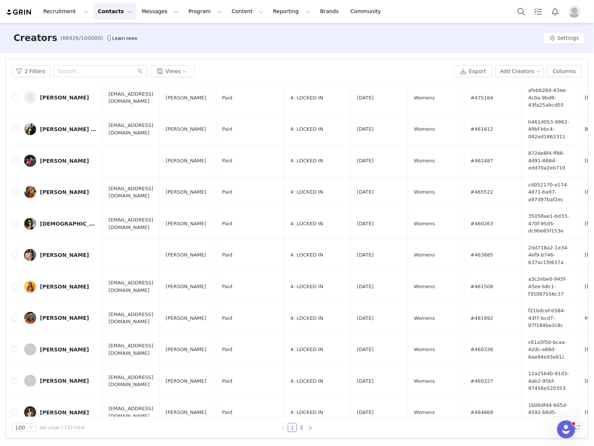
scroll to position [2209, 0]
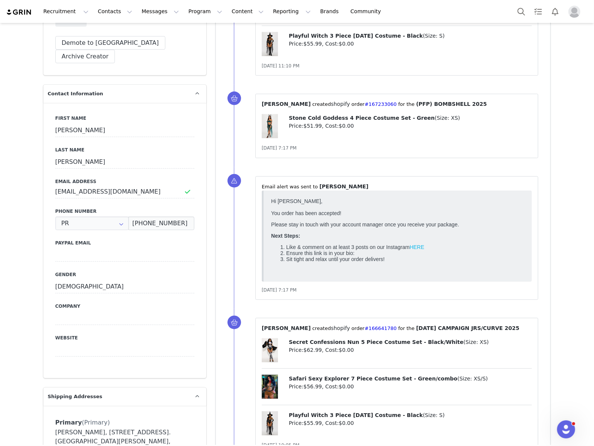
scroll to position [151, 0]
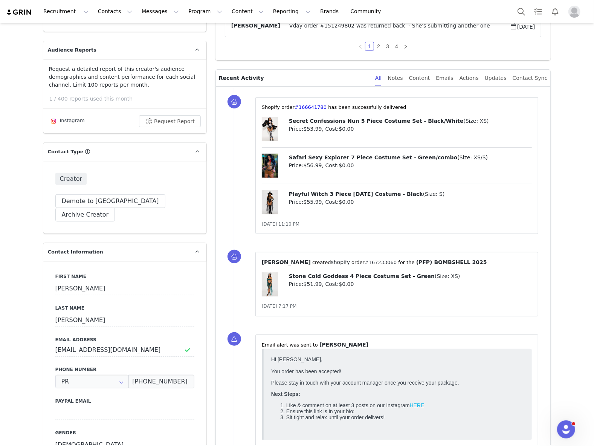
click at [367, 261] on link "#167233060" at bounding box center [381, 263] width 32 height 6
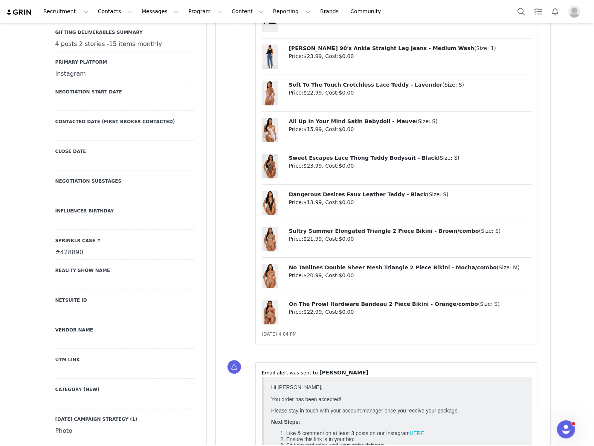
scroll to position [803, 0]
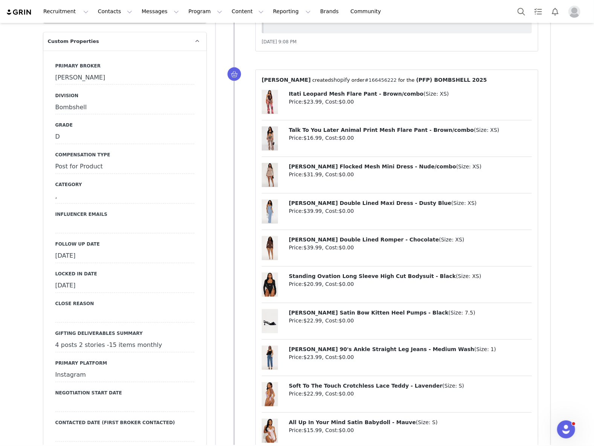
click at [373, 83] on link "#166456222" at bounding box center [381, 80] width 32 height 6
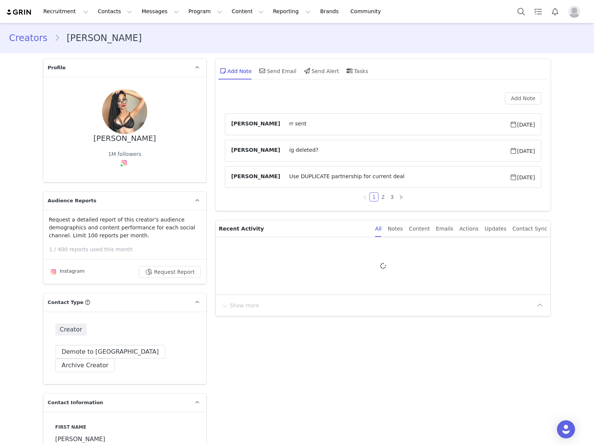
type input "+971 ([GEOGRAPHIC_DATA])"
